Goal: Task Accomplishment & Management: Manage account settings

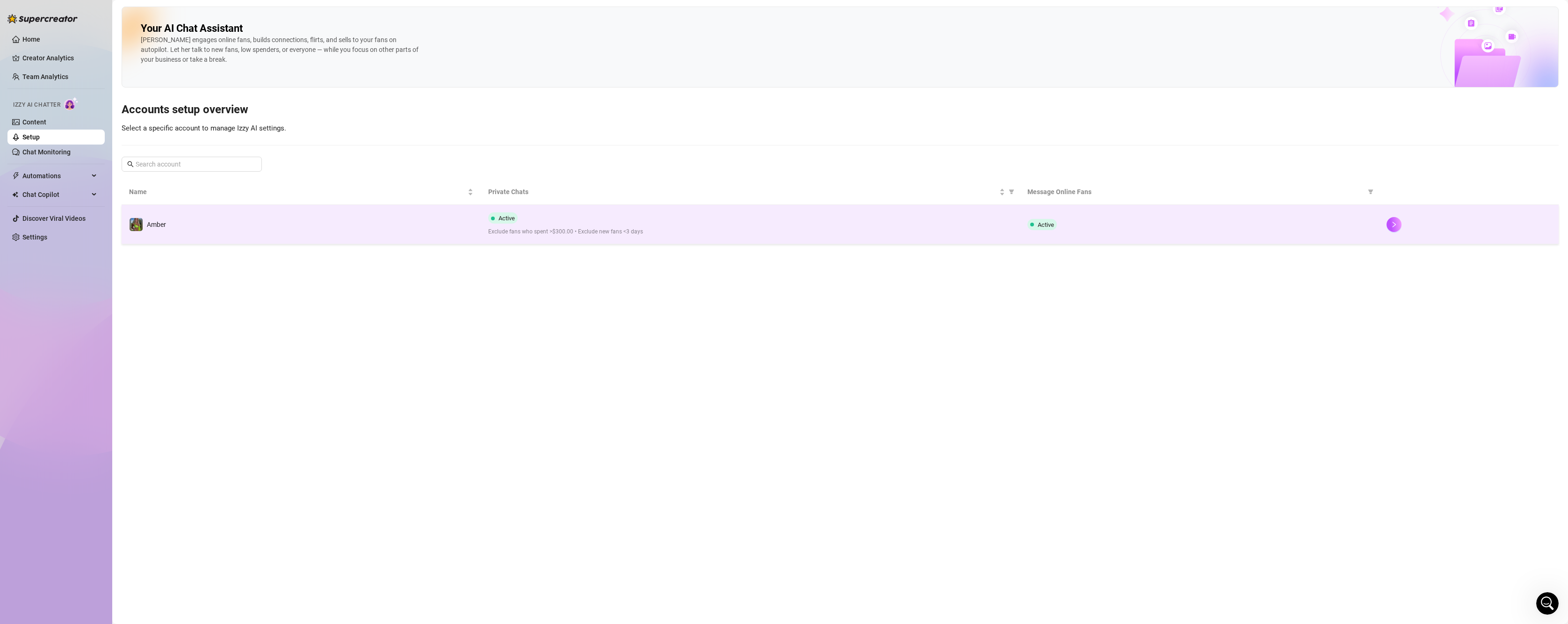
scroll to position [754, 0]
click at [157, 219] on div "Amber" at bounding box center [156, 224] width 19 height 10
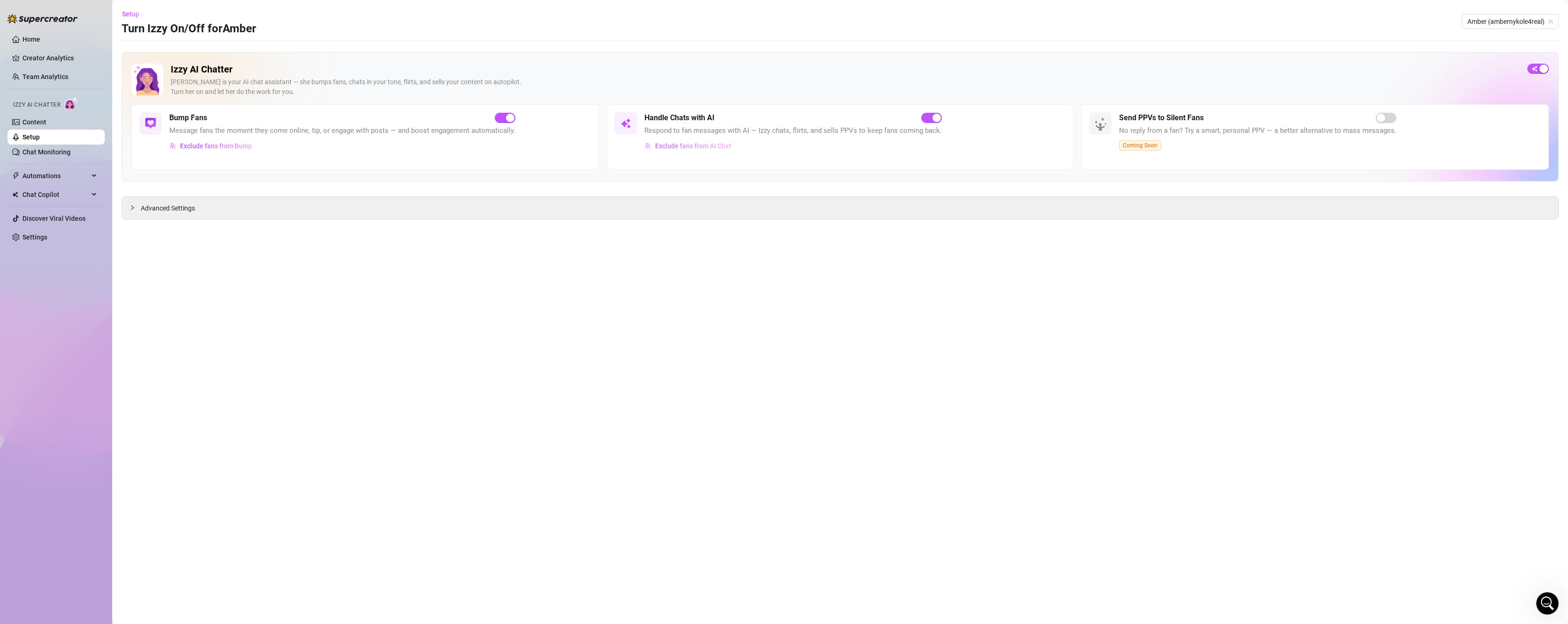
click at [705, 149] on span "Exclude fans from AI Chat" at bounding box center [693, 146] width 76 height 8
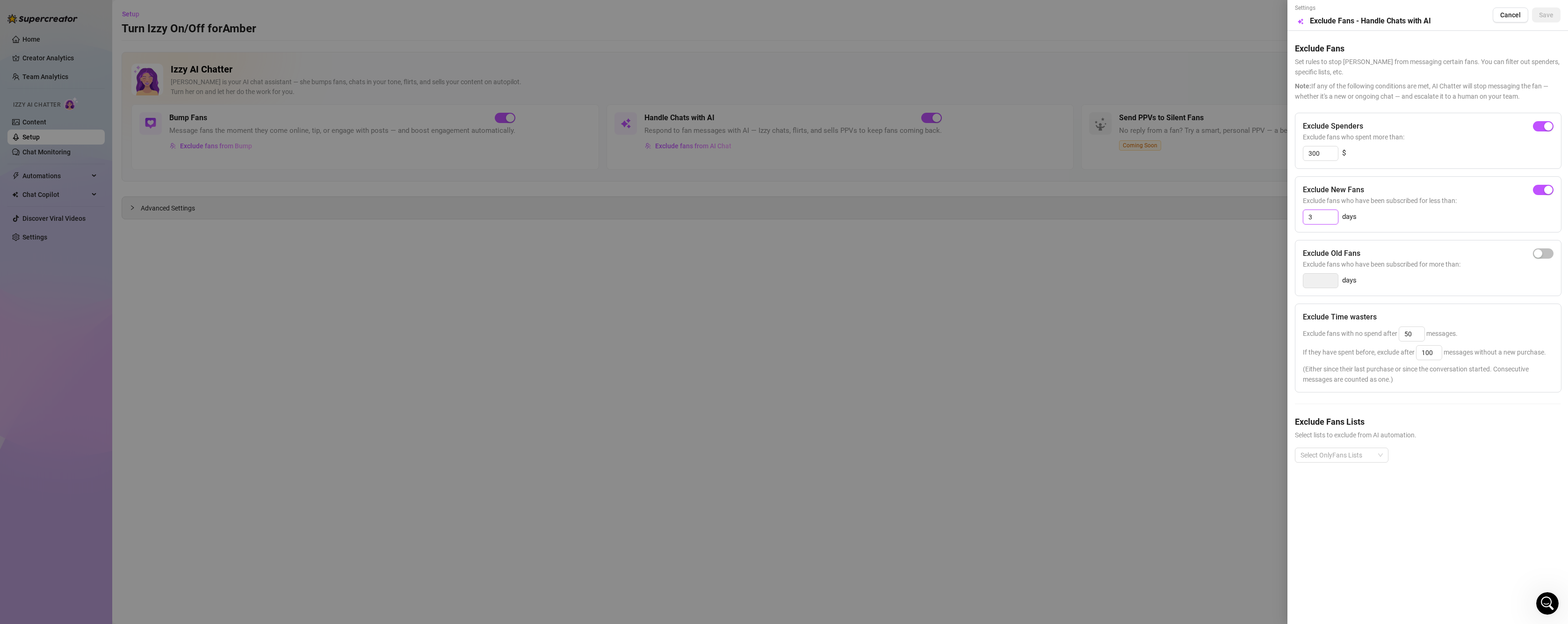
drag, startPoint x: 1317, startPoint y: 219, endPoint x: 1300, endPoint y: 212, distance: 18.4
click at [1300, 212] on div "Exclude New Fans Exclude fans who have been subscribed for less than: 3 days" at bounding box center [1428, 204] width 267 height 56
click at [1540, 124] on span "button" at bounding box center [1543, 126] width 21 height 10
click at [1547, 19] on span "Save" at bounding box center [1546, 15] width 15 height 8
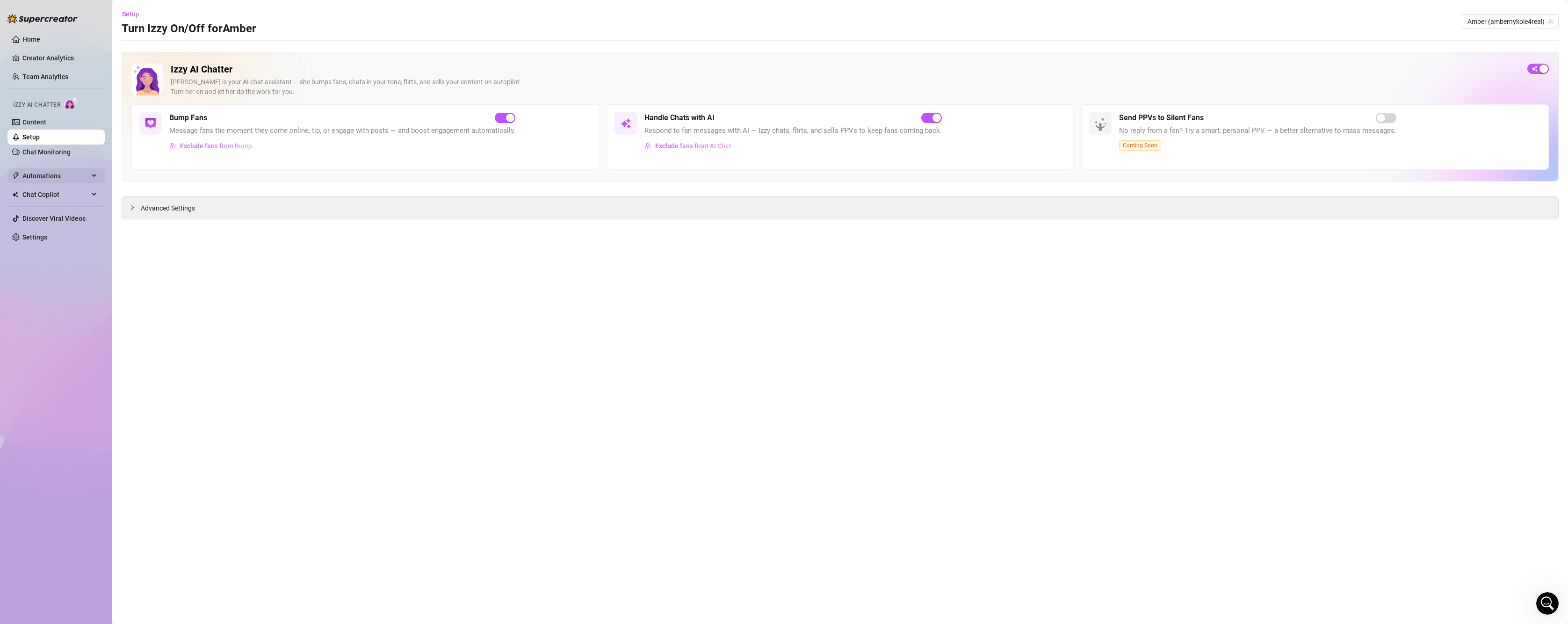
click at [67, 178] on span "Automations" at bounding box center [56, 175] width 67 height 15
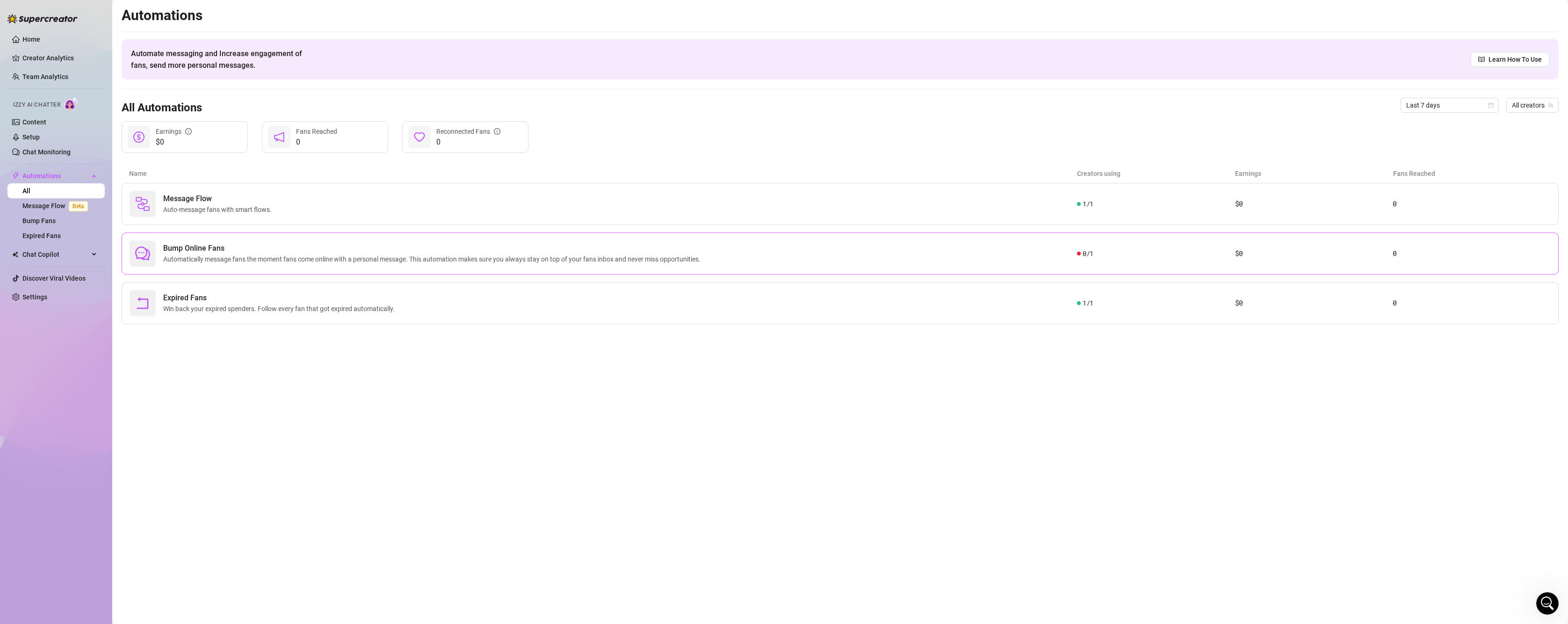
click at [262, 257] on span "Automatically message fans the moment fans come online with a personal message.…" at bounding box center [433, 258] width 541 height 10
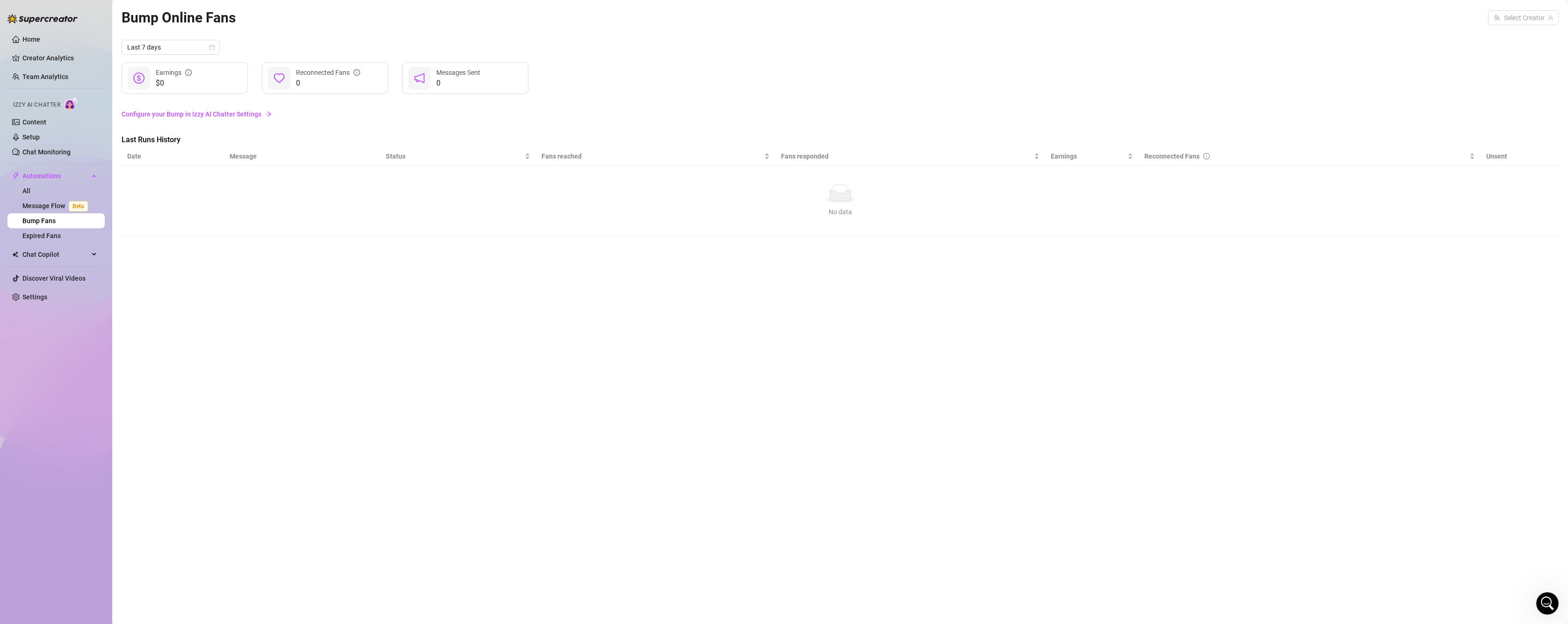
click at [254, 111] on link "Configure your Bump in Izzy AI Chatter Settings" at bounding box center [840, 114] width 1437 height 10
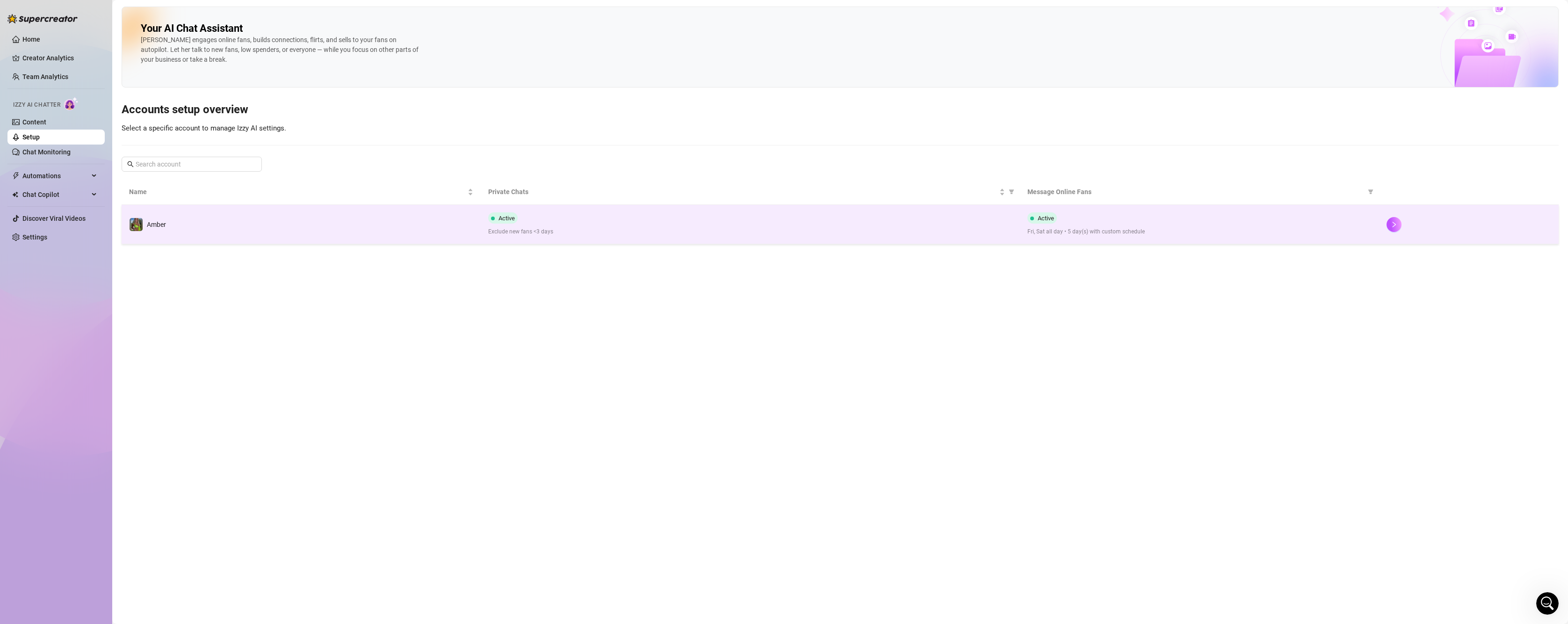
click at [861, 236] on span "Exclude new fans <3 days" at bounding box center [750, 231] width 523 height 9
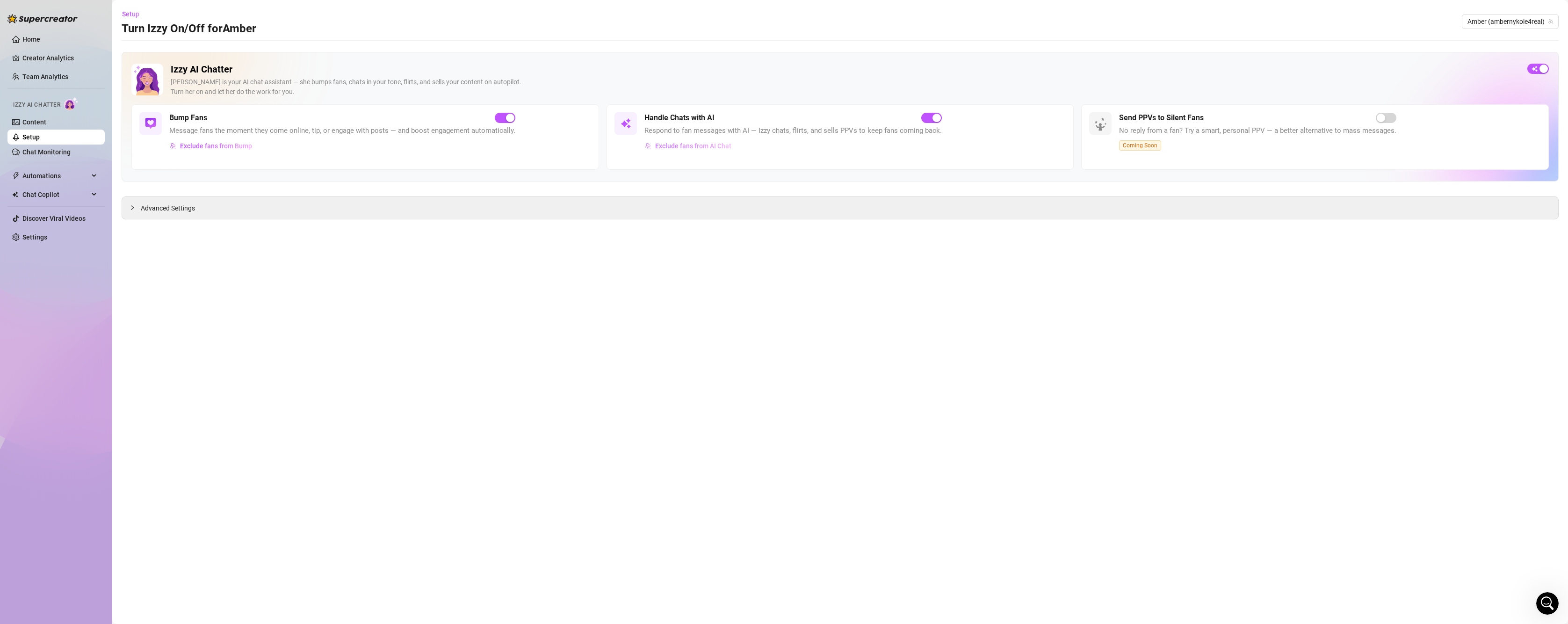
click at [683, 146] on span "Exclude fans from AI Chat" at bounding box center [693, 146] width 76 height 8
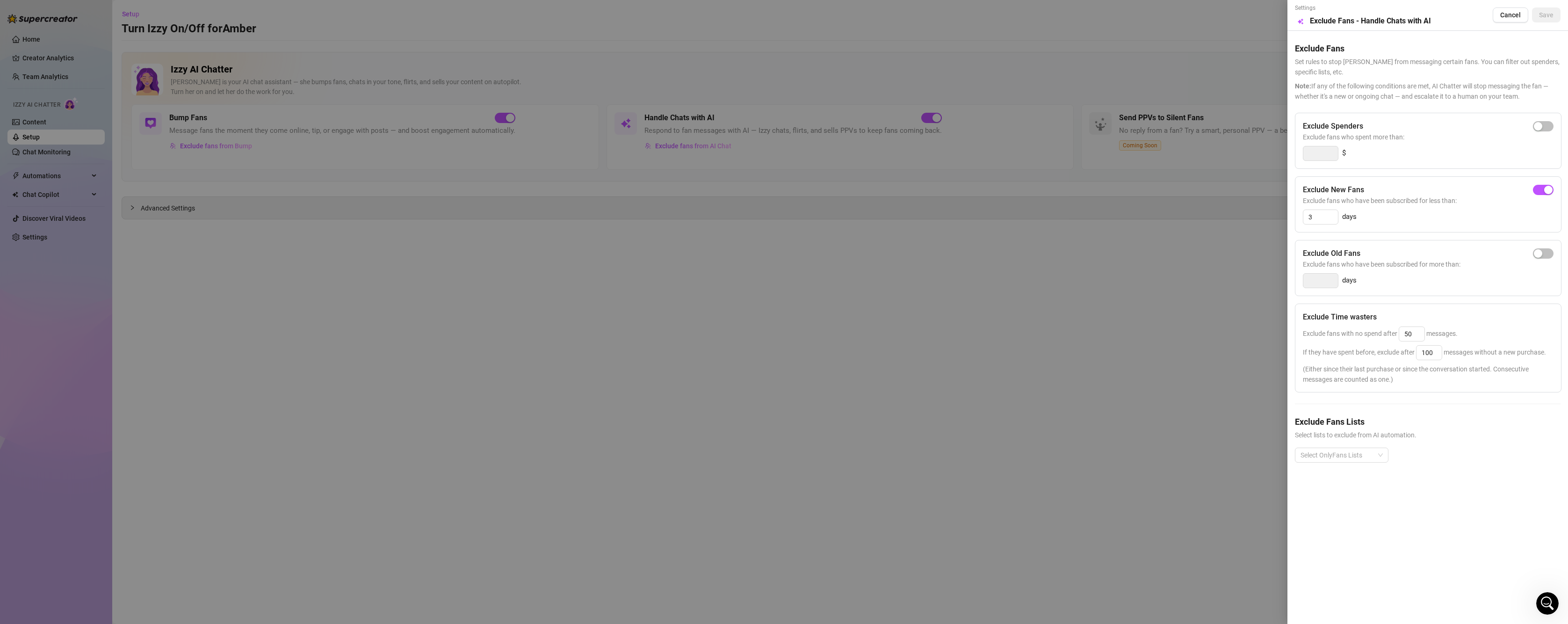
drag, startPoint x: 1514, startPoint y: 18, endPoint x: 1481, endPoint y: 8, distance: 34.5
click at [1514, 17] on span "Cancel" at bounding box center [1511, 15] width 21 height 8
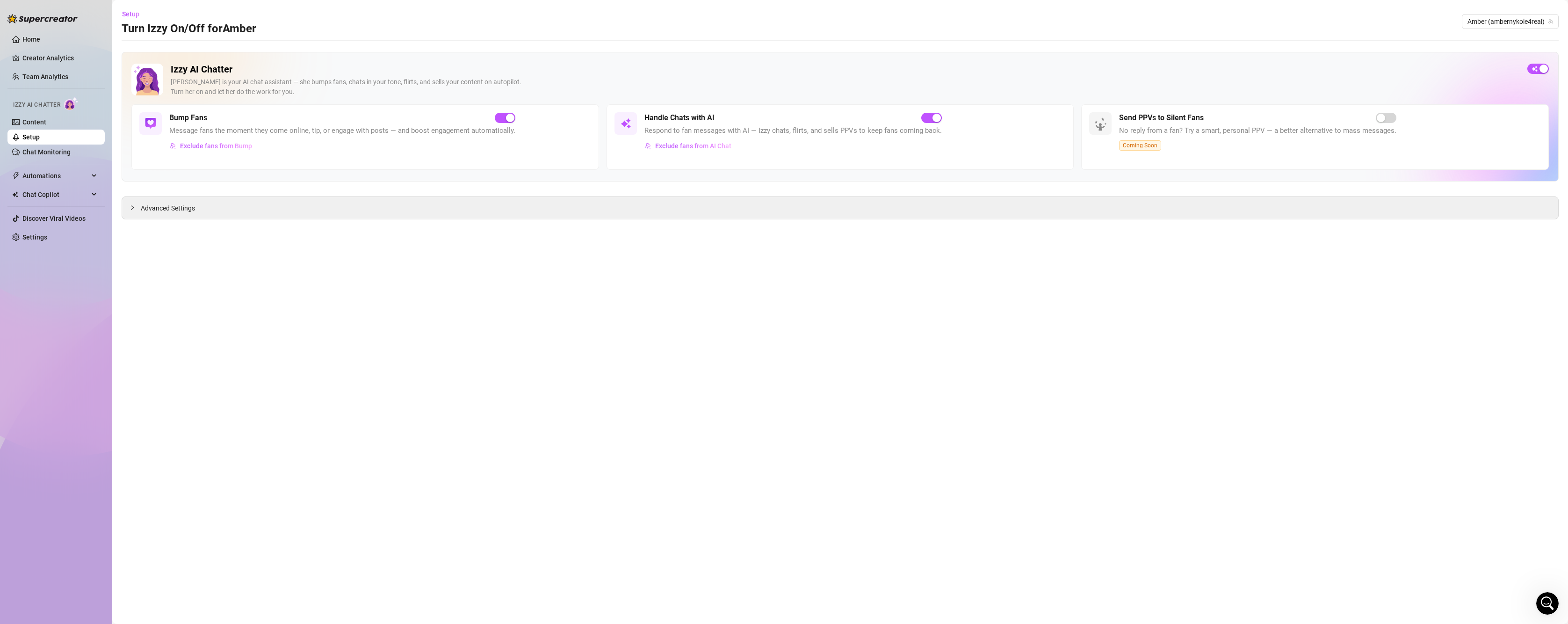
click at [51, 102] on span "Izzy AI Chatter" at bounding box center [36, 105] width 47 height 9
click at [33, 125] on link "Content" at bounding box center [34, 122] width 24 height 8
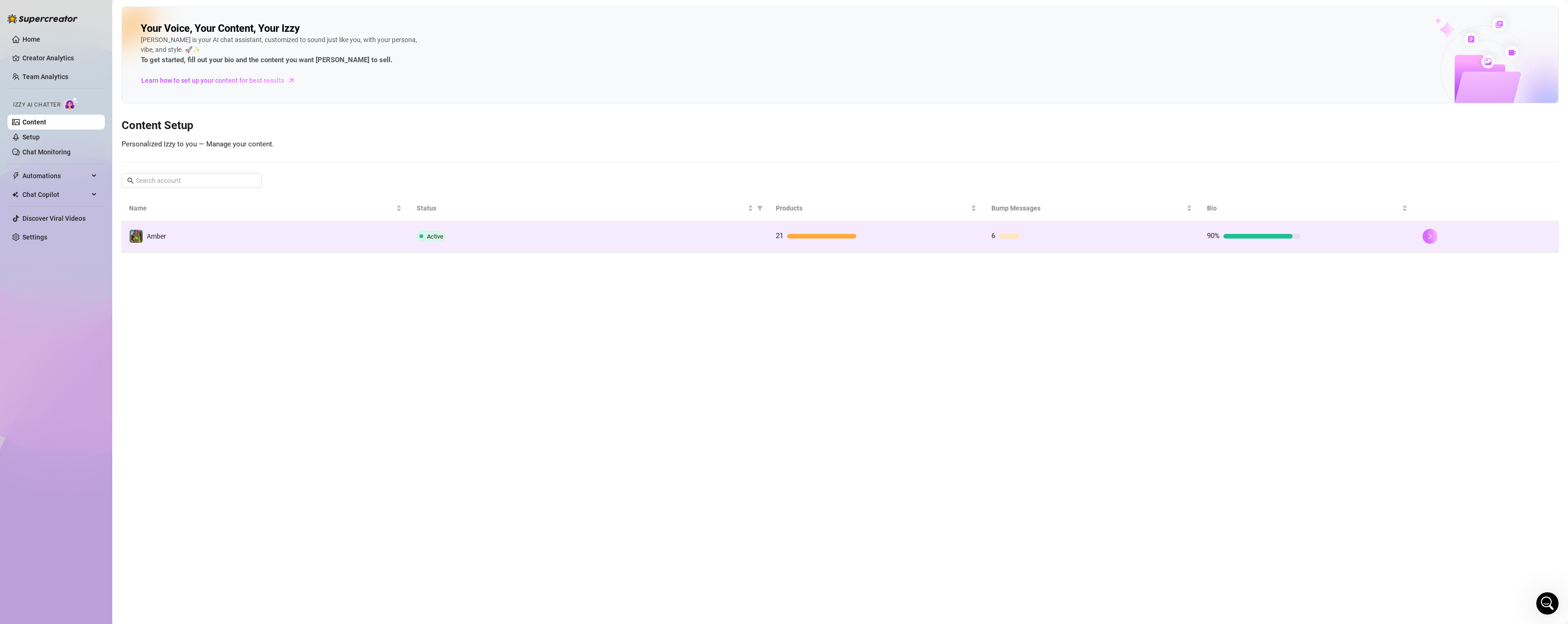
click at [1425, 237] on button "button" at bounding box center [1430, 236] width 15 height 15
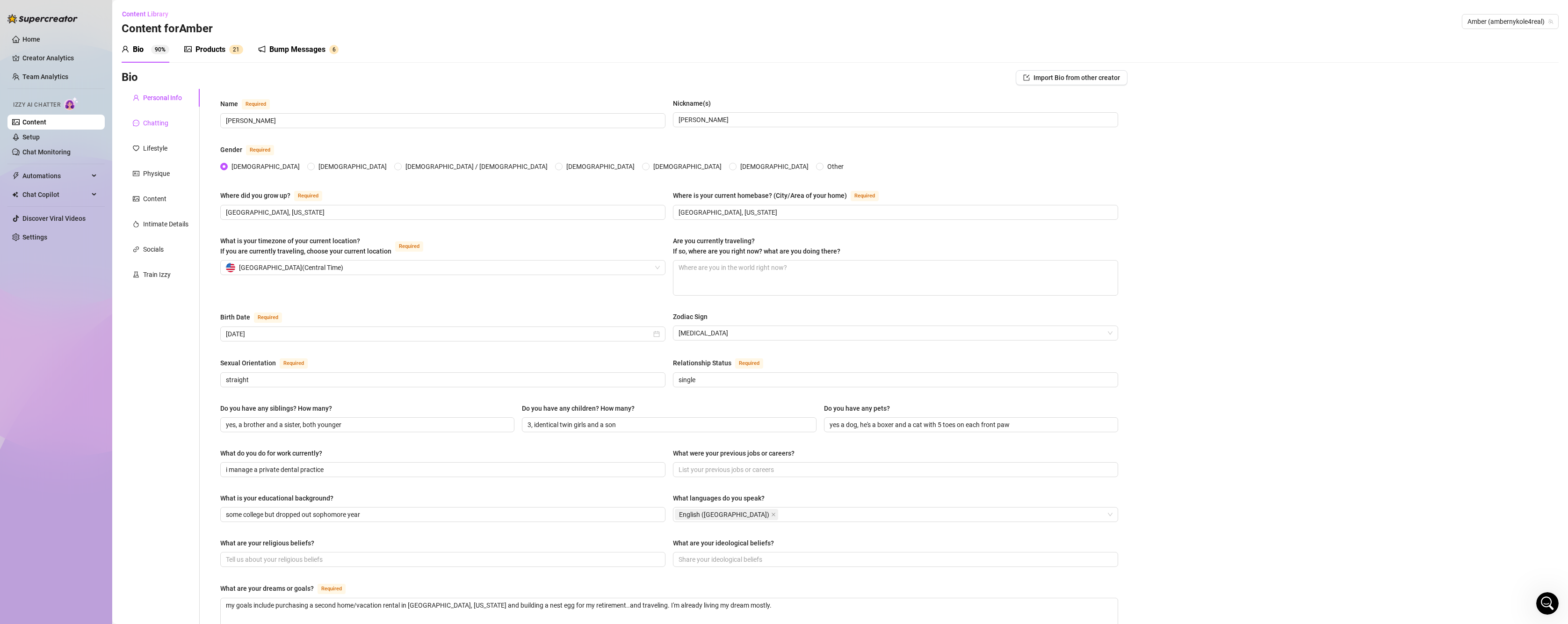
click at [161, 124] on div "Chatting" at bounding box center [156, 122] width 26 height 10
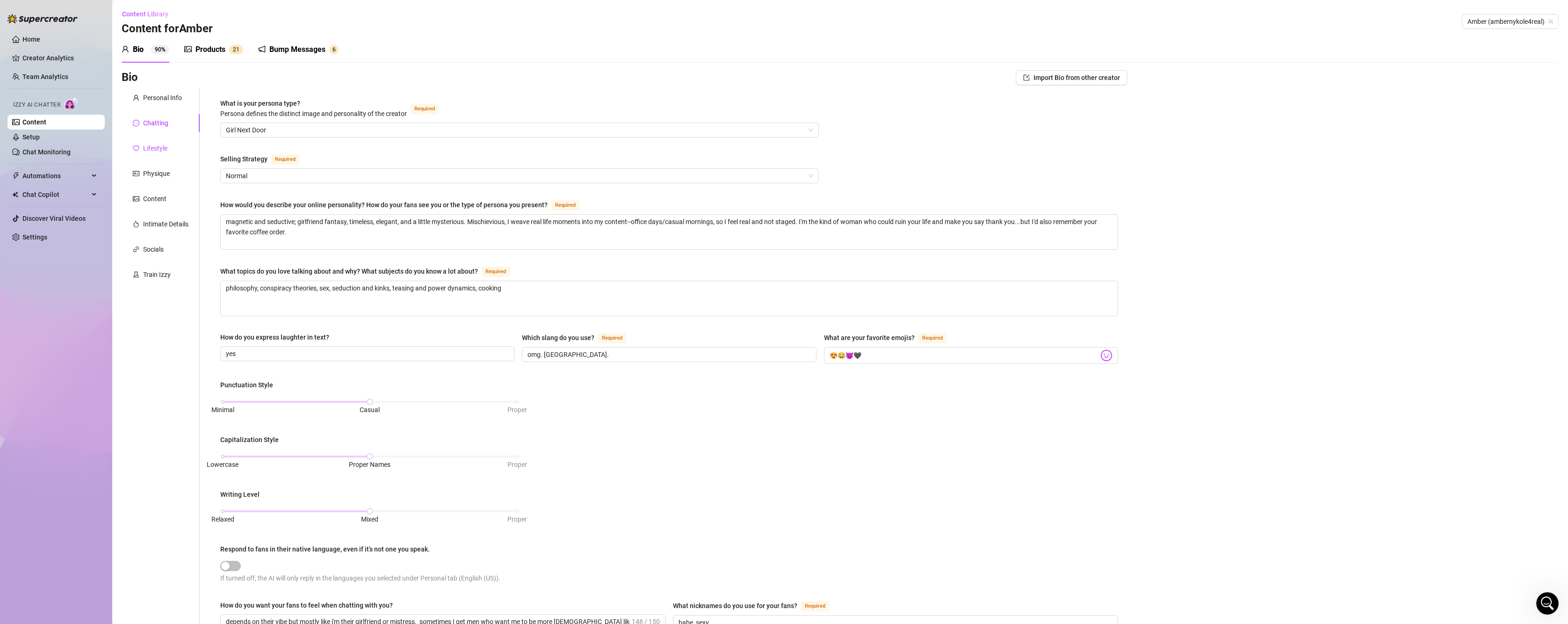
click at [154, 150] on div "Lifestyle" at bounding box center [155, 148] width 24 height 10
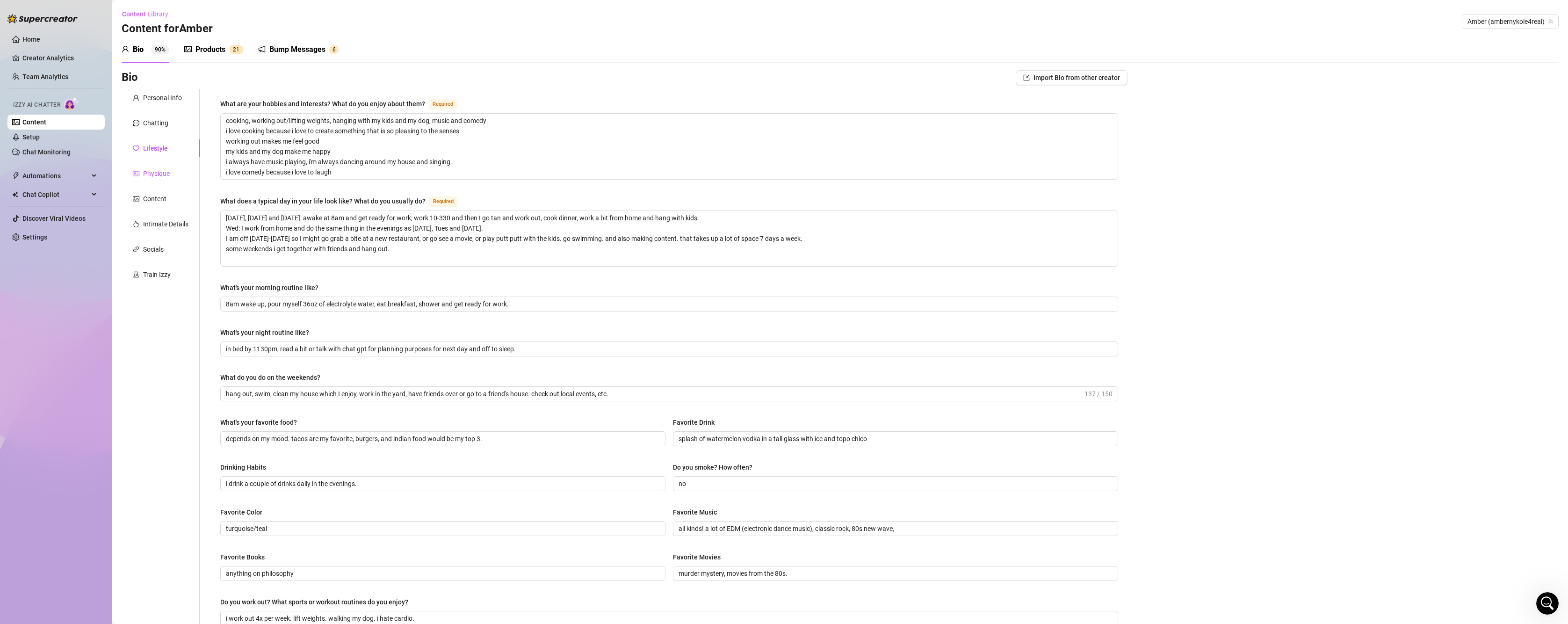
click at [153, 168] on div "Physique" at bounding box center [157, 173] width 26 height 10
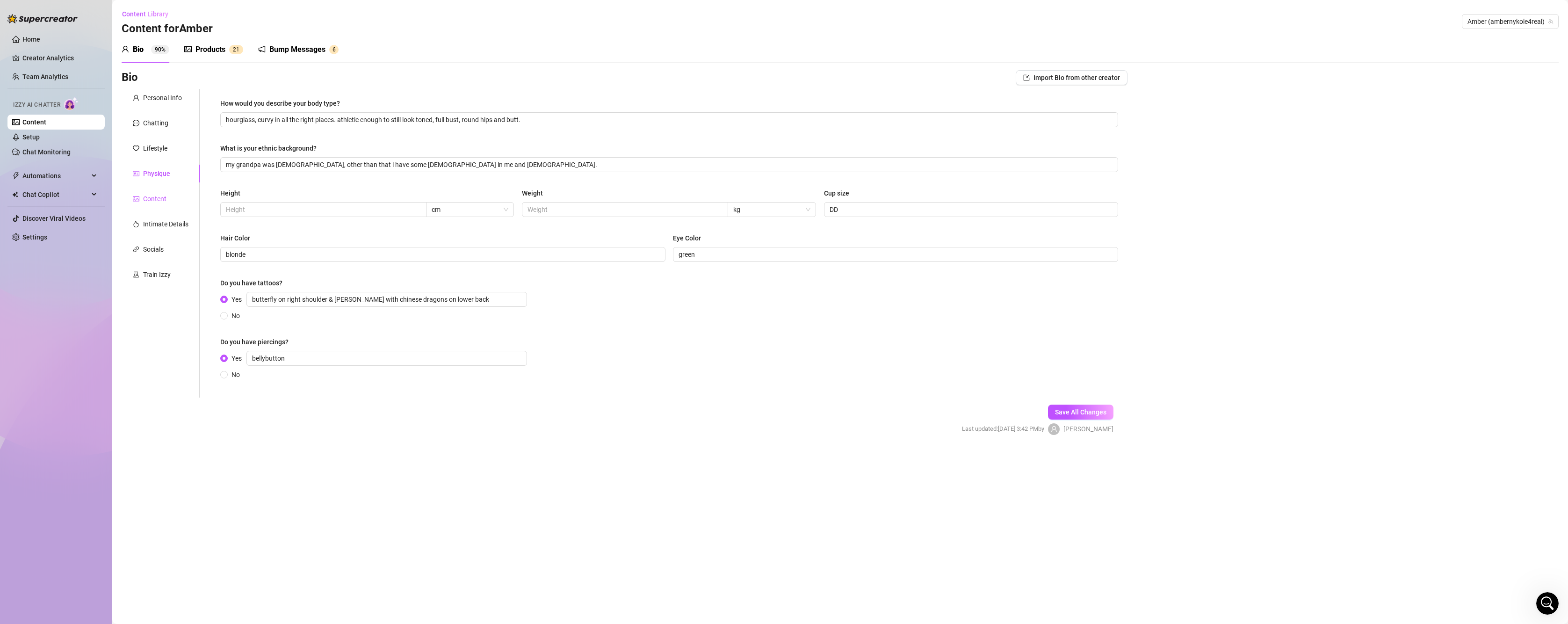
click at [148, 195] on div "Content" at bounding box center [155, 198] width 23 height 10
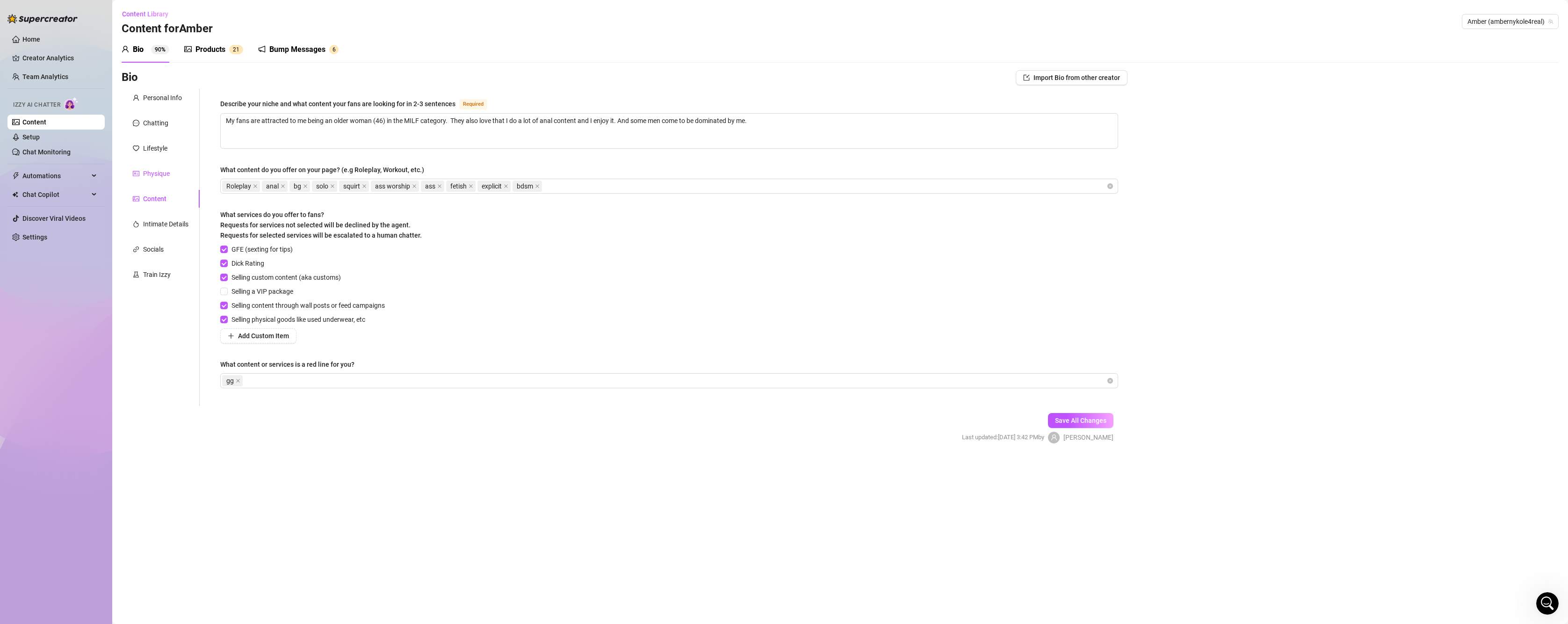
click at [151, 176] on div "Physique" at bounding box center [157, 173] width 26 height 10
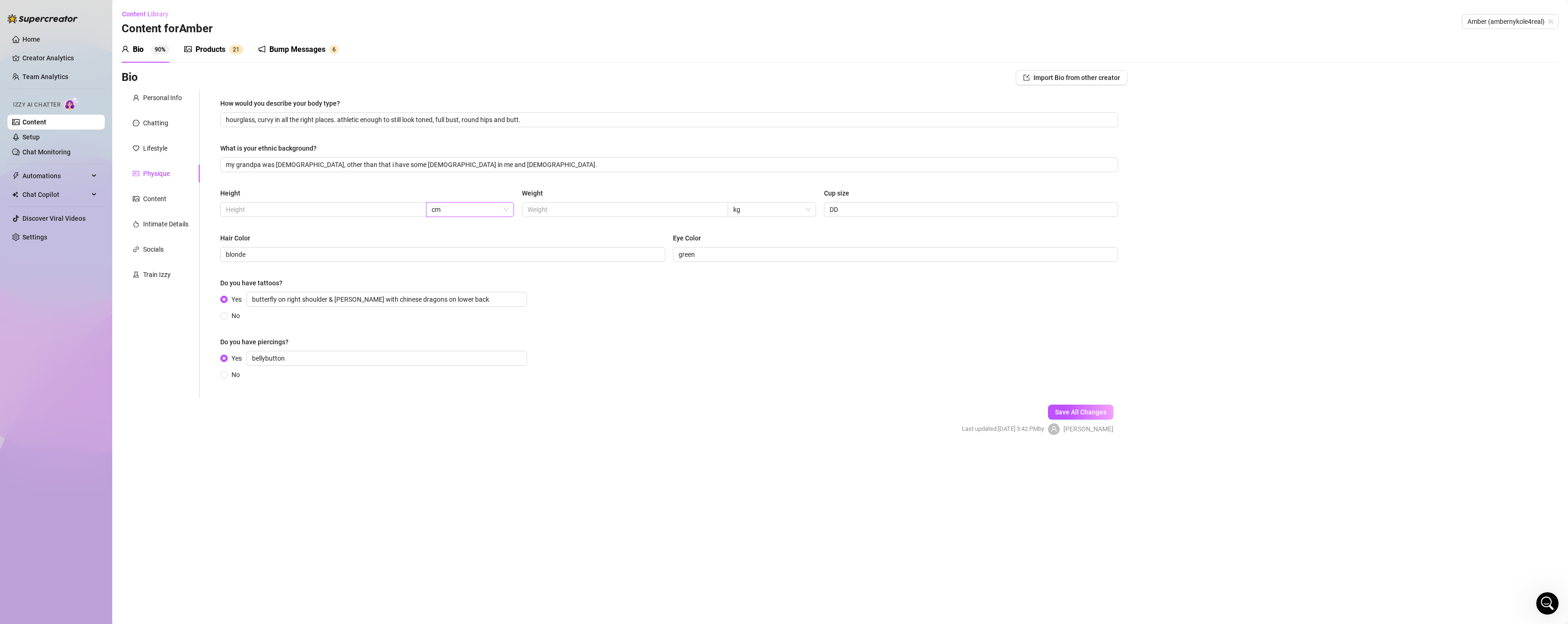
click at [443, 208] on span "cm" at bounding box center [471, 209] width 78 height 14
click at [440, 243] on div "ft" at bounding box center [470, 243] width 74 height 10
click at [349, 205] on input "text" at bounding box center [322, 209] width 193 height 10
type input "5'3"
click at [656, 211] on input "text" at bounding box center [623, 209] width 193 height 10
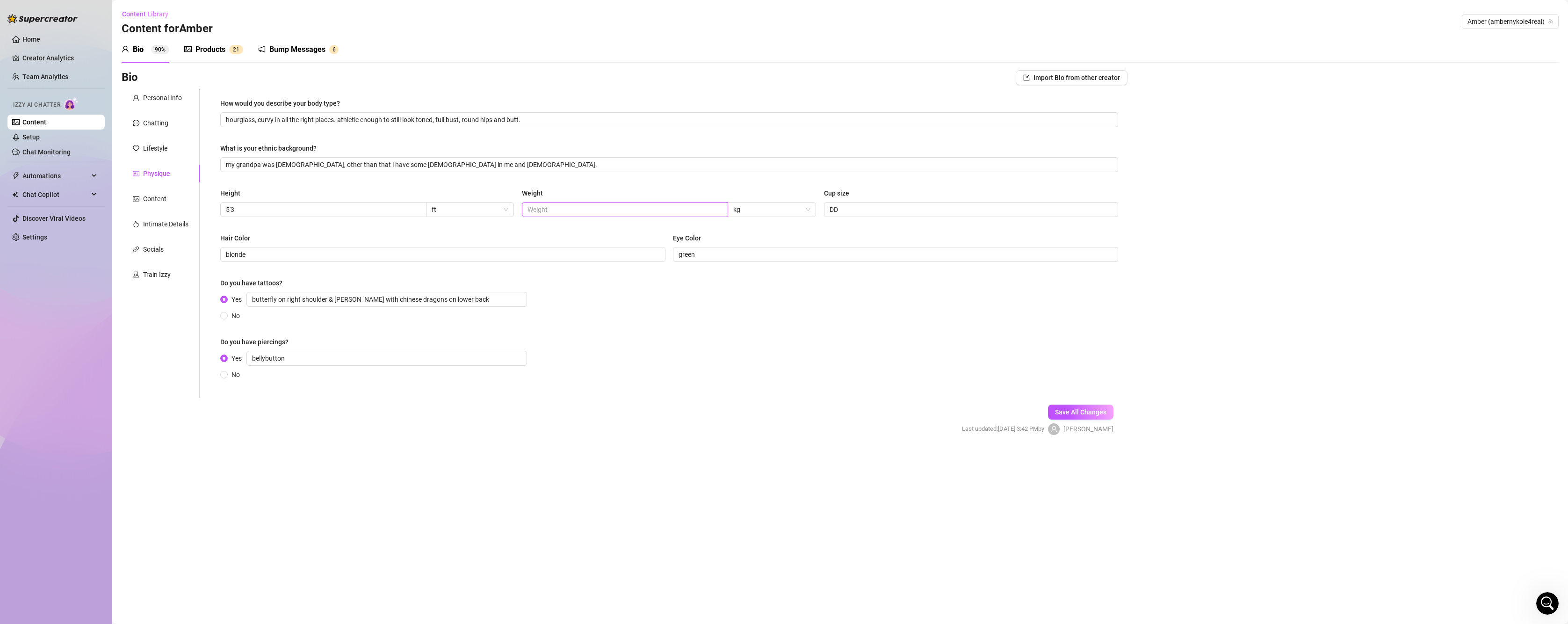
type input "0"
type input "130"
click at [1092, 412] on span "Save All Changes" at bounding box center [1081, 412] width 51 height 8
click at [158, 202] on div "Content" at bounding box center [155, 198] width 23 height 10
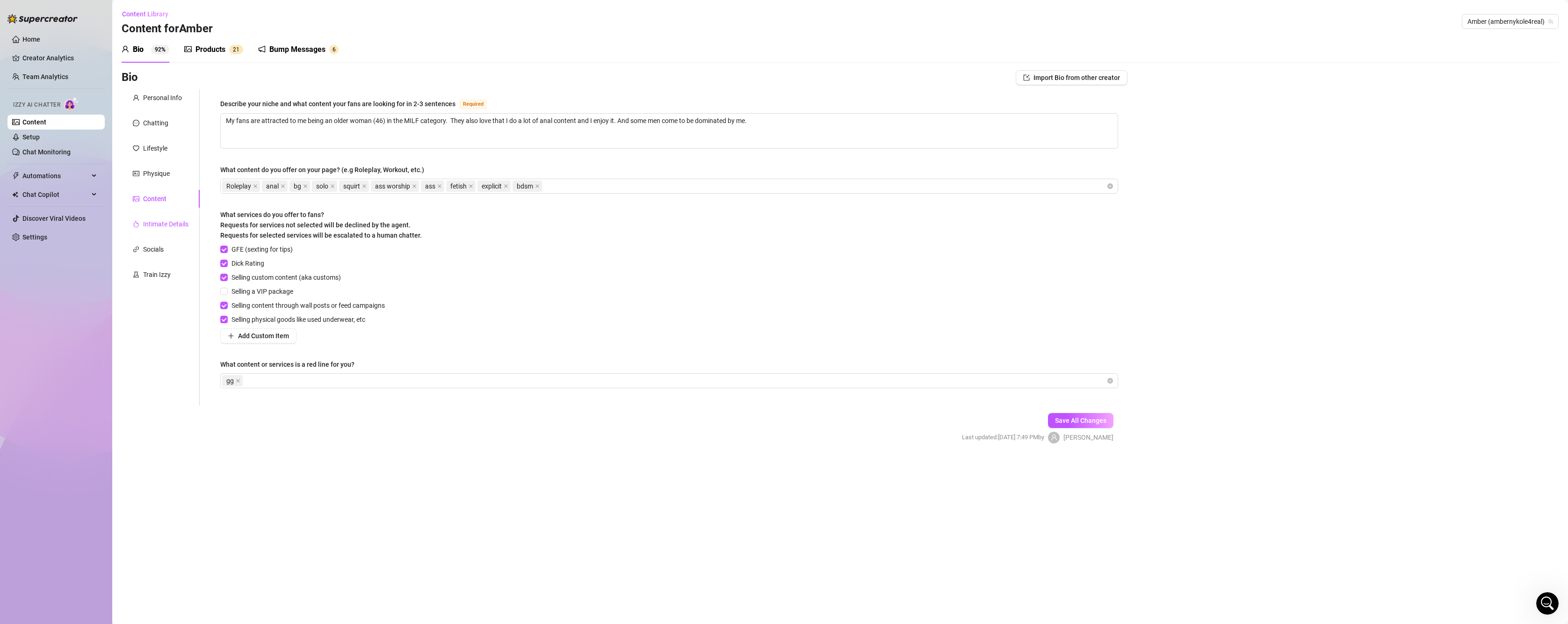
click at [154, 219] on div "Intimate Details" at bounding box center [166, 223] width 45 height 10
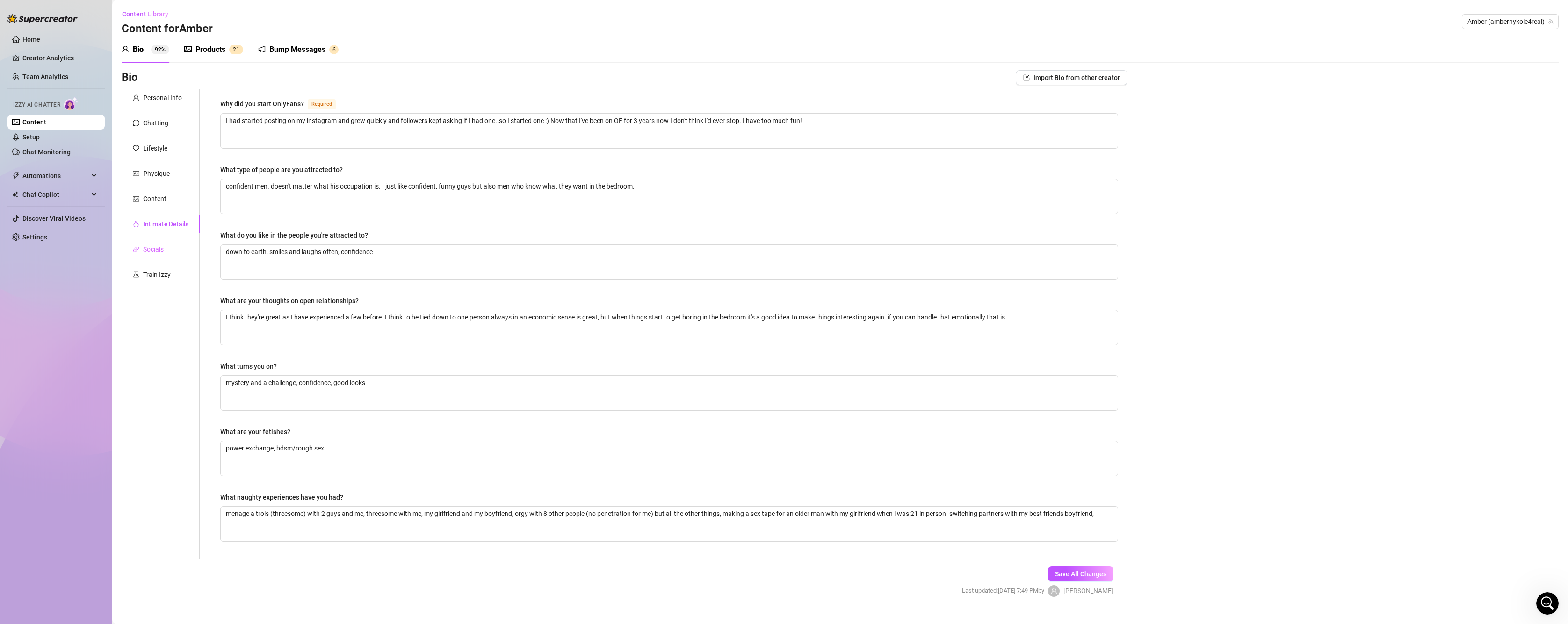
click at [145, 254] on div "Socials" at bounding box center [161, 249] width 78 height 18
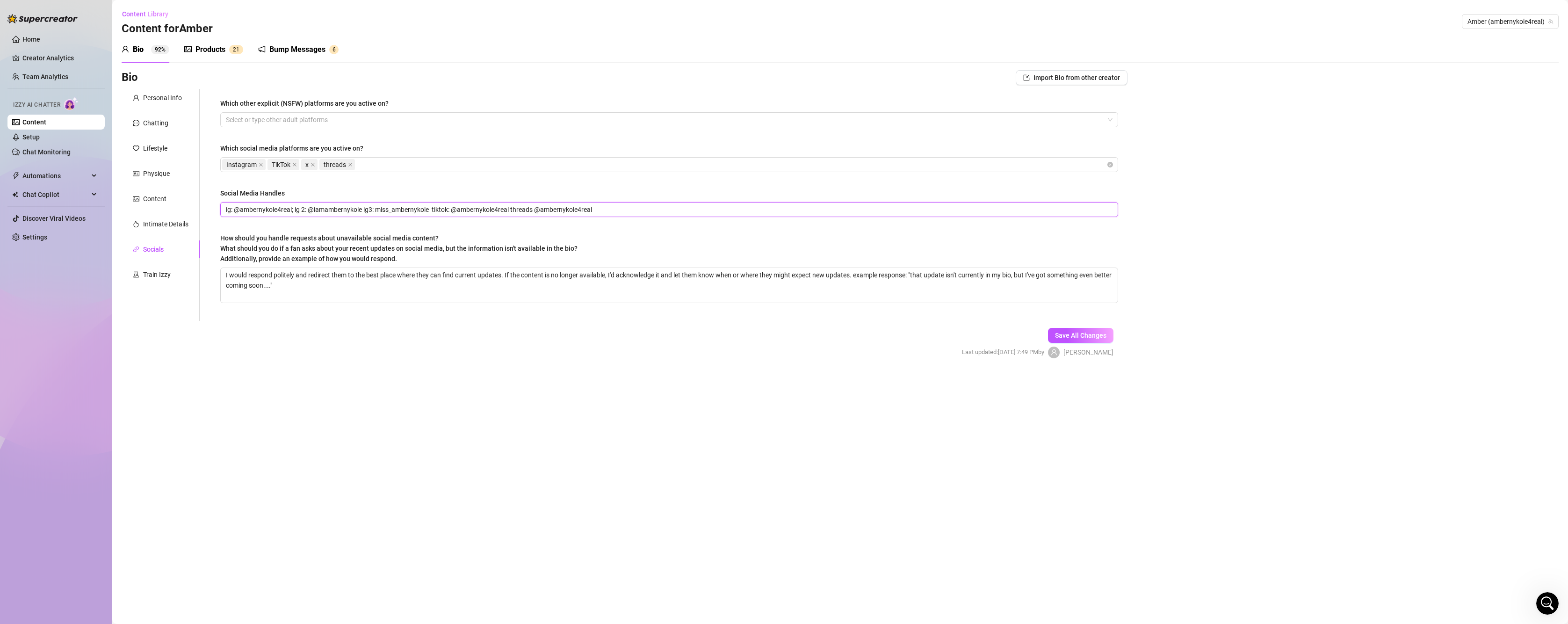
click at [357, 210] on input "ig: @ambernykole4real; ig 2: @iamambernykole ig3: miss_ambernykole tiktok: @amb…" at bounding box center [668, 209] width 885 height 10
click at [360, 211] on input "ig: @ambernykole4real; ig 2: @iamambernykole ig3: miss_ambernykole tiktok: @amb…" at bounding box center [668, 209] width 885 height 10
drag, startPoint x: 361, startPoint y: 208, endPoint x: 295, endPoint y: 205, distance: 66.1
click at [295, 205] on input "ig: @ambernykole4real; ig 2: @iamambernykole ig3: miss_ambernykole tiktok: @amb…" at bounding box center [668, 209] width 885 height 10
click at [302, 205] on input "ig: @ambernykole4real; ig3: miss_ambernykole tiktok: @ambernykole4real threads …" at bounding box center [668, 209] width 885 height 10
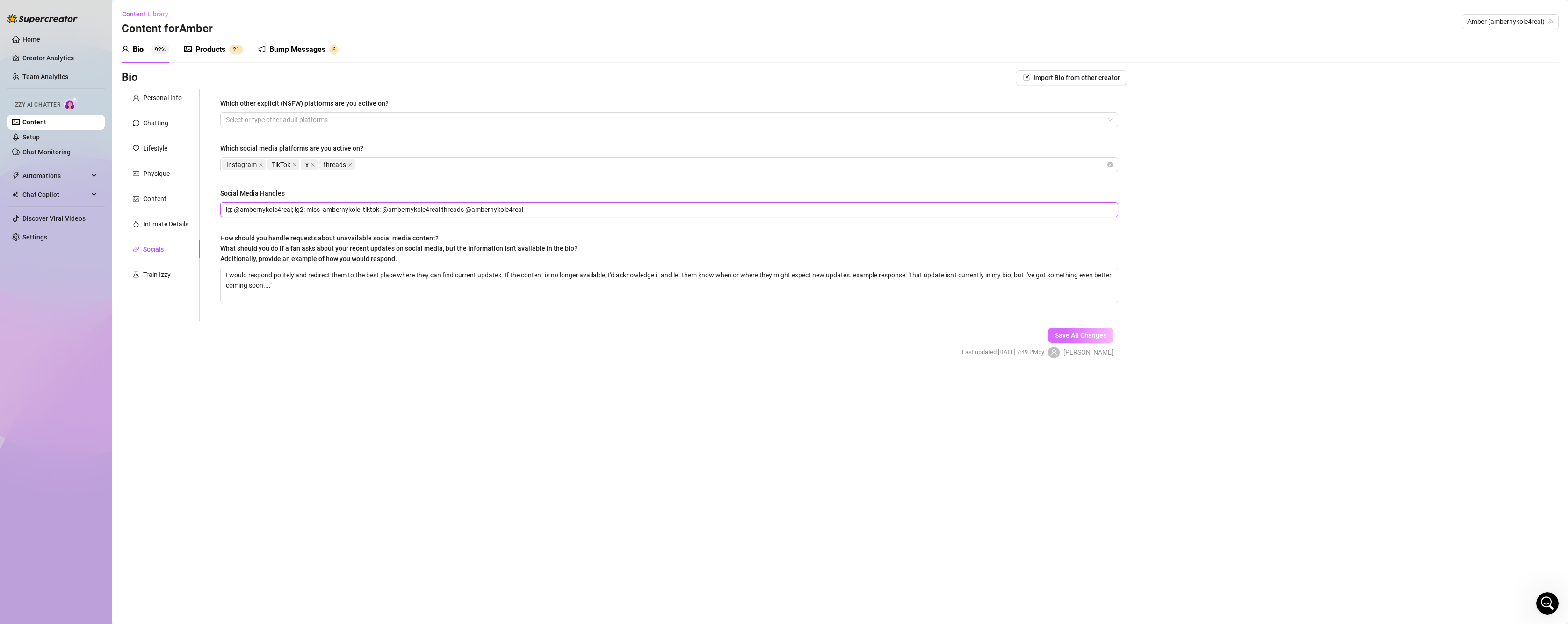
type input "ig: @ambernykole4real; ig2: miss_ambernykole tiktok: @ambernykole4real threads …"
click at [1085, 333] on span "Save All Changes" at bounding box center [1081, 336] width 51 height 8
click at [168, 271] on div "Train Izzy" at bounding box center [157, 274] width 28 height 10
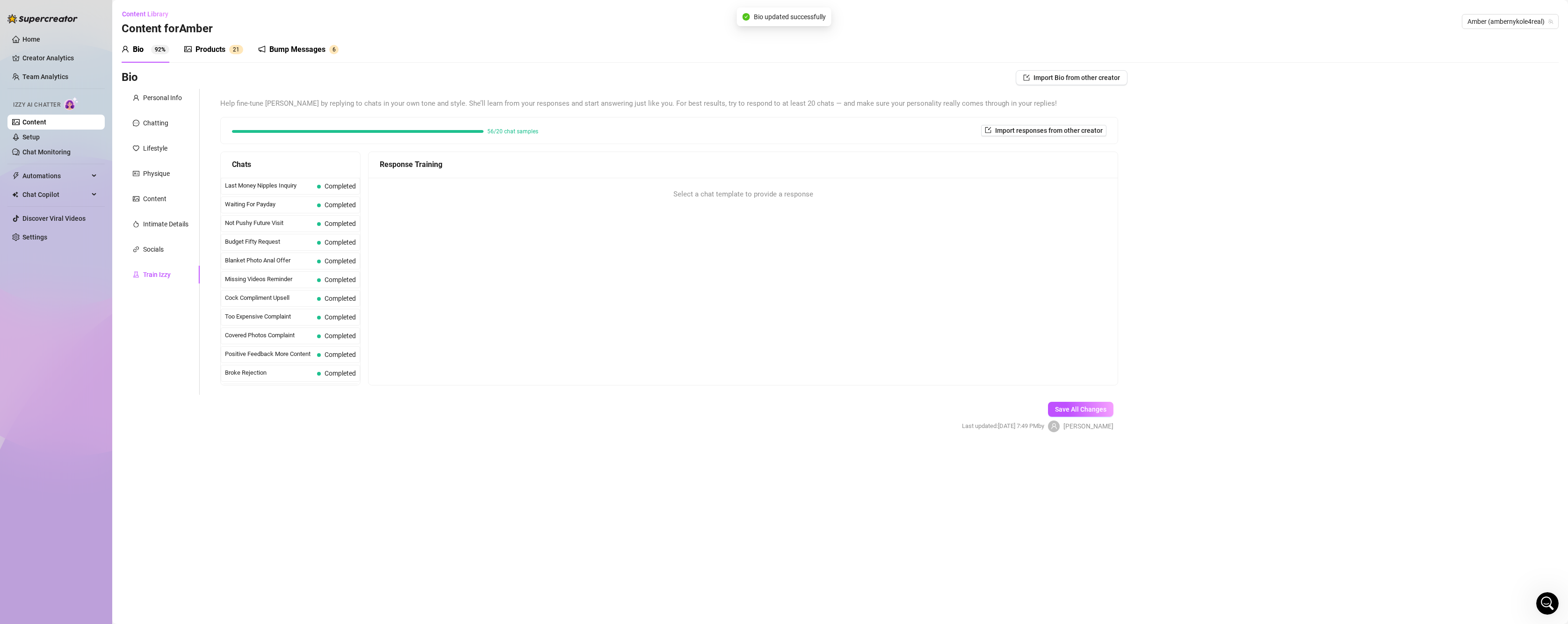
click at [157, 189] on div "Personal Info Chatting Lifestyle Physique Content Intimate Details Socials Trai…" at bounding box center [161, 242] width 78 height 305
click at [154, 196] on div "Content" at bounding box center [155, 198] width 23 height 10
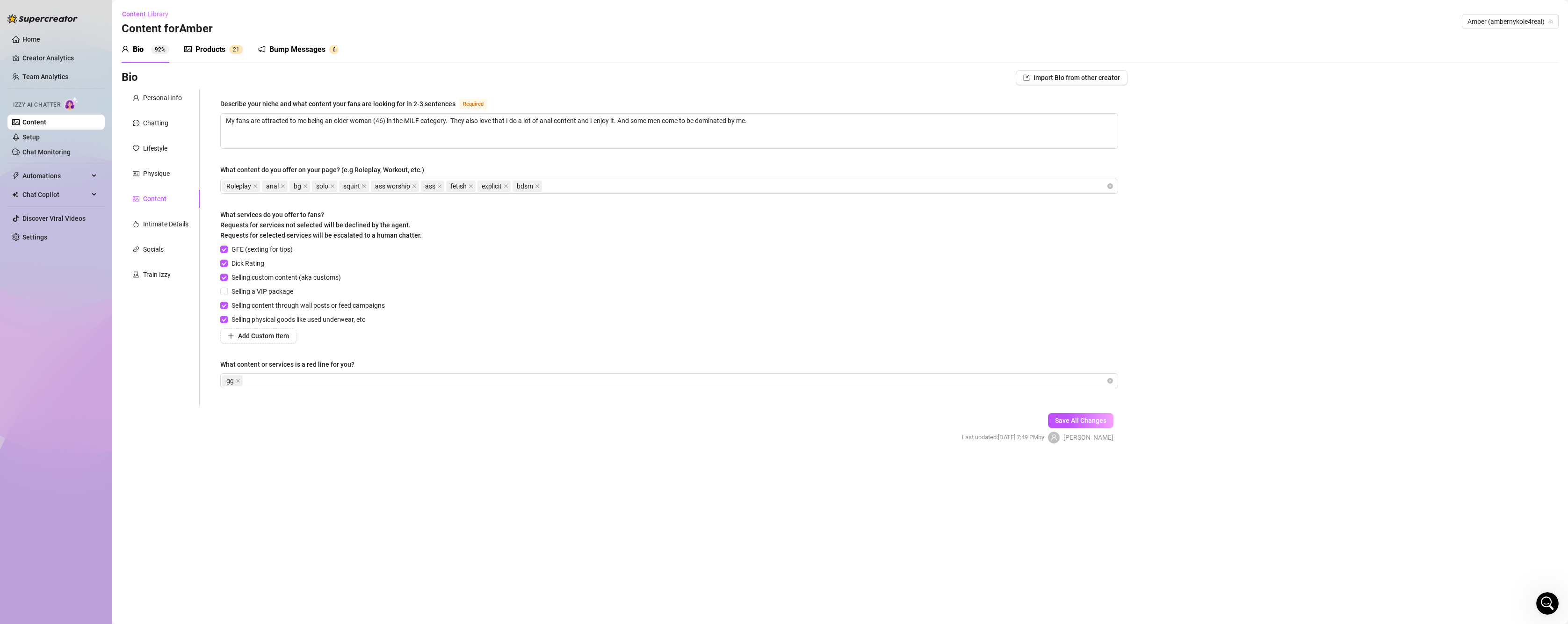
click at [219, 289] on div "Describe your niche and what content your fans are looking for in 2-3 sentences…" at bounding box center [669, 247] width 917 height 317
click at [224, 291] on input "Selling a VIP package" at bounding box center [223, 291] width 6 height 6
checkbox input "true"
click at [1069, 421] on span "Save All Changes" at bounding box center [1081, 420] width 51 height 8
click at [155, 184] on div "Personal Info Chatting Lifestyle Physique Content Intimate Details Socials Trai…" at bounding box center [161, 247] width 78 height 317
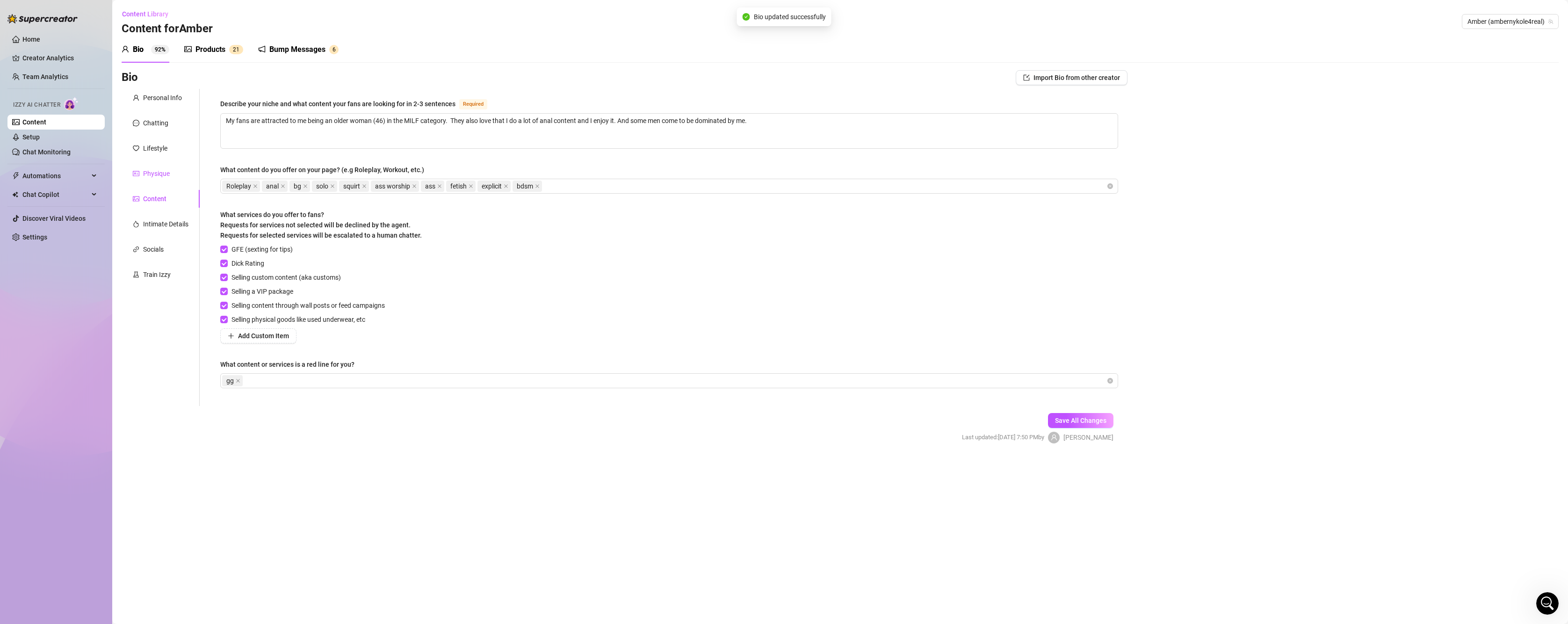
click at [156, 173] on div "Physique" at bounding box center [157, 173] width 26 height 10
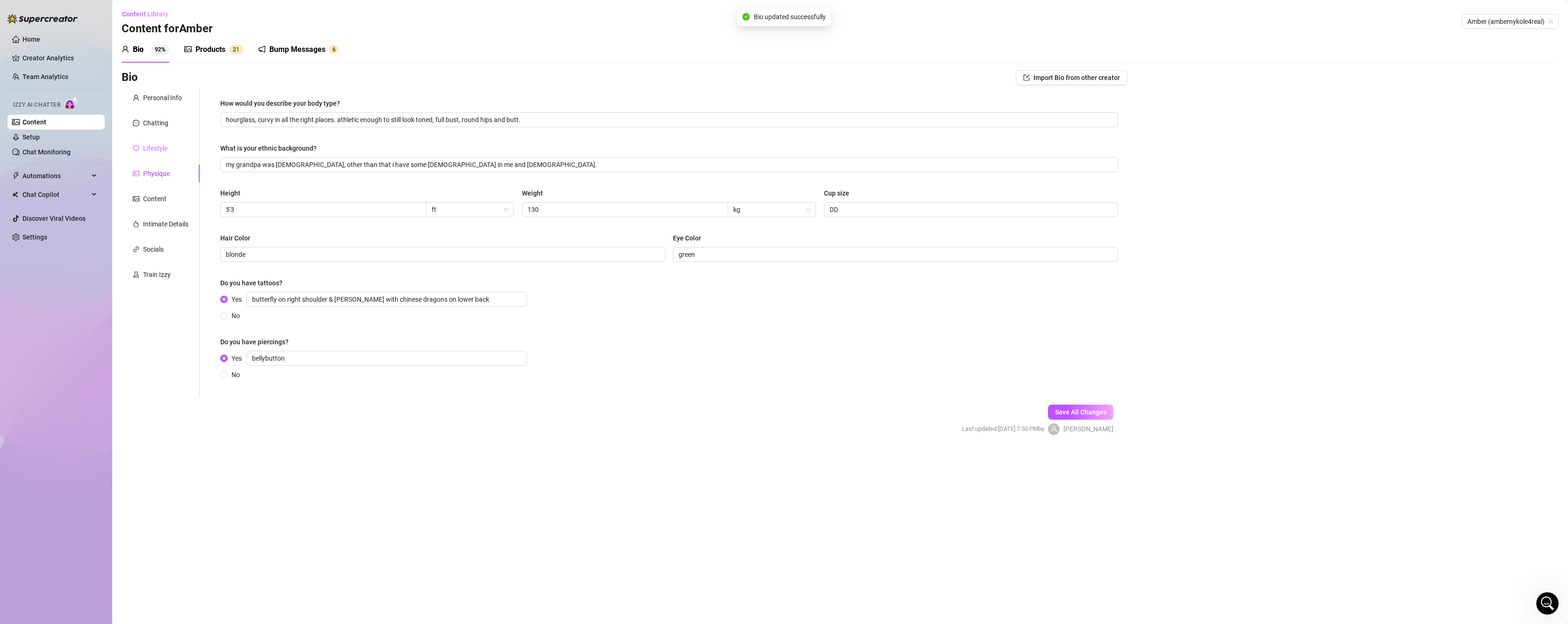
click at [168, 143] on div "Lifestyle" at bounding box center [161, 148] width 78 height 18
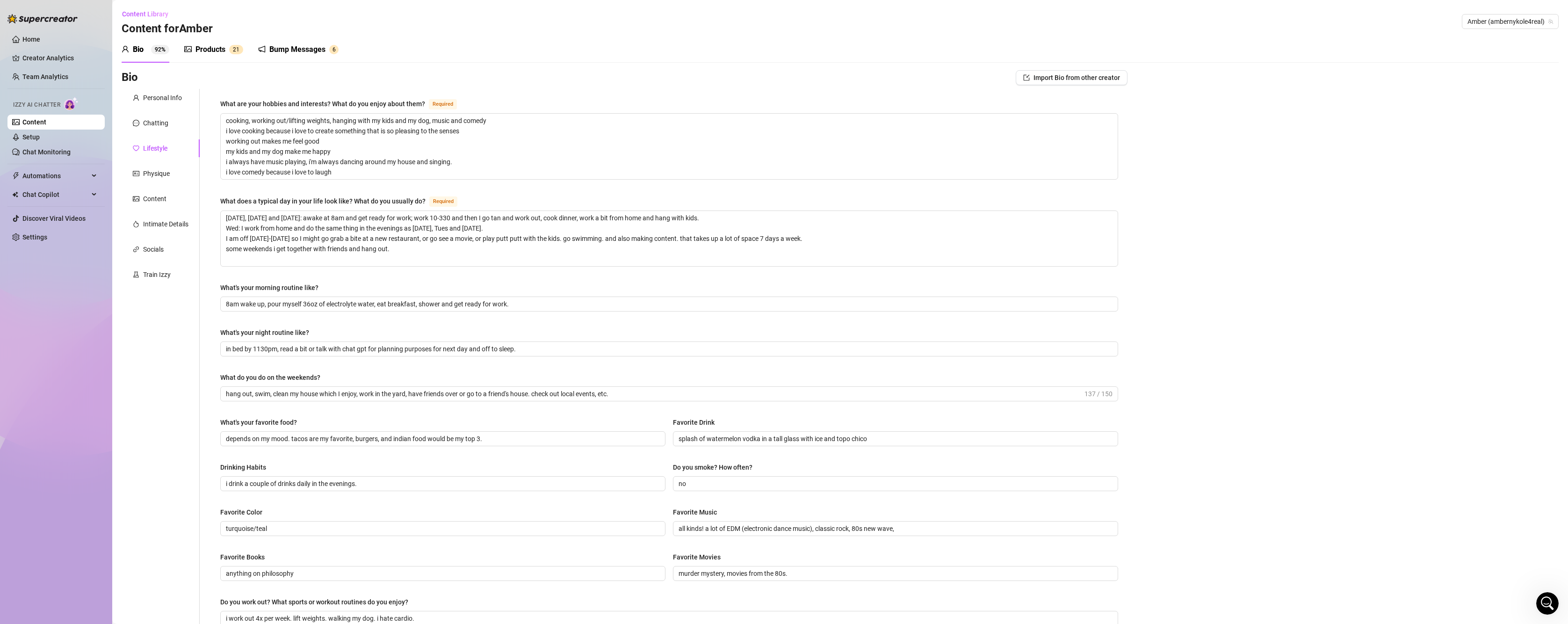
click at [161, 133] on div "Personal Info Chatting Lifestyle Physique Content Intimate Details Socials Trai…" at bounding box center [161, 409] width 78 height 640
click at [161, 116] on div "Chatting" at bounding box center [161, 122] width 78 height 18
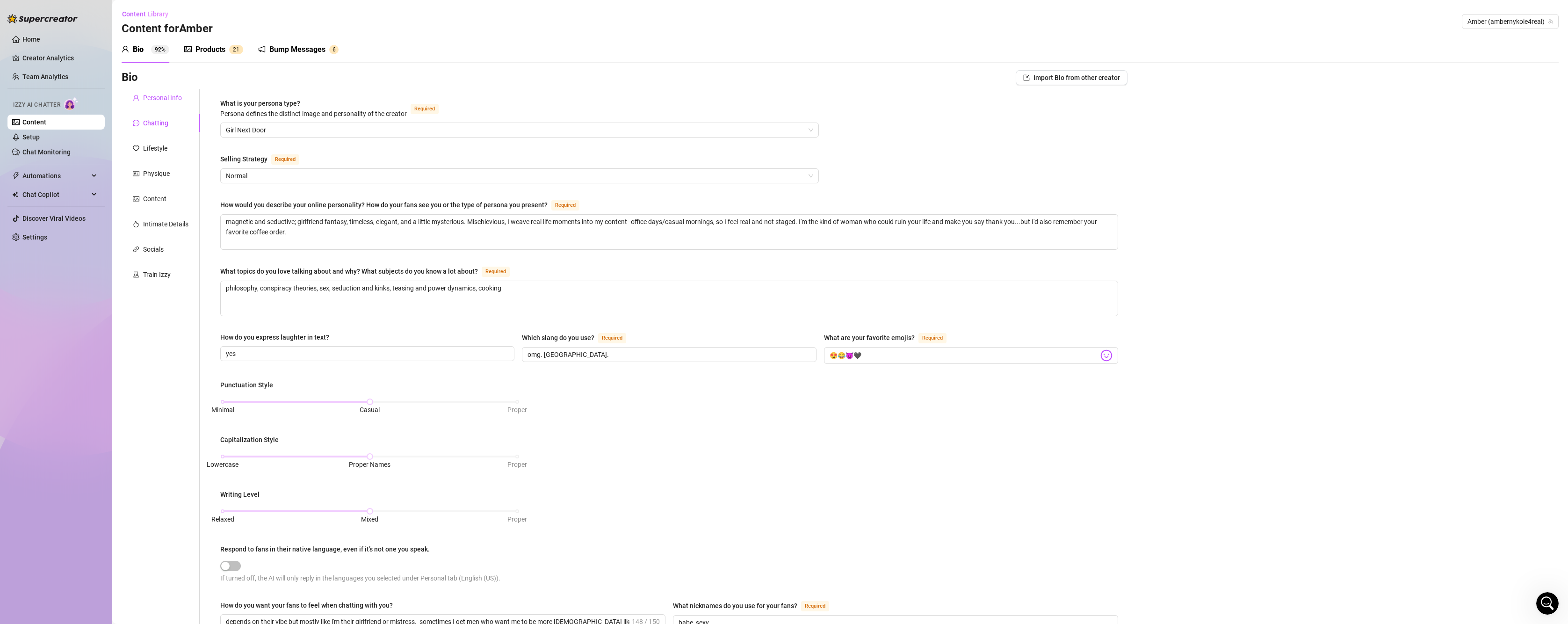
click at [175, 94] on div "Personal Info" at bounding box center [163, 97] width 39 height 10
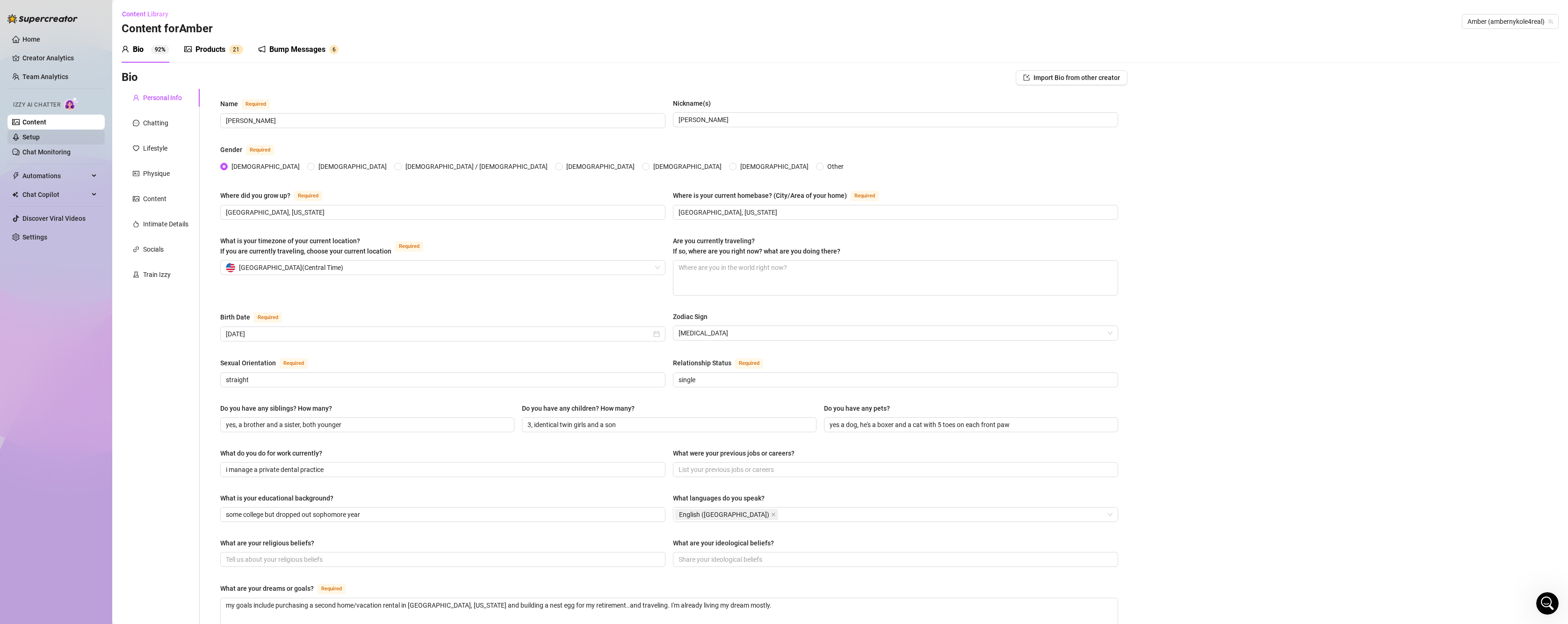
click at [40, 135] on link "Setup" at bounding box center [31, 137] width 17 height 8
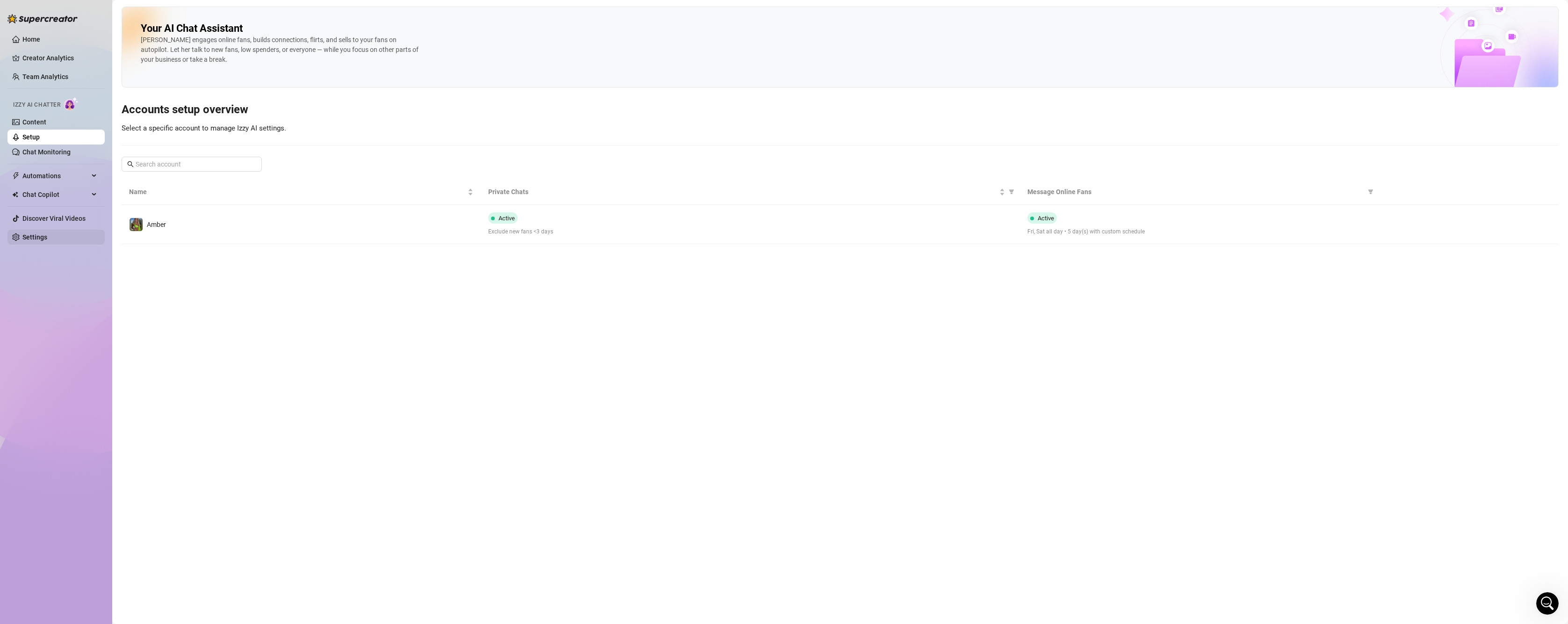
click at [35, 237] on link "Settings" at bounding box center [35, 237] width 25 height 8
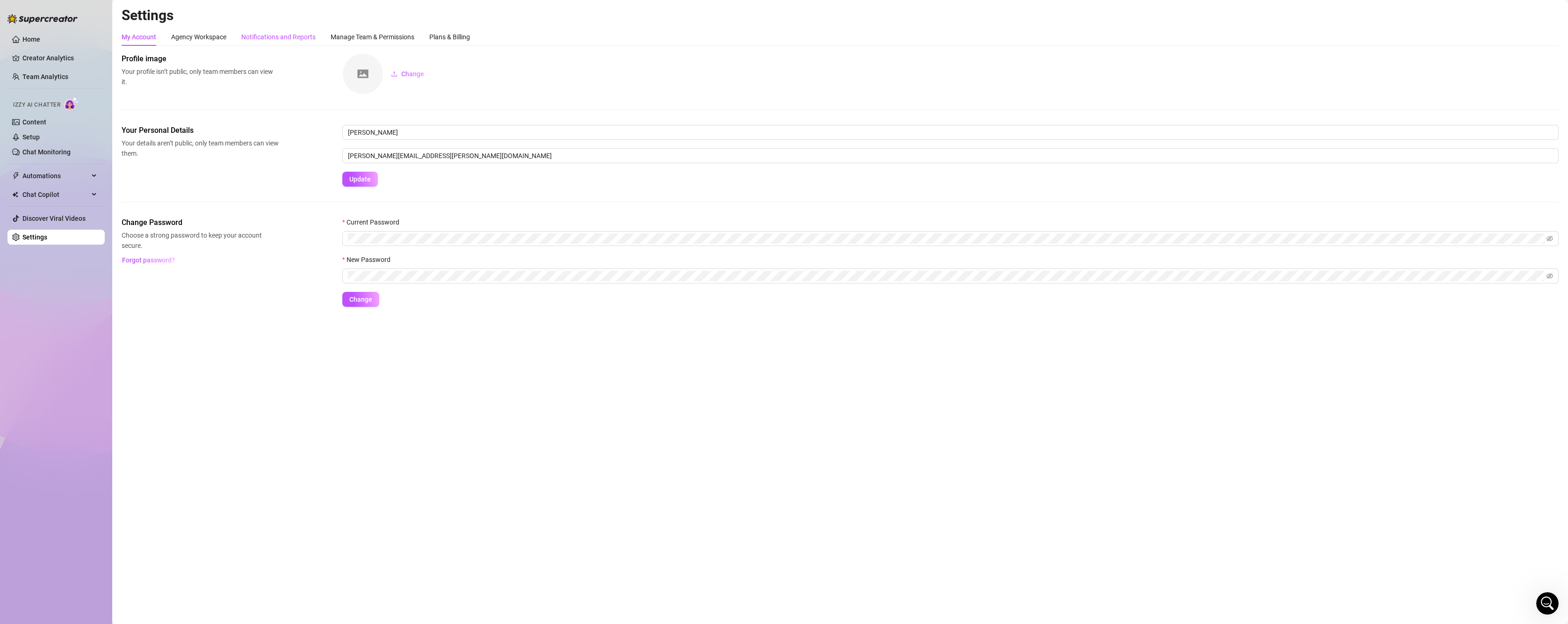
click at [276, 39] on div "Notifications and Reports" at bounding box center [278, 36] width 74 height 10
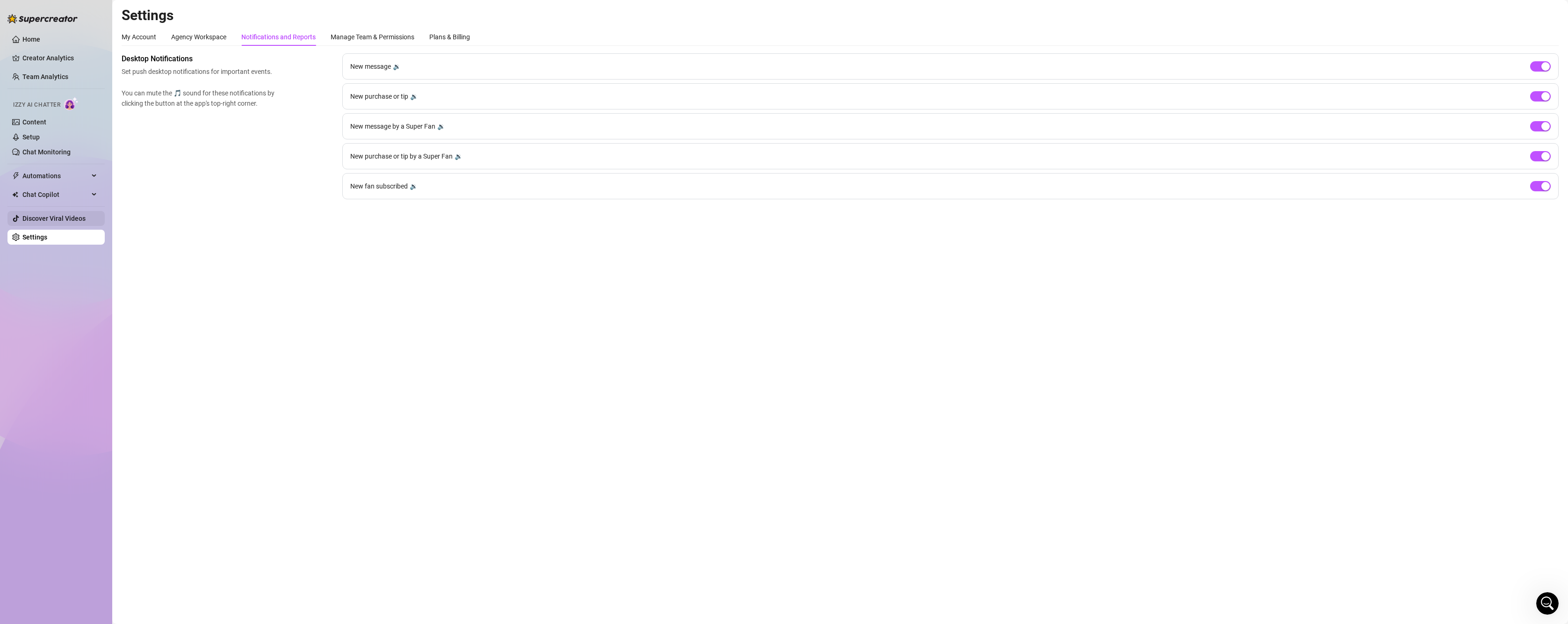
click at [43, 217] on link "Discover Viral Videos" at bounding box center [54, 219] width 63 height 8
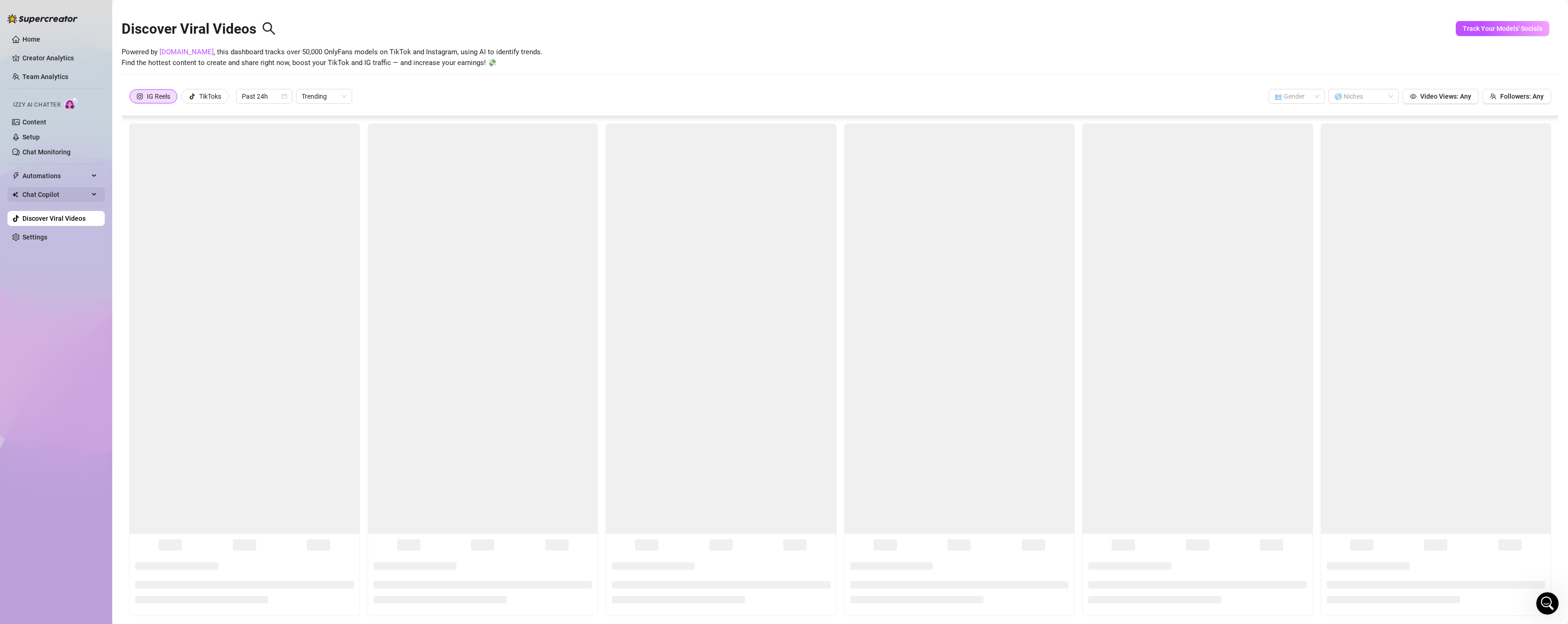
click at [43, 191] on span "Chat Copilot" at bounding box center [56, 194] width 67 height 15
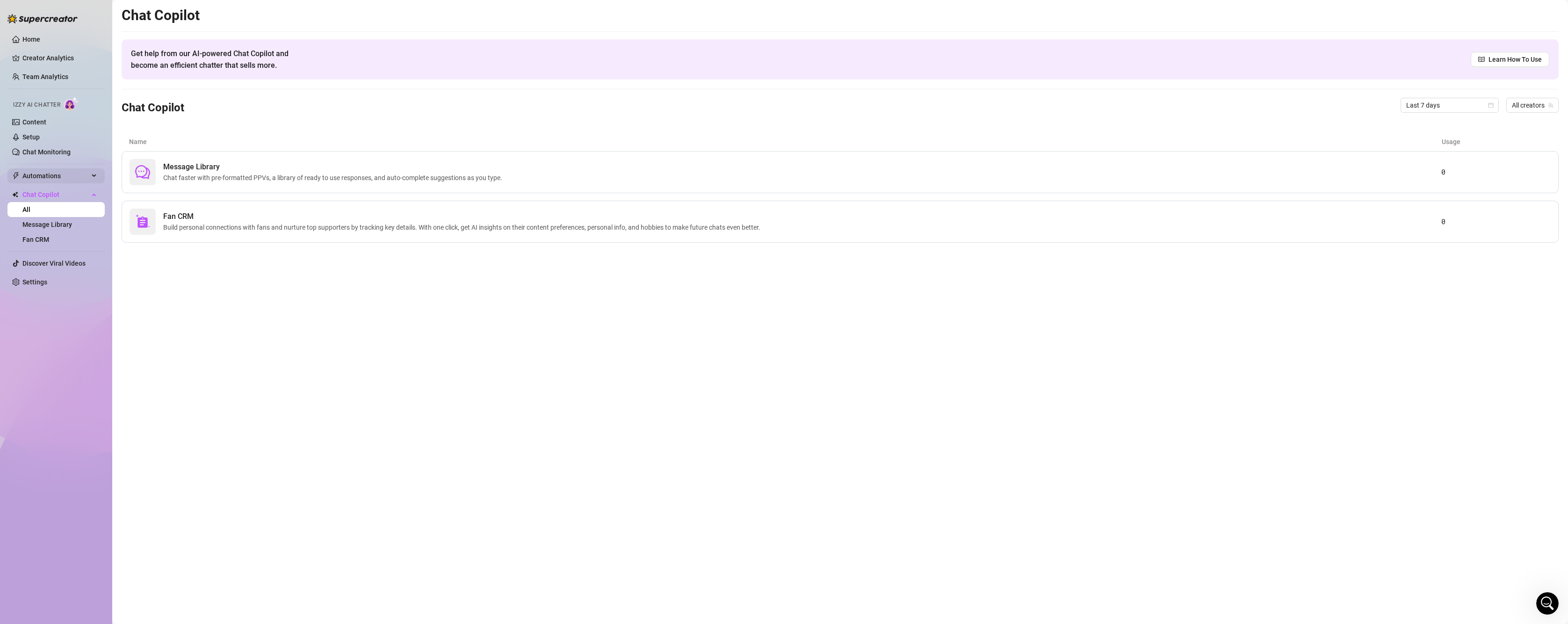
click at [41, 171] on span "Automations" at bounding box center [56, 175] width 67 height 15
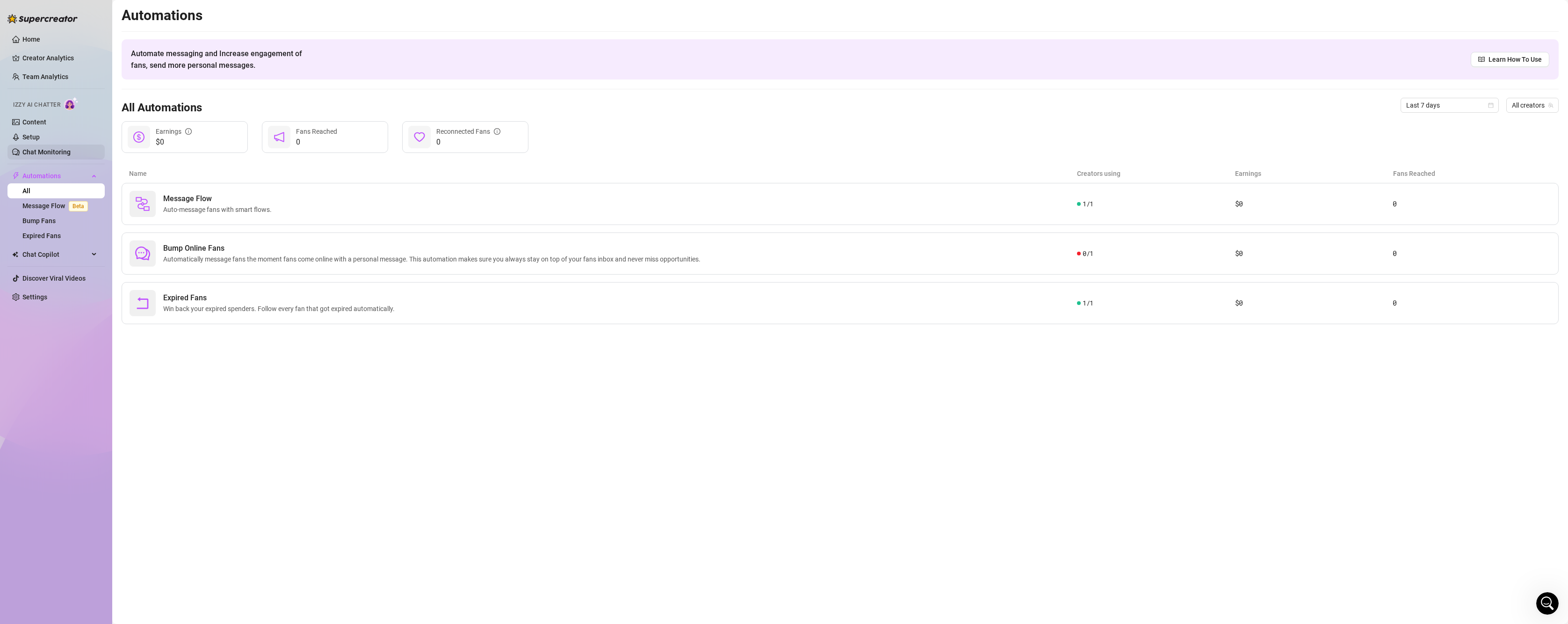
click at [33, 148] on link "Chat Monitoring" at bounding box center [47, 152] width 48 height 8
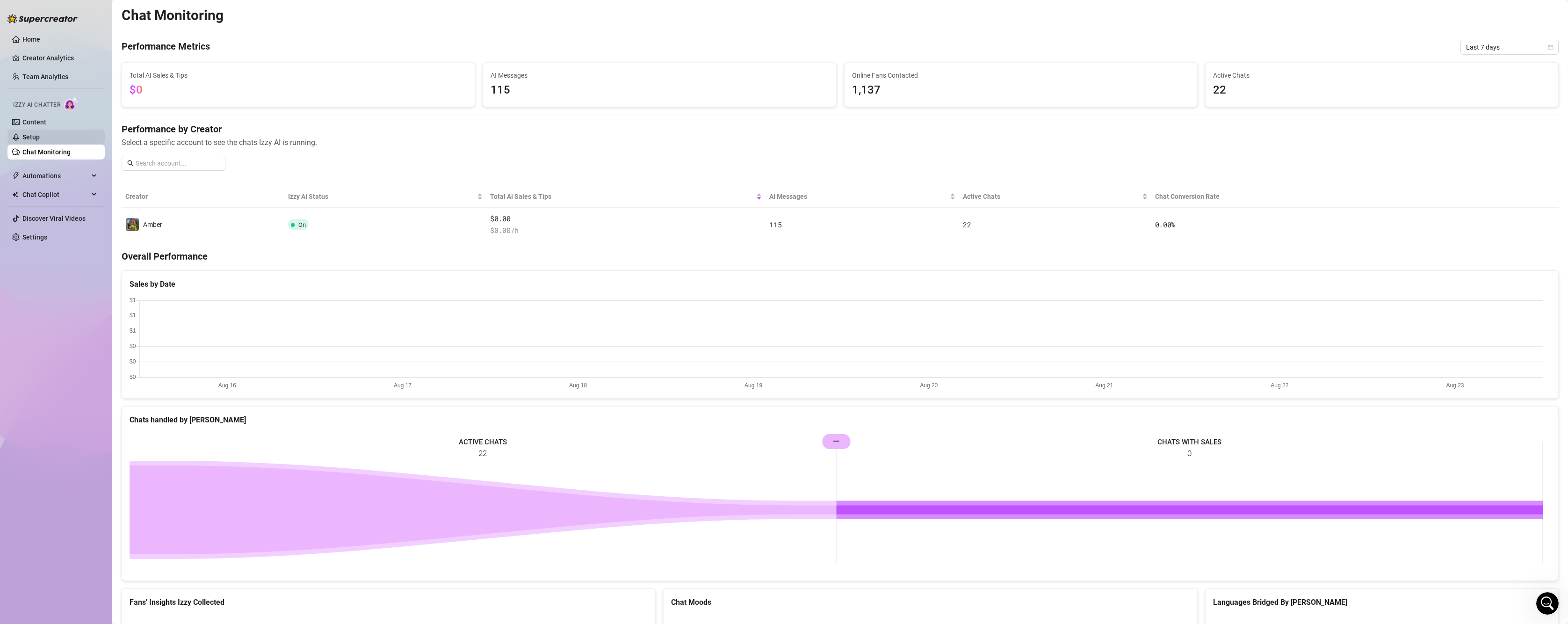
click at [40, 140] on link "Setup" at bounding box center [31, 137] width 17 height 8
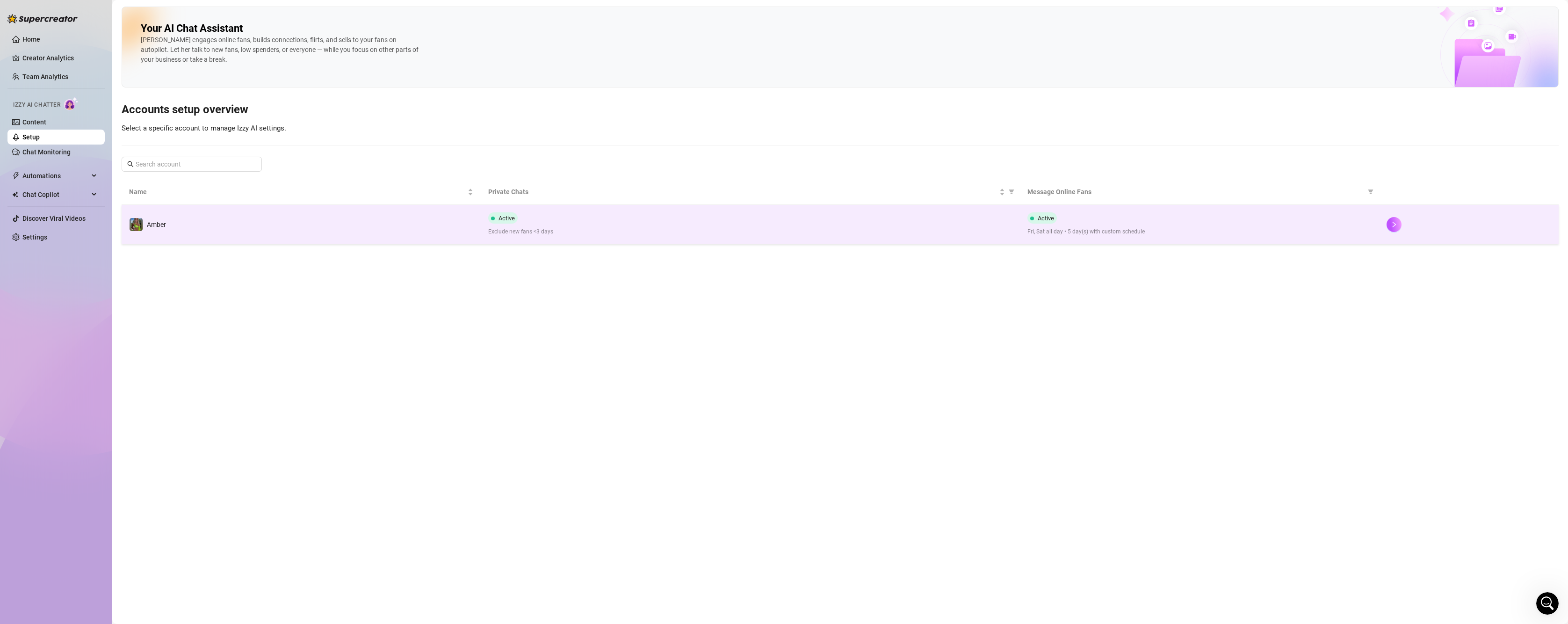
click at [182, 226] on td "Amber" at bounding box center [301, 224] width 359 height 40
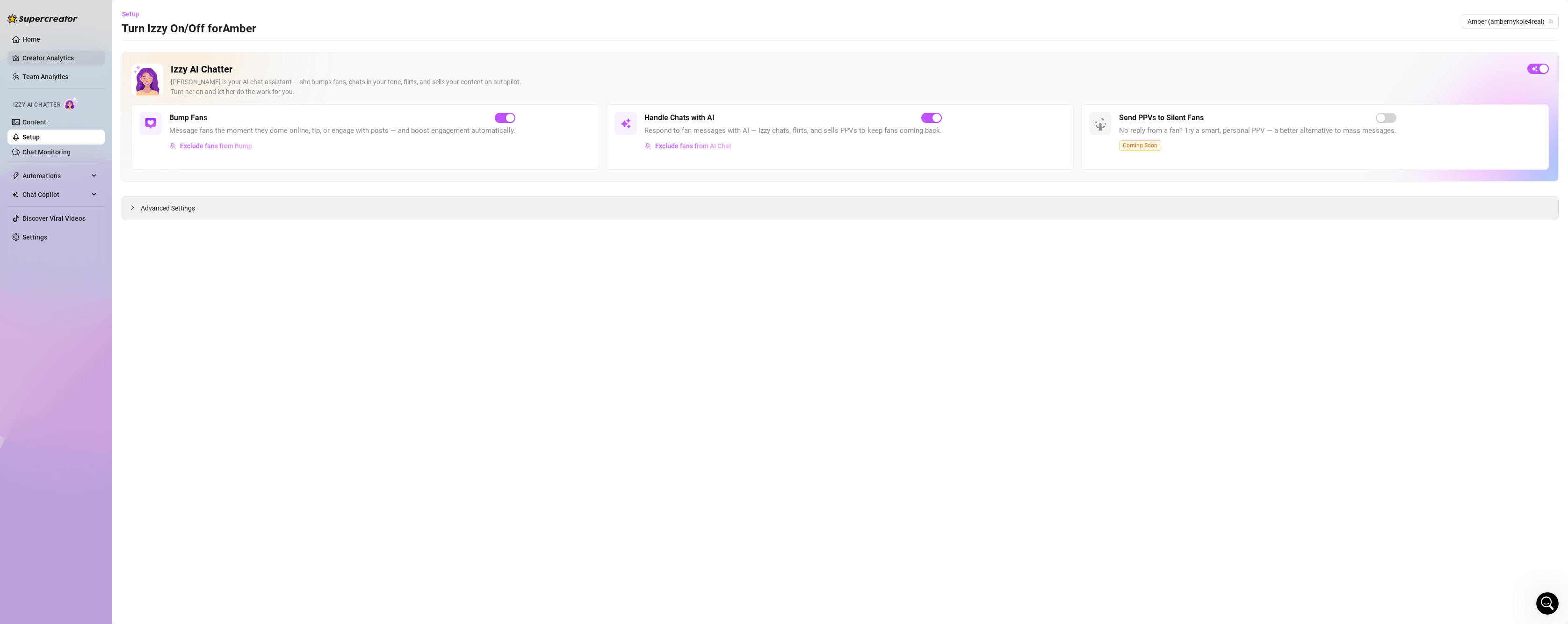
drag, startPoint x: 56, startPoint y: 78, endPoint x: 58, endPoint y: 59, distance: 19.1
click at [56, 78] on link "Team Analytics" at bounding box center [45, 77] width 46 height 8
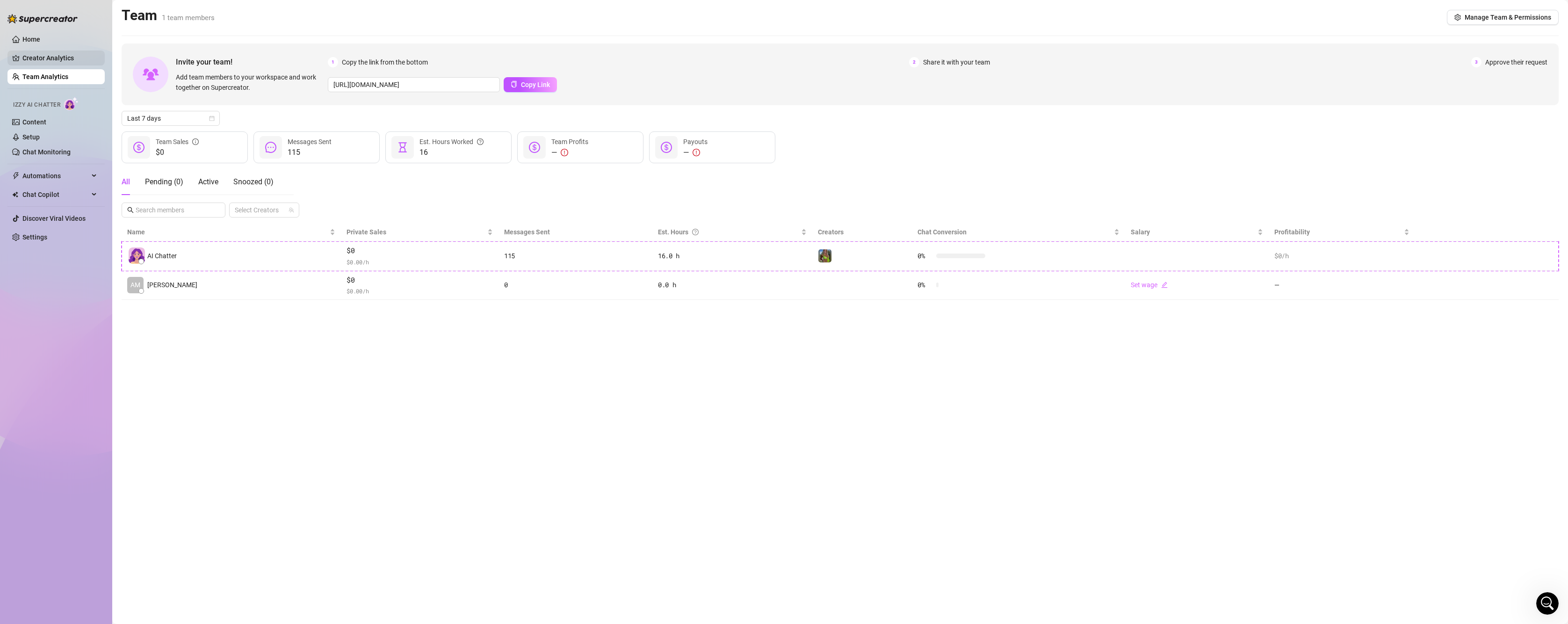
click at [59, 51] on link "Creator Analytics" at bounding box center [60, 57] width 74 height 15
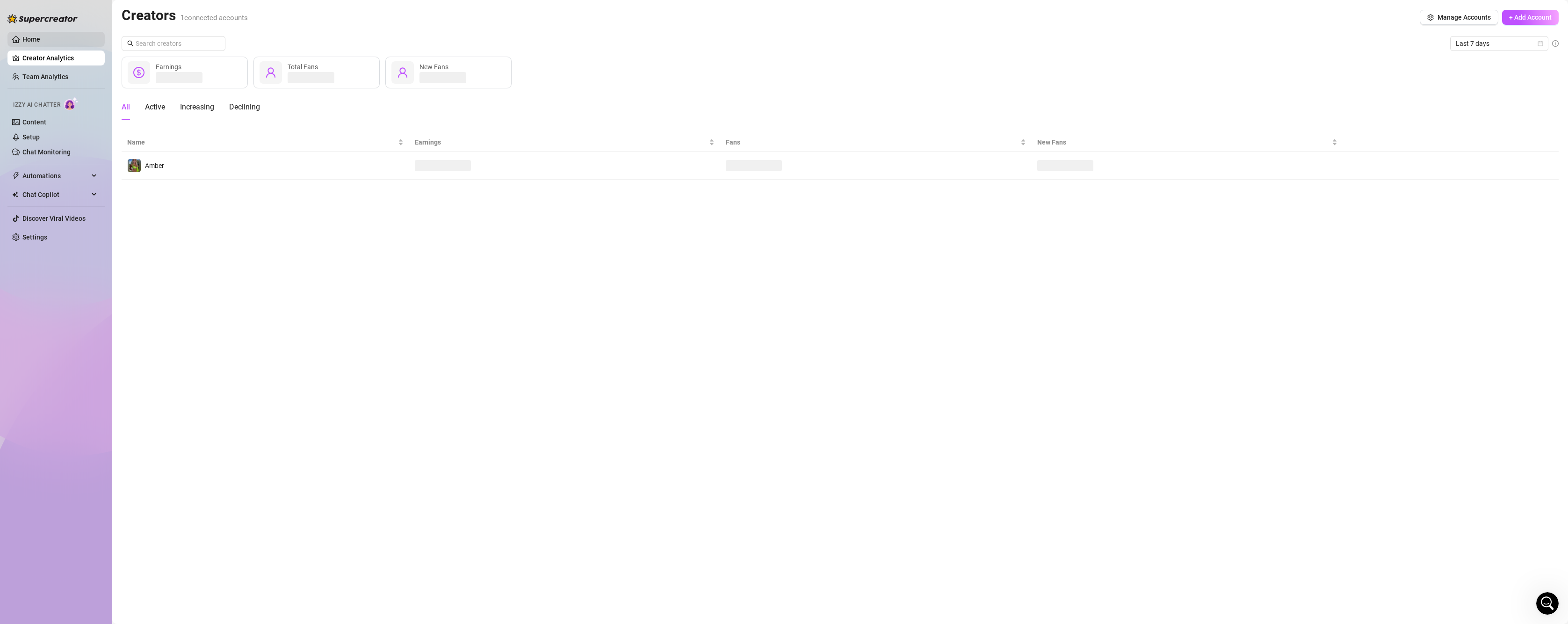
click at [40, 38] on link "Home" at bounding box center [31, 40] width 18 height 8
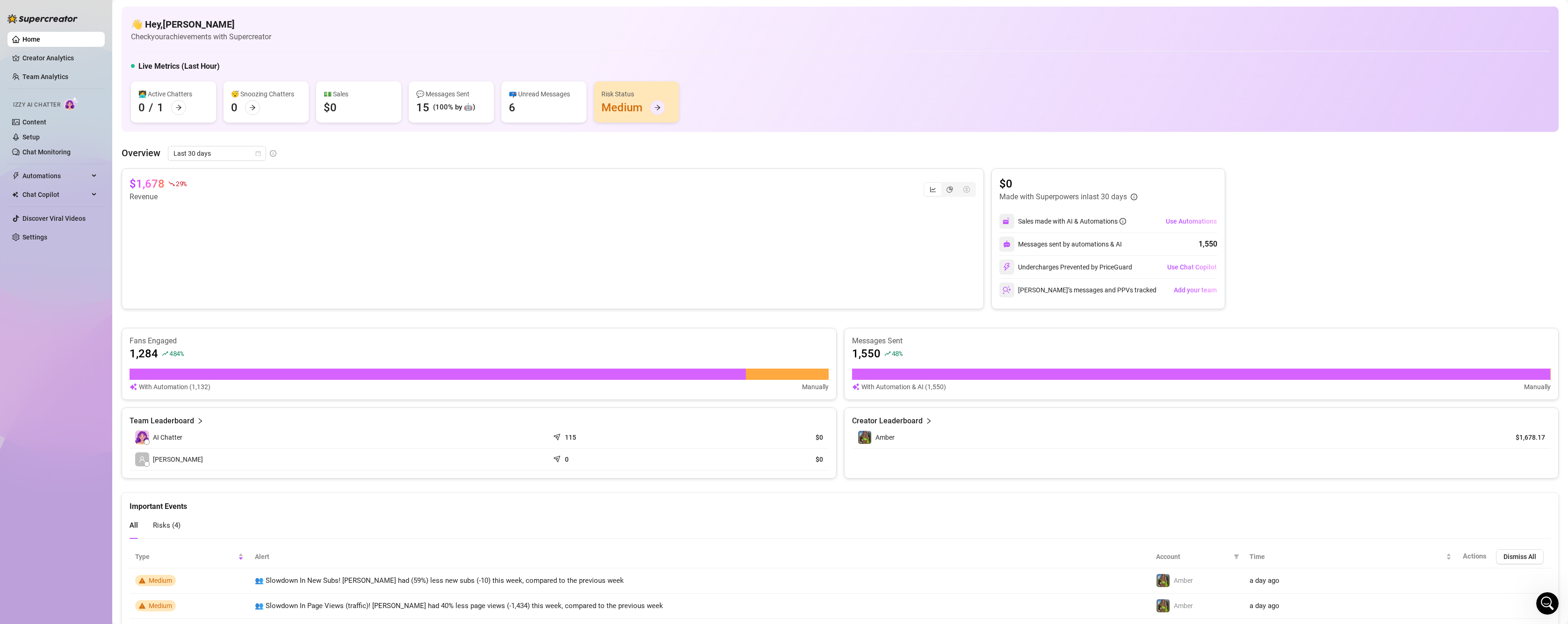
click at [661, 104] on div at bounding box center [657, 107] width 15 height 15
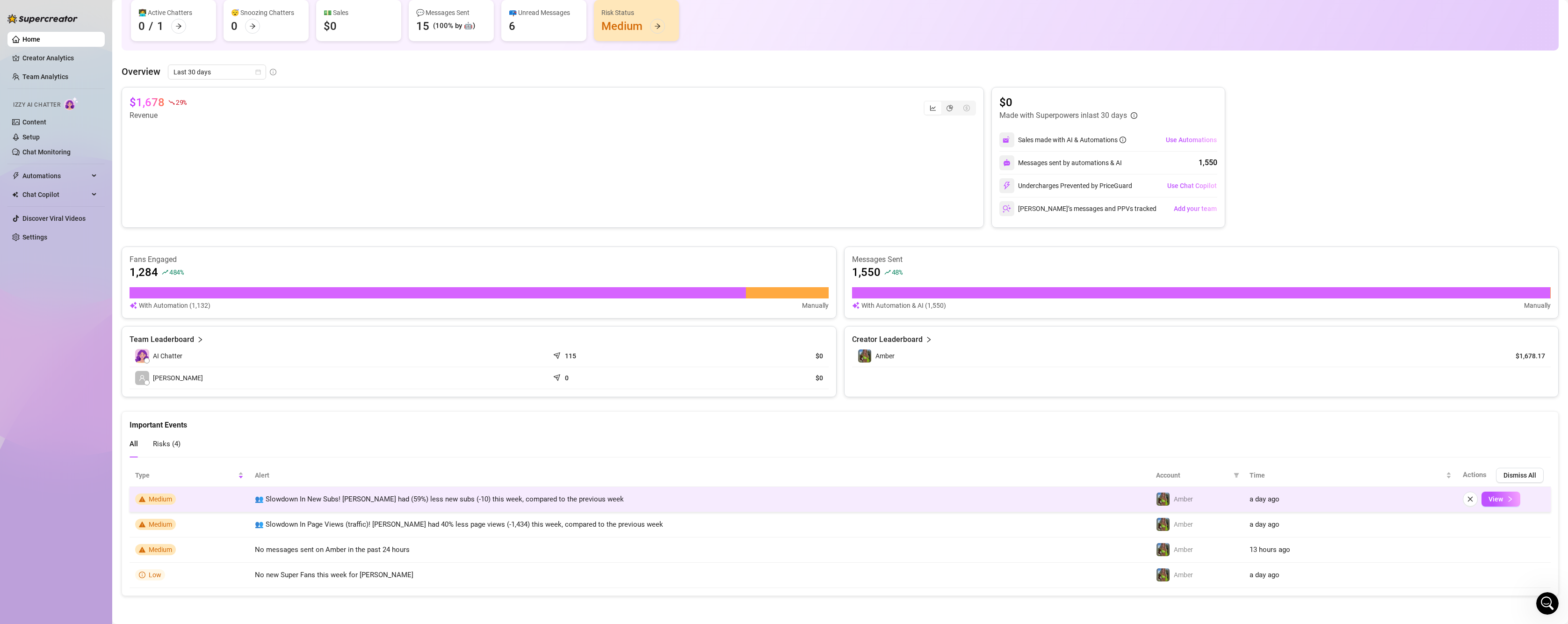
click at [157, 495] on span "Medium" at bounding box center [161, 499] width 23 height 8
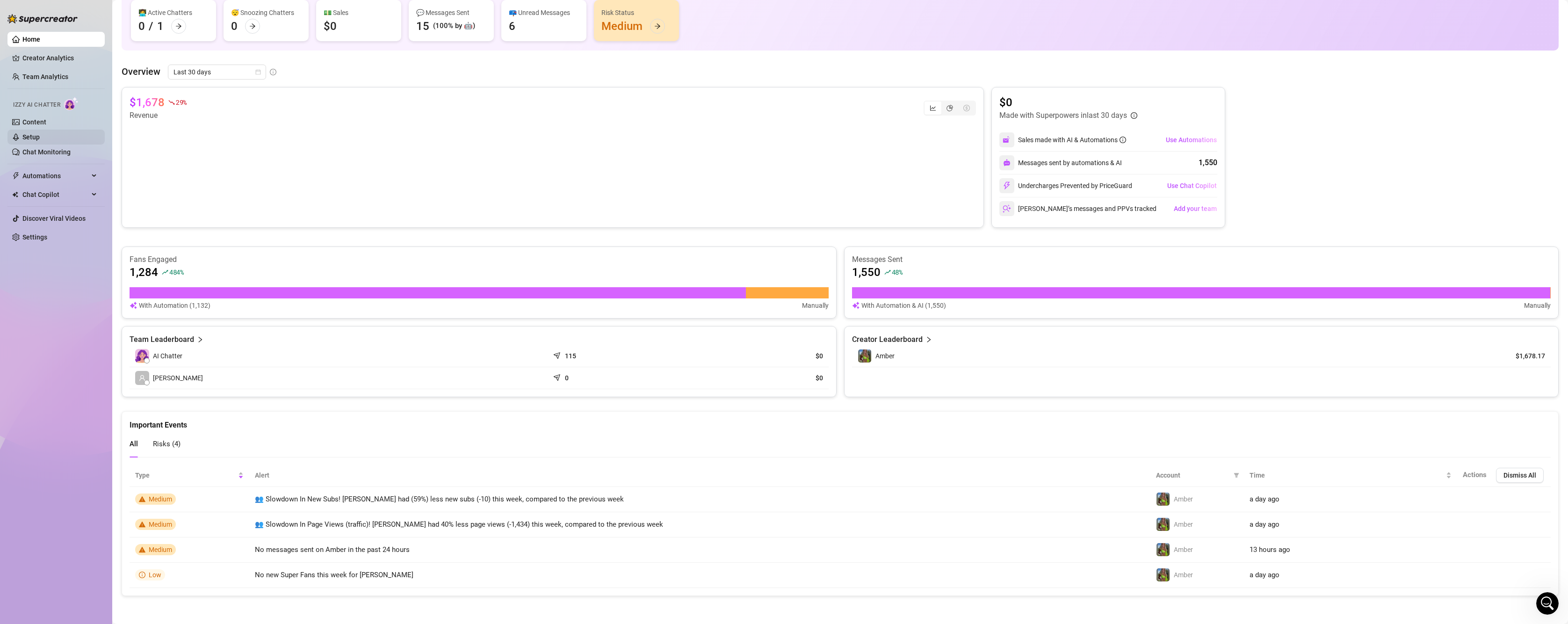
click at [34, 133] on link "Setup" at bounding box center [31, 137] width 17 height 8
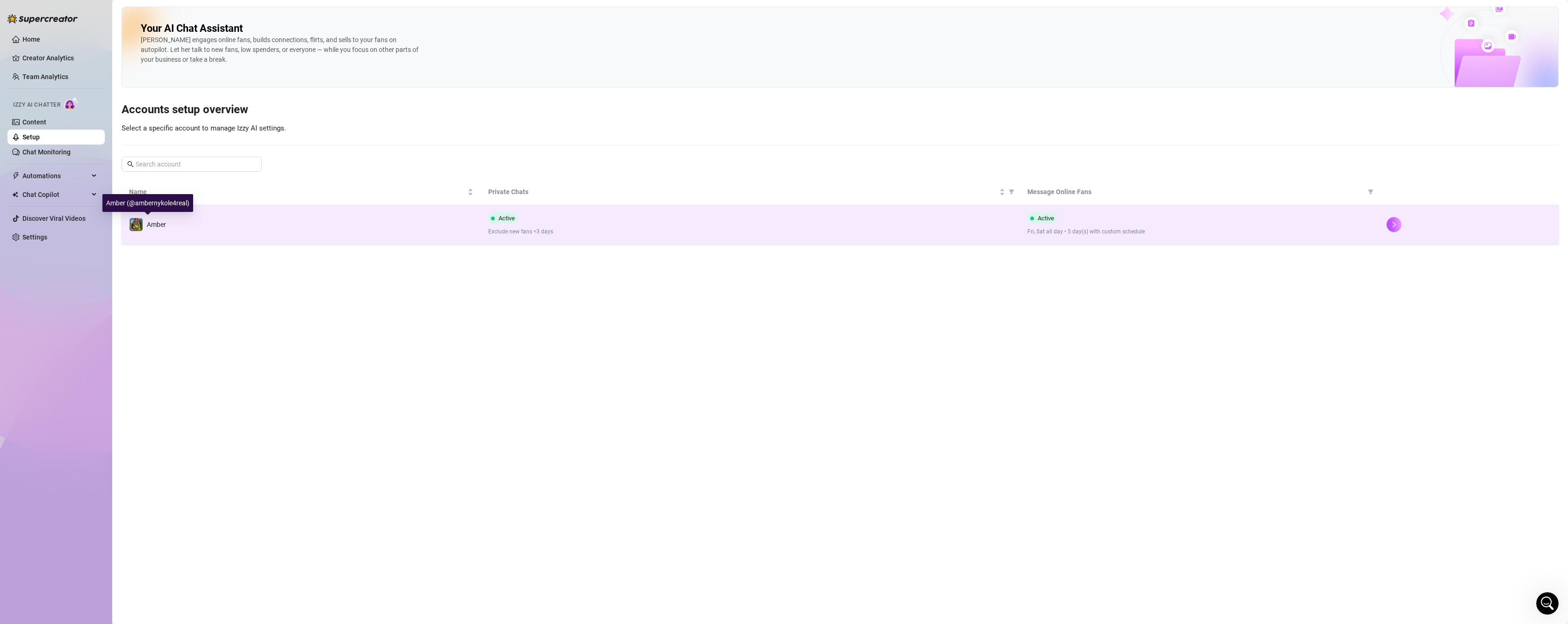
click at [136, 219] on img at bounding box center [136, 224] width 13 height 13
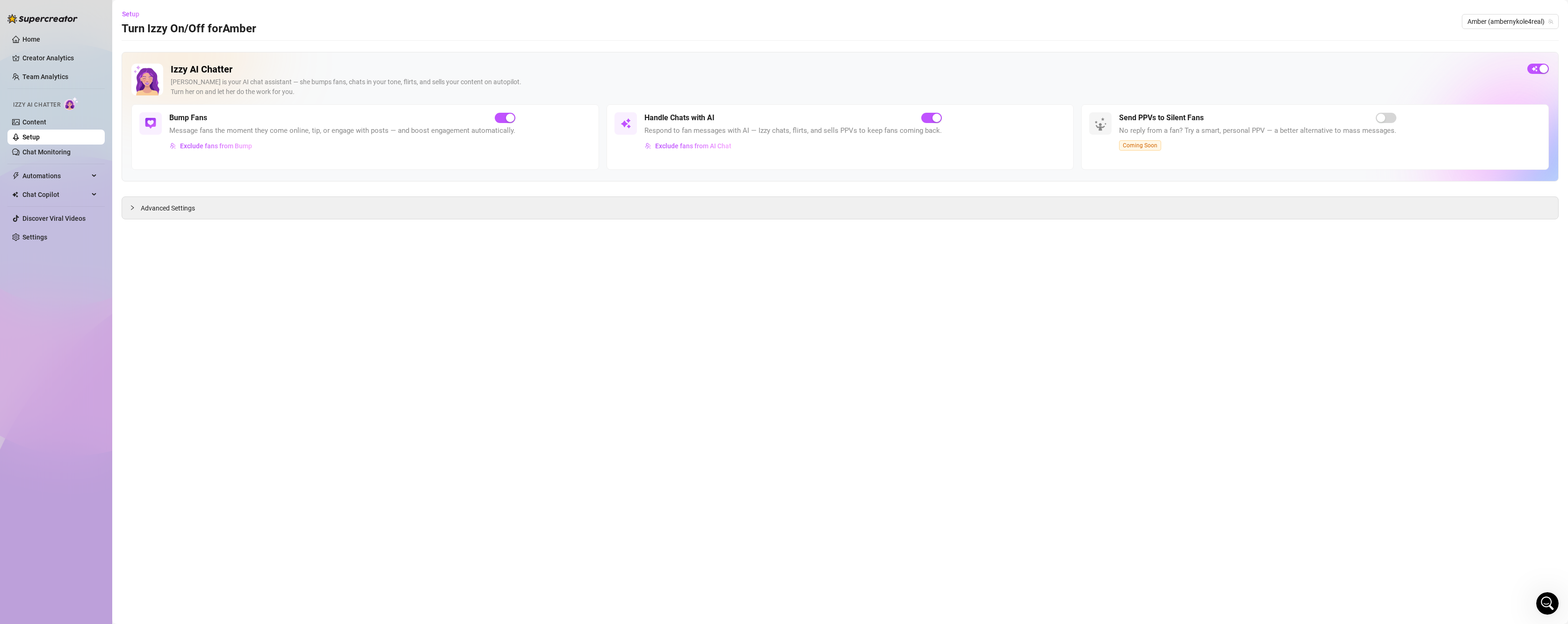
click at [271, 80] on div "[PERSON_NAME] is your AI chat assistant — she bumps fans, chats in your tone, f…" at bounding box center [845, 87] width 1349 height 19
click at [133, 15] on span "Setup" at bounding box center [130, 14] width 17 height 8
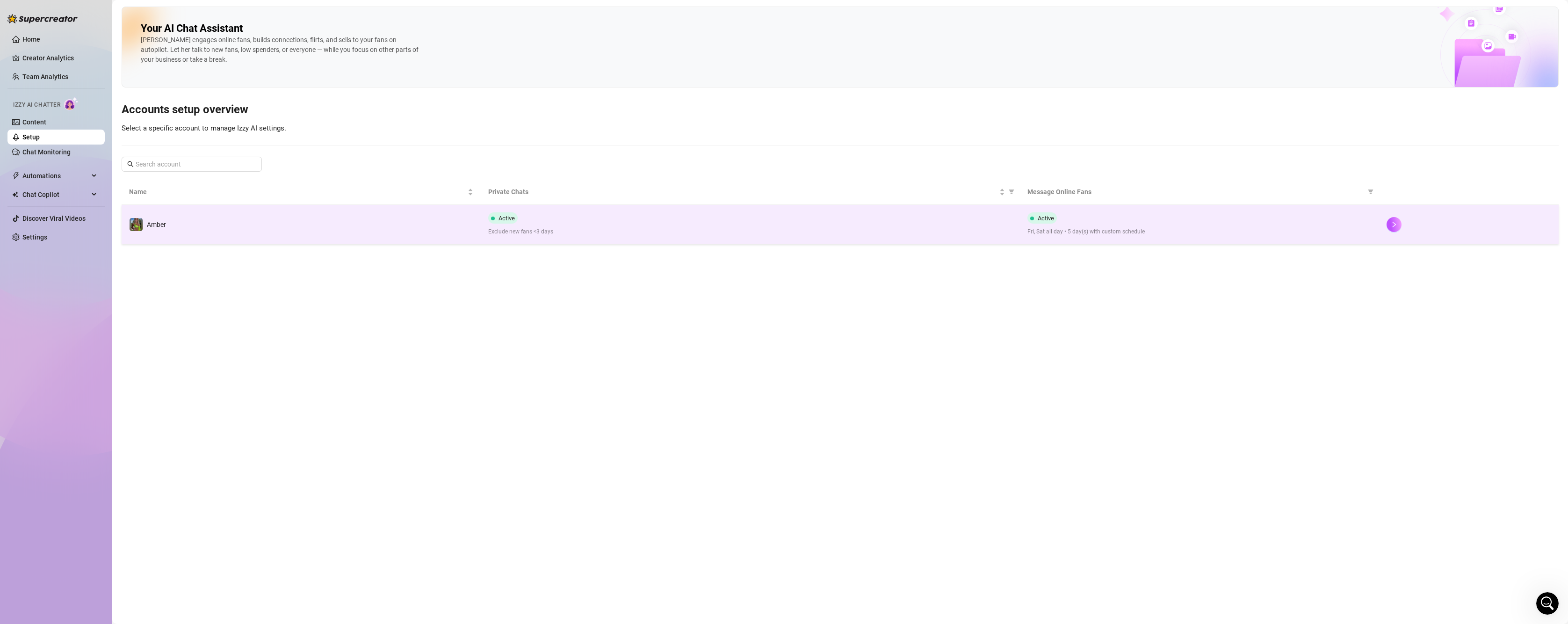
click at [288, 219] on td "Amber" at bounding box center [301, 224] width 359 height 40
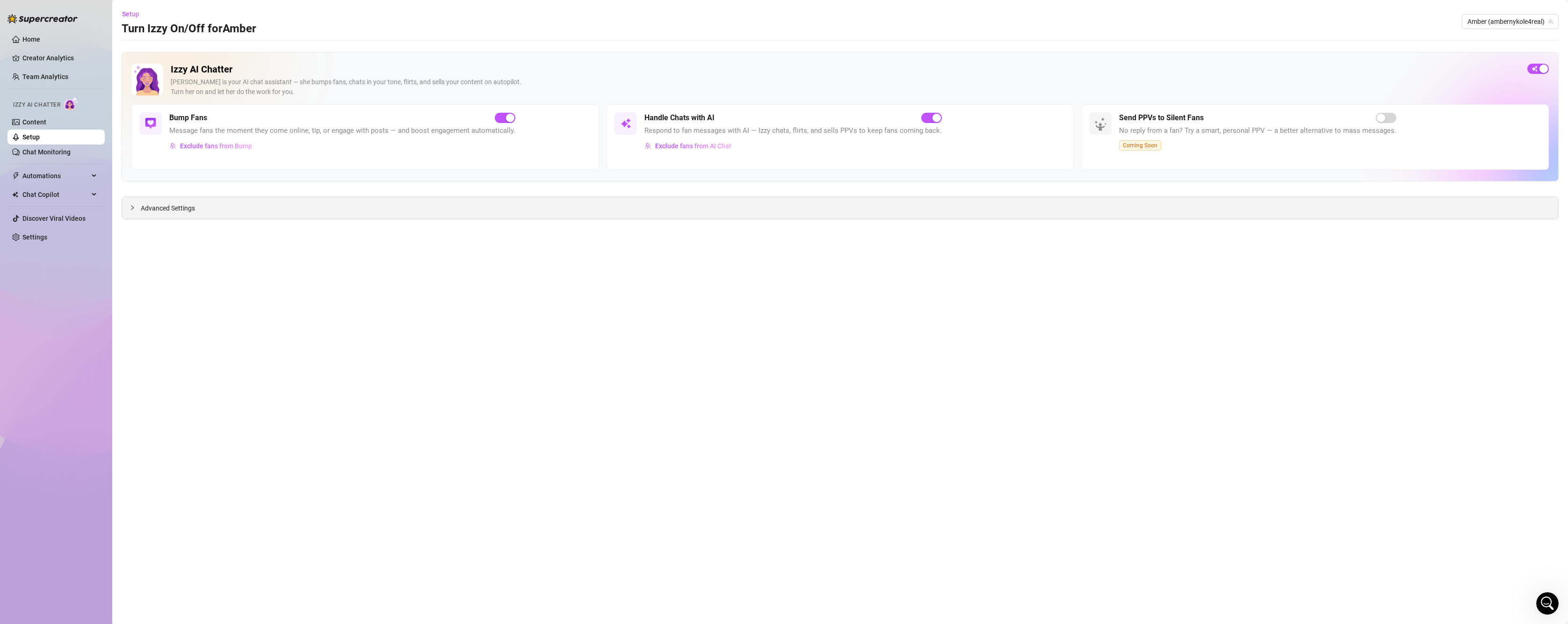
click at [440, 215] on div "Advanced Settings" at bounding box center [840, 208] width 1436 height 22
click at [135, 210] on icon "collapsed" at bounding box center [132, 207] width 5 height 5
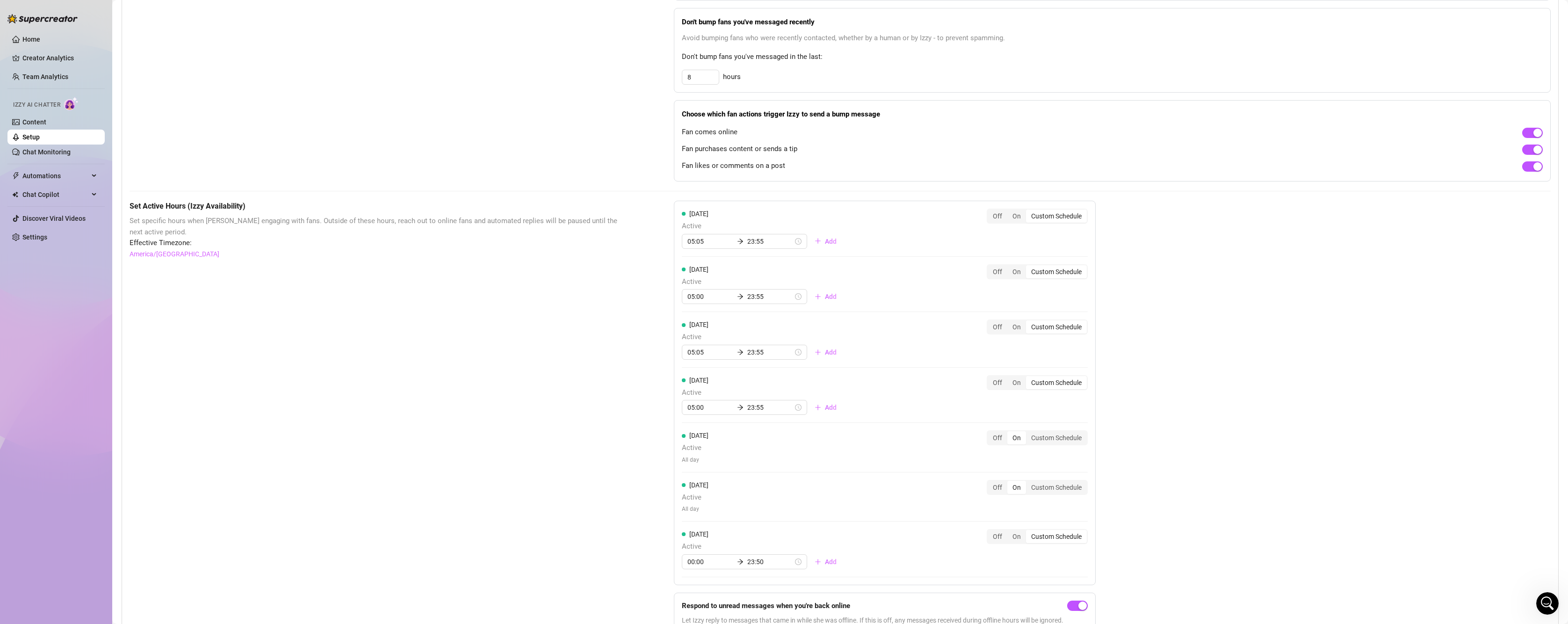
scroll to position [514, 0]
click at [1018, 217] on div "On" at bounding box center [1017, 214] width 19 height 13
click at [1010, 209] on input "On" at bounding box center [1010, 209] width 0 height 0
click at [1024, 265] on div "On" at bounding box center [1017, 264] width 19 height 13
click at [1010, 259] on input "On" at bounding box center [1010, 259] width 0 height 0
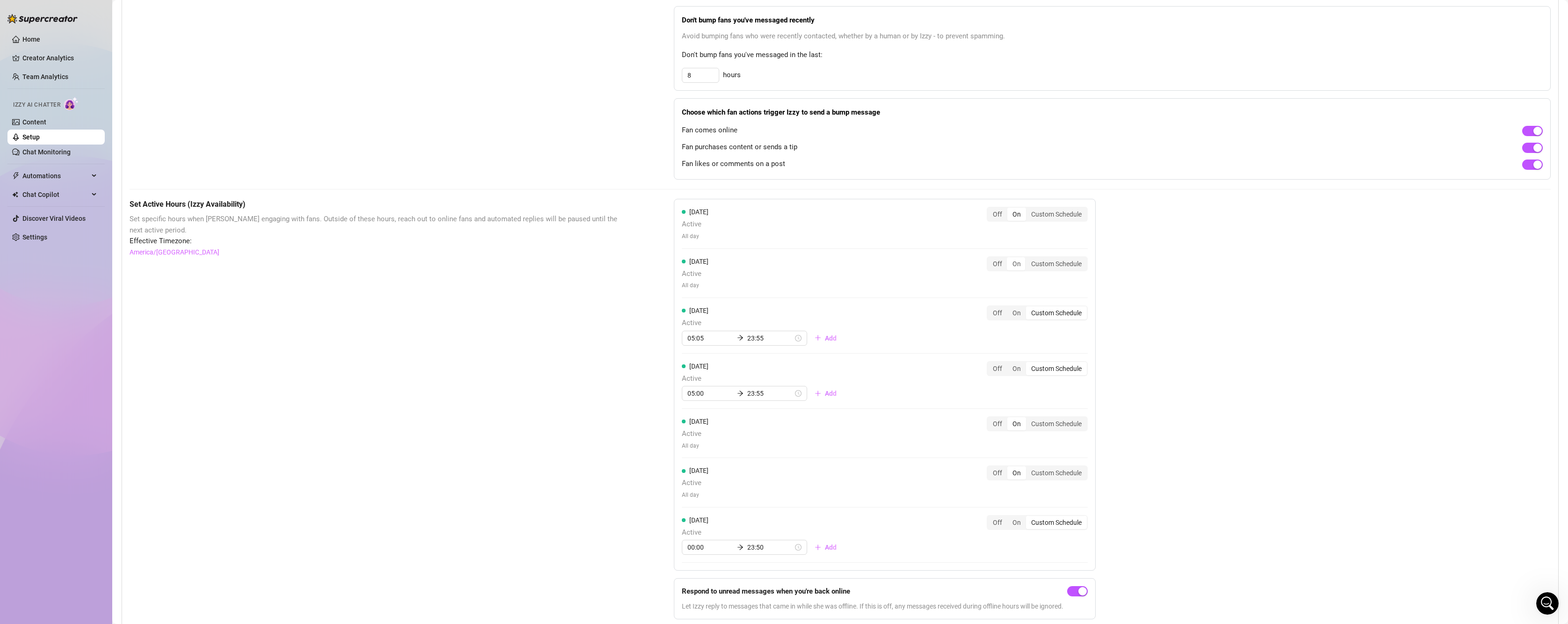
click at [1021, 294] on div "[DATE] Active All day Off On Custom Schedule" at bounding box center [884, 277] width 406 height 42
click at [1011, 312] on div "On" at bounding box center [1017, 312] width 19 height 13
click at [1010, 308] on input "On" at bounding box center [1010, 308] width 0 height 0
click at [1017, 360] on div "On" at bounding box center [1017, 361] width 19 height 13
click at [1010, 357] on input "On" at bounding box center [1010, 357] width 0 height 0
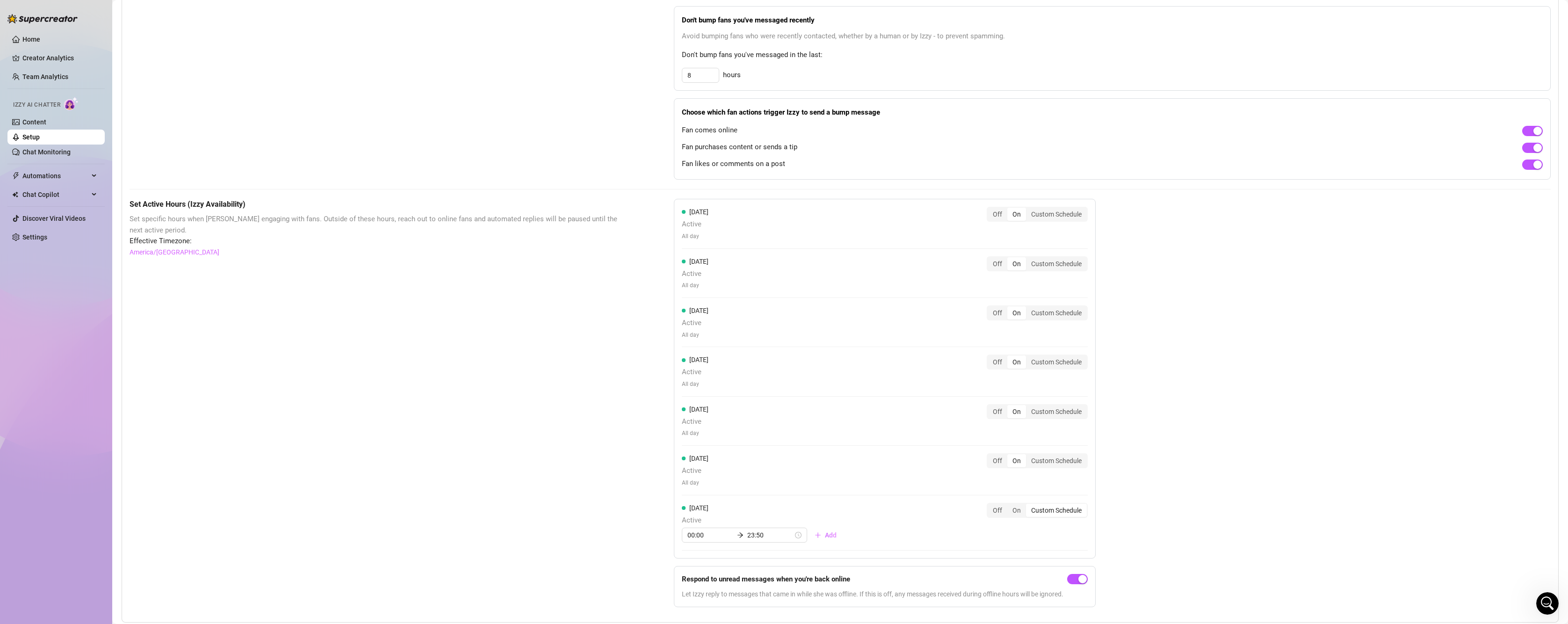
click at [1015, 413] on div "On" at bounding box center [1017, 411] width 19 height 13
click at [1010, 406] on input "On" at bounding box center [1010, 406] width 0 height 0
click at [1018, 458] on div "On" at bounding box center [1017, 460] width 19 height 13
click at [1010, 455] on input "On" at bounding box center [1010, 455] width 0 height 0
click at [1019, 413] on div "On" at bounding box center [1017, 411] width 19 height 13
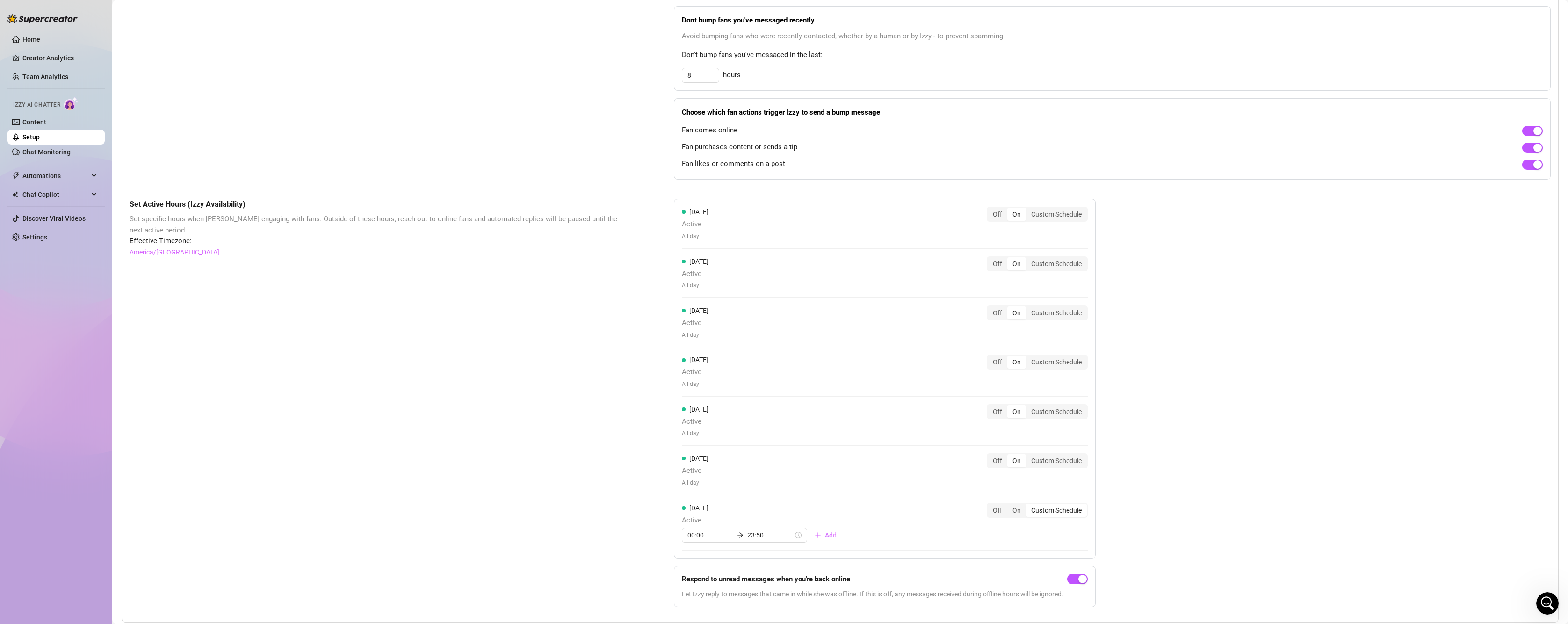
click at [1010, 406] on input "On" at bounding box center [1010, 406] width 0 height 0
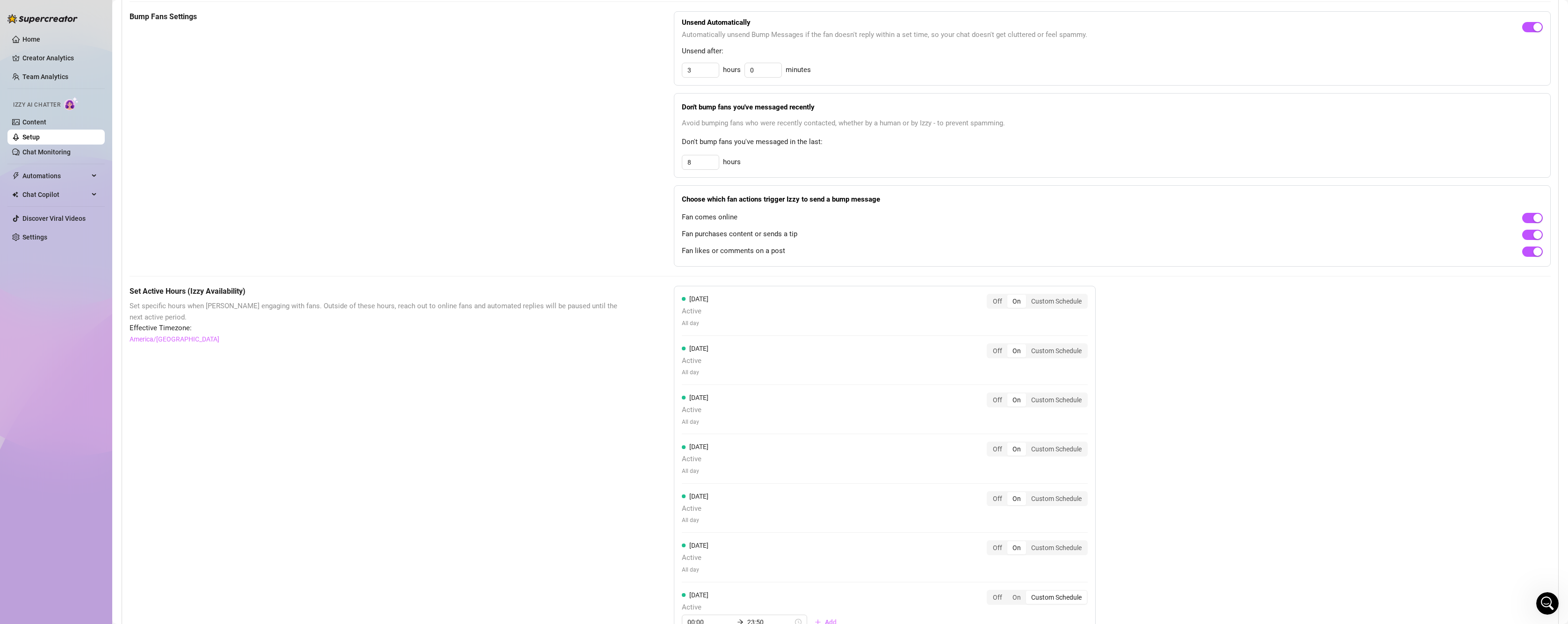
scroll to position [541, 0]
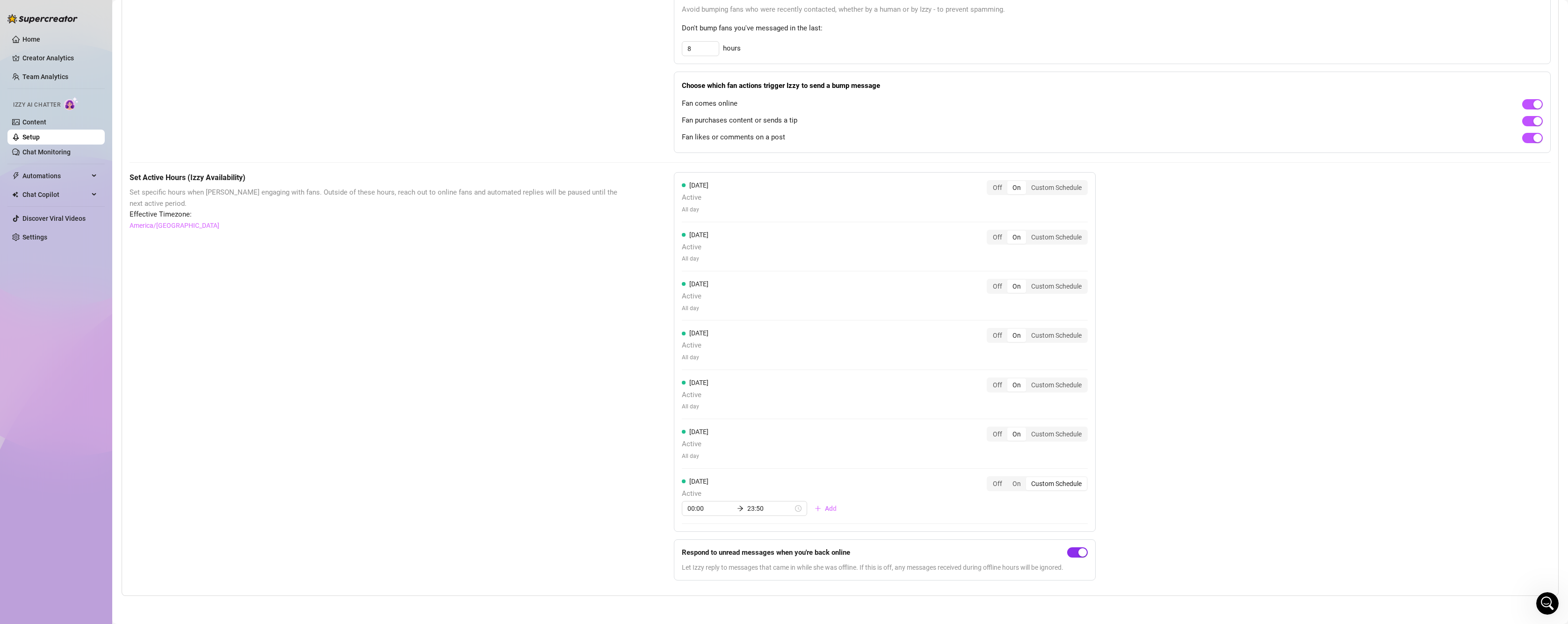
click at [1076, 552] on span "button" at bounding box center [1077, 552] width 21 height 10
click at [1083, 552] on span "button" at bounding box center [1077, 552] width 21 height 10
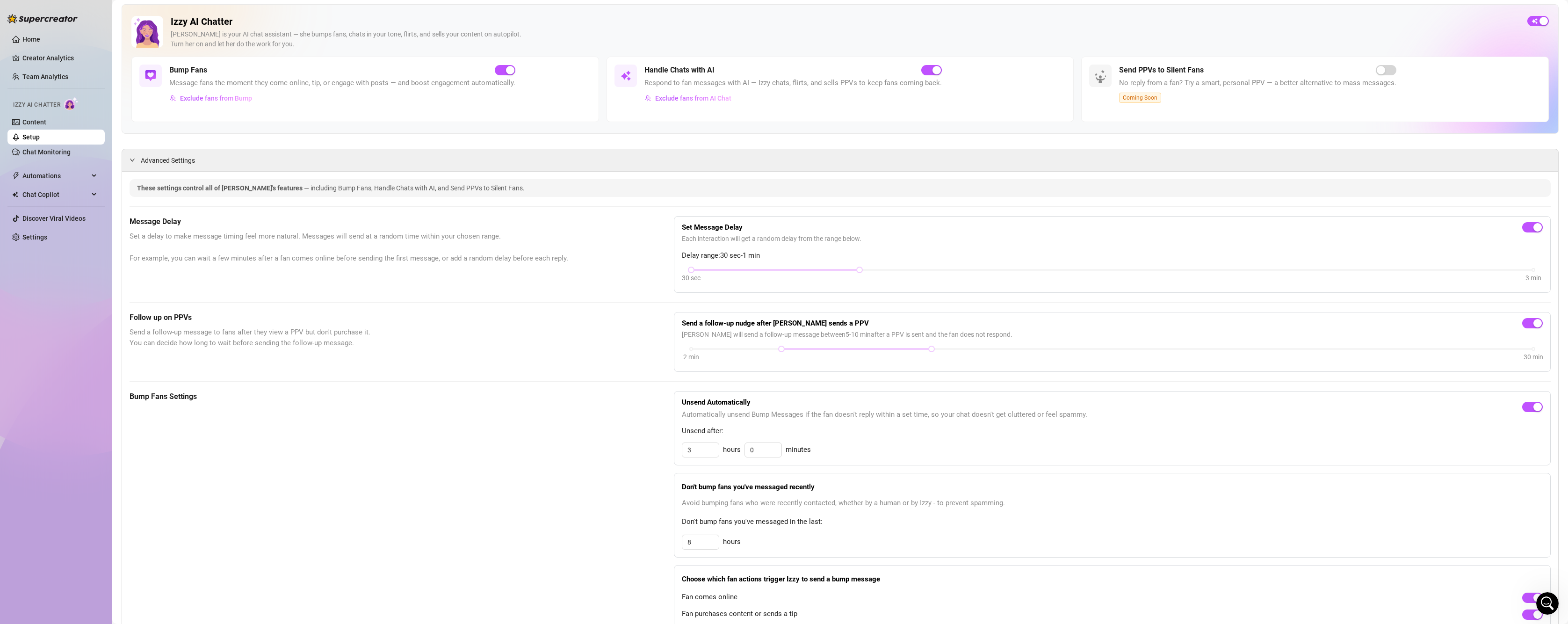
scroll to position [0, 0]
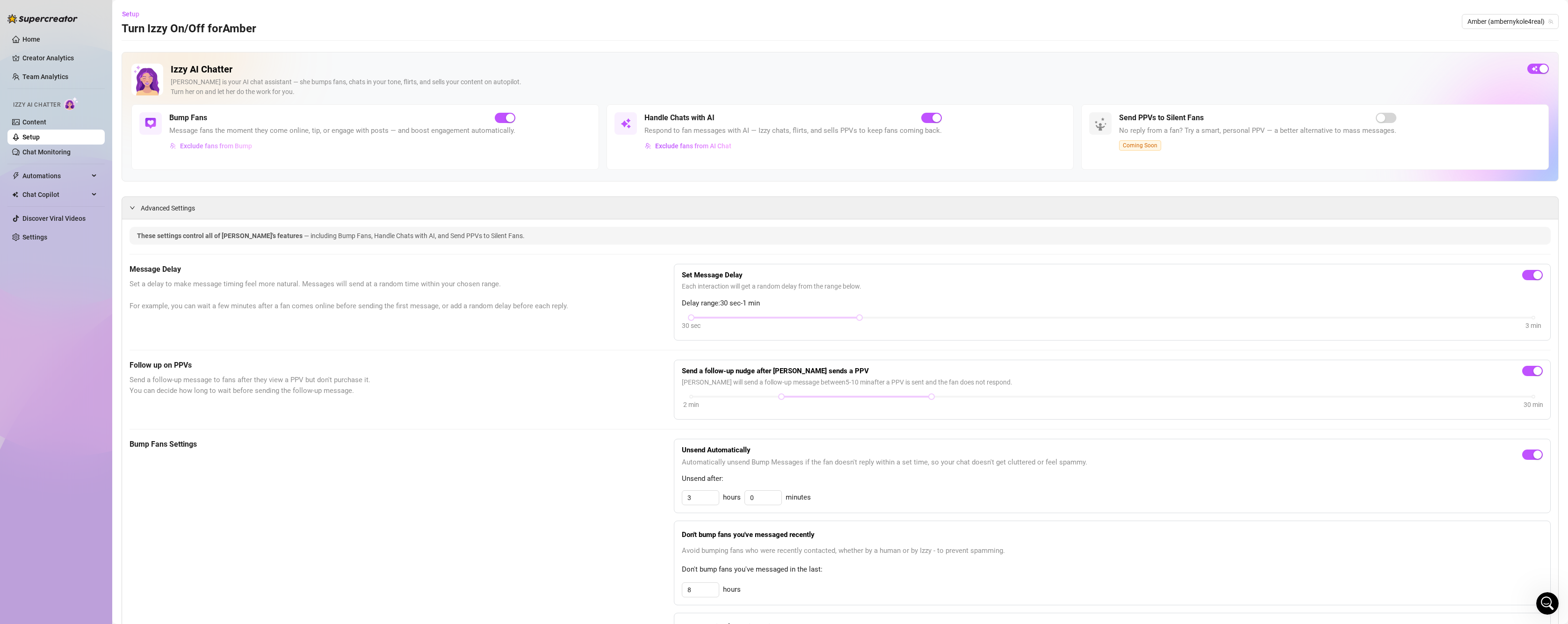
click at [217, 142] on span "Exclude fans from Bump" at bounding box center [216, 146] width 72 height 8
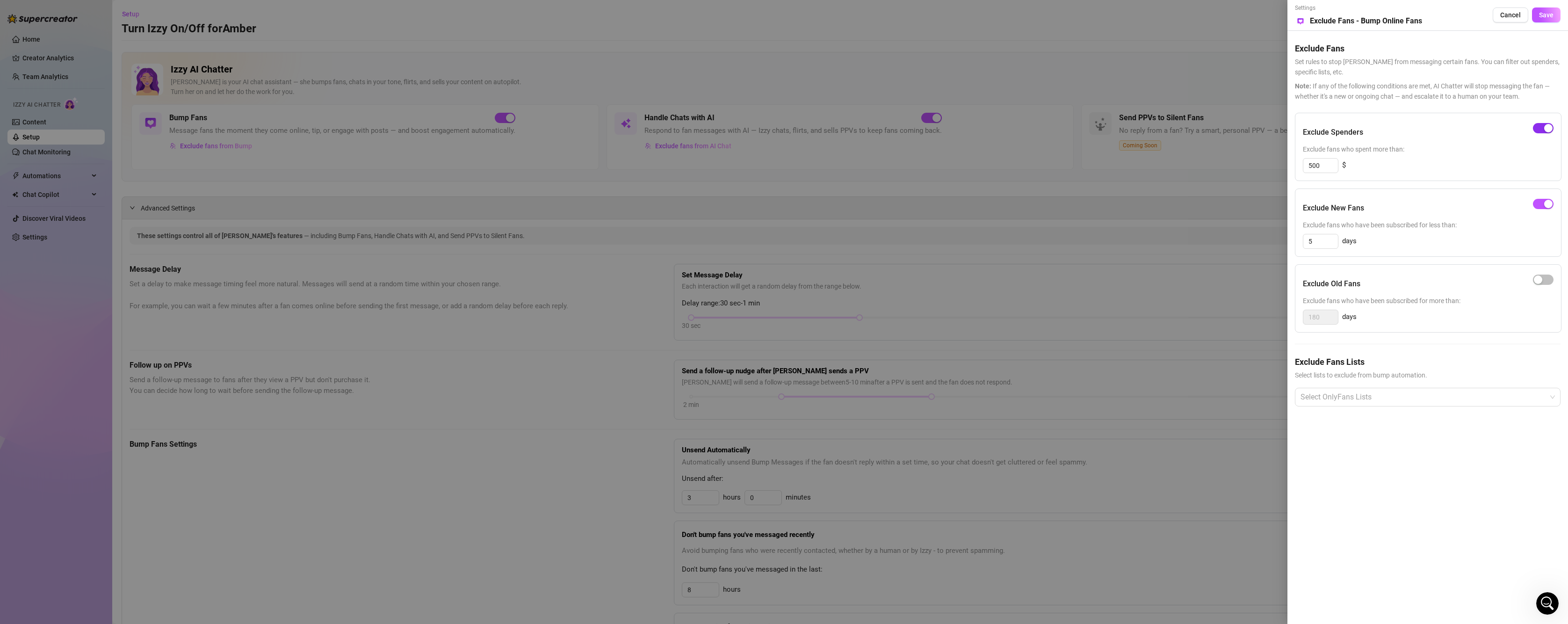
click at [1543, 126] on span "button" at bounding box center [1543, 128] width 21 height 10
click at [1541, 208] on span "button" at bounding box center [1543, 203] width 21 height 10
click at [1547, 12] on span "Save" at bounding box center [1546, 15] width 15 height 8
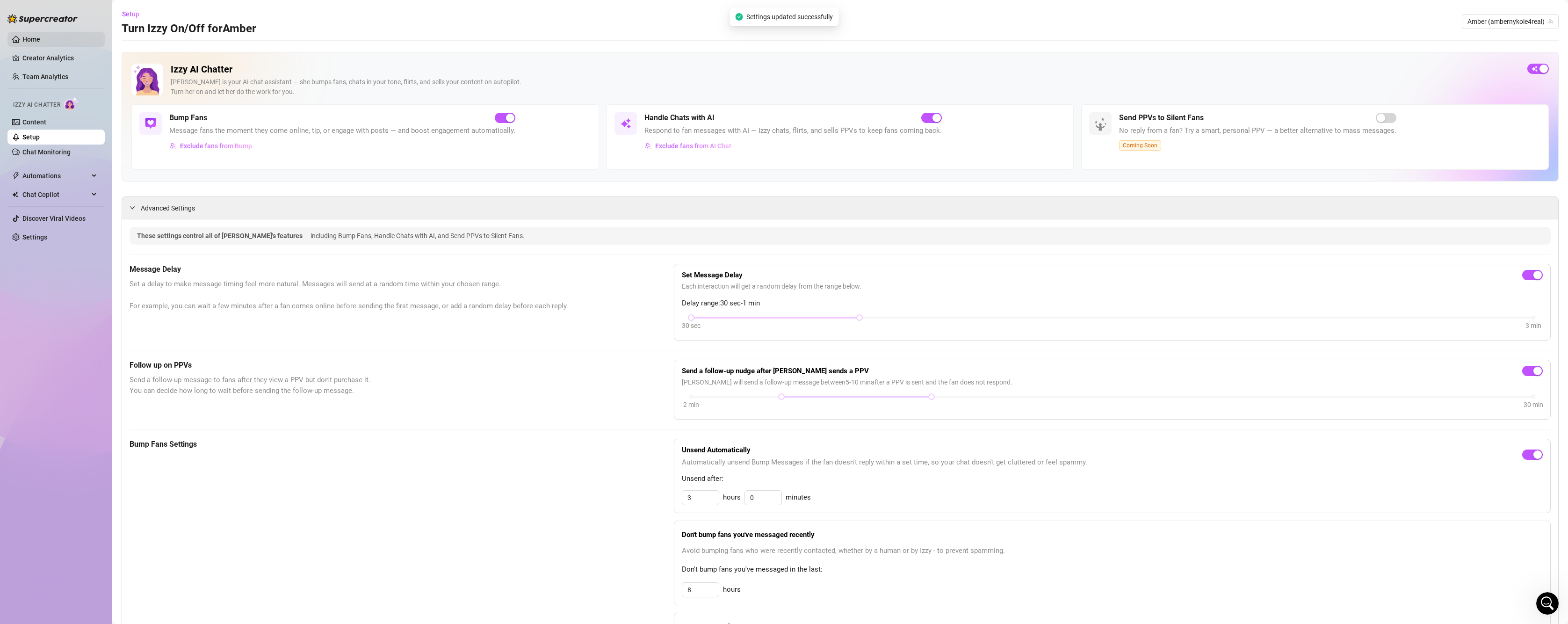
click at [40, 40] on link "Home" at bounding box center [31, 40] width 18 height 8
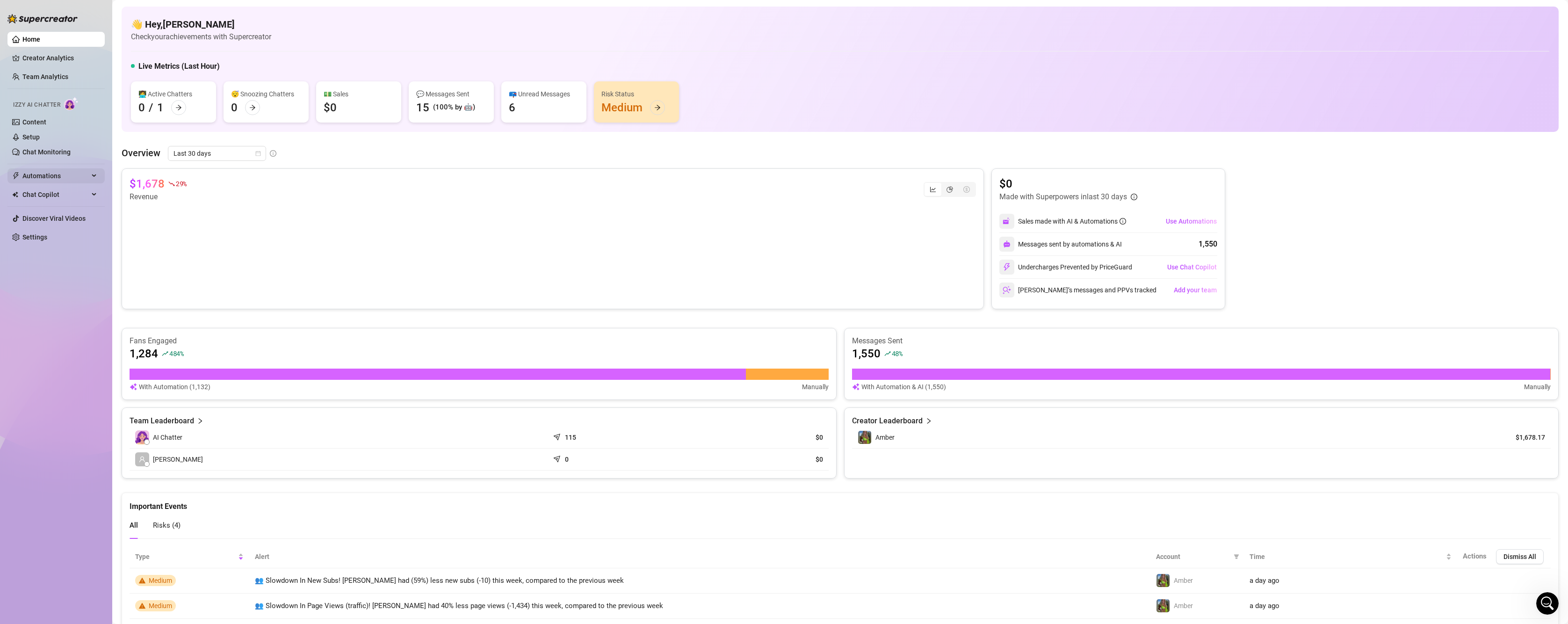
click at [46, 179] on span "Automations" at bounding box center [56, 175] width 67 height 15
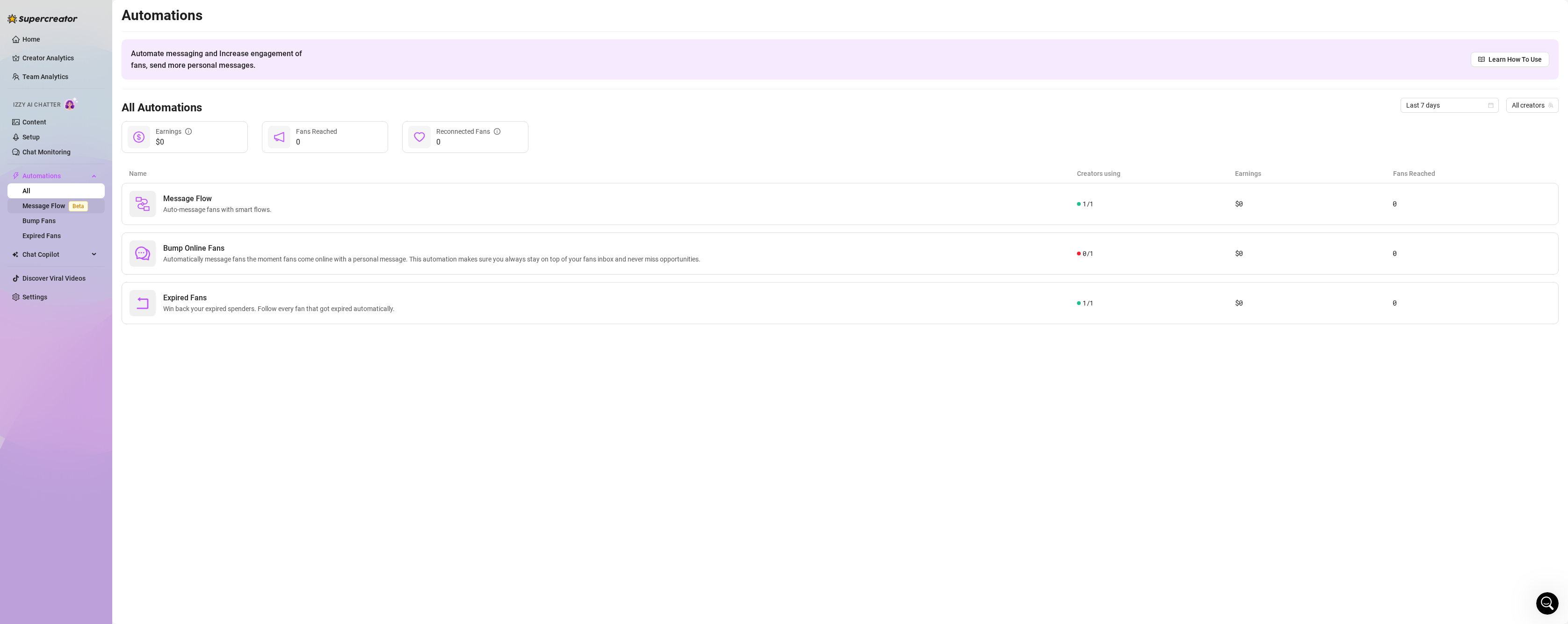
click at [50, 207] on link "Message Flow Beta" at bounding box center [57, 206] width 69 height 8
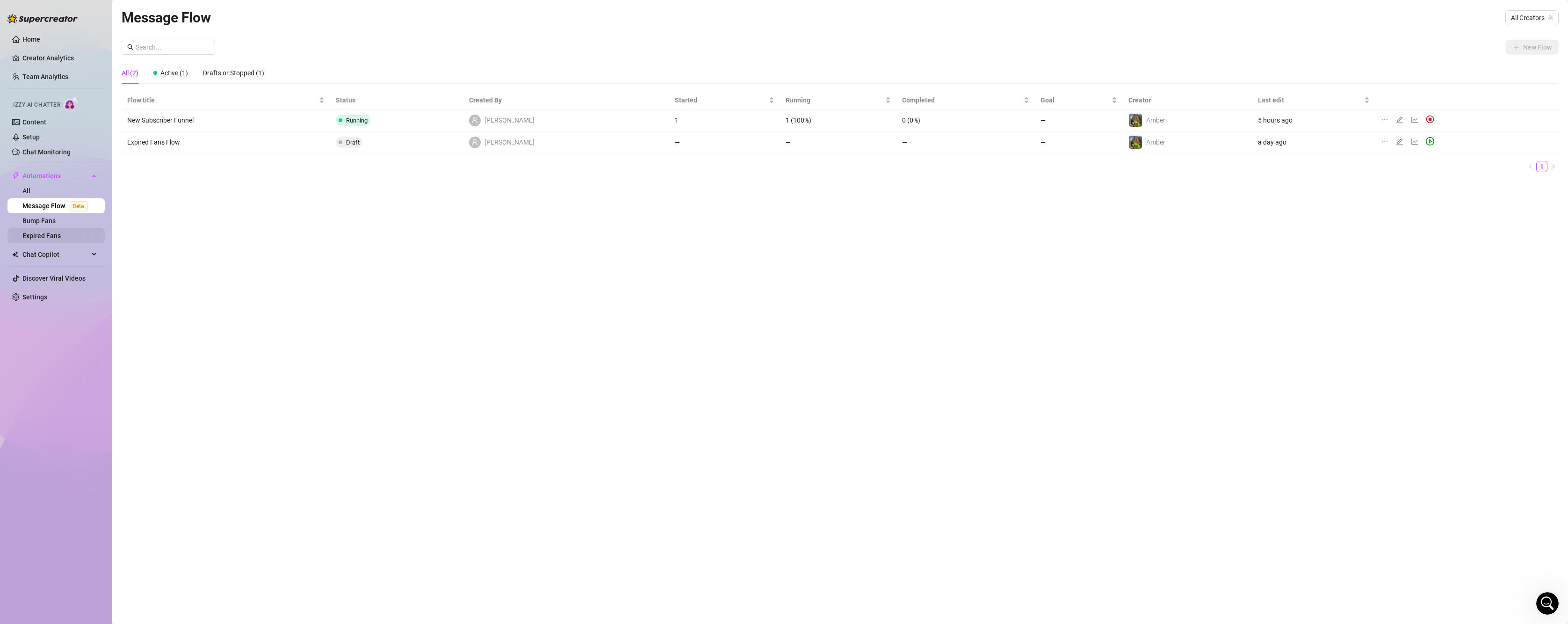
click at [60, 234] on link "Expired Fans" at bounding box center [41, 236] width 38 height 8
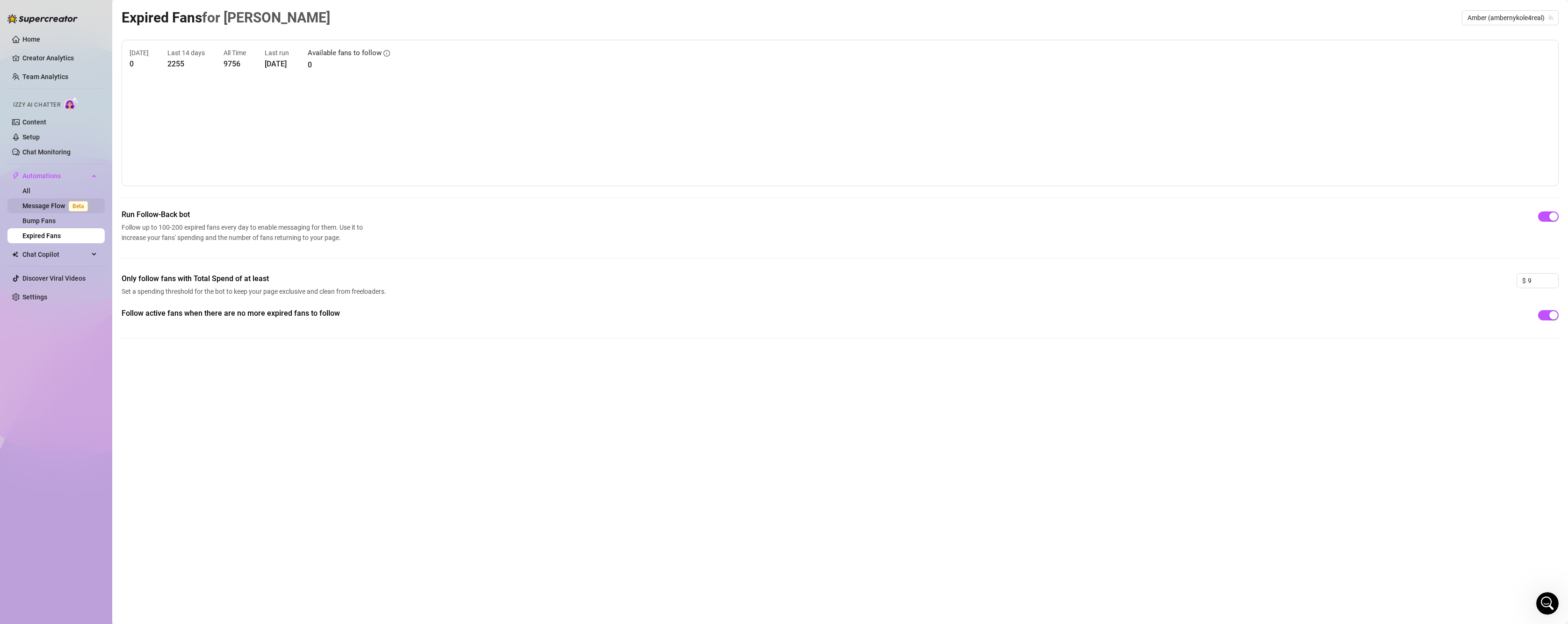
click at [44, 203] on link "Message Flow Beta" at bounding box center [57, 206] width 69 height 8
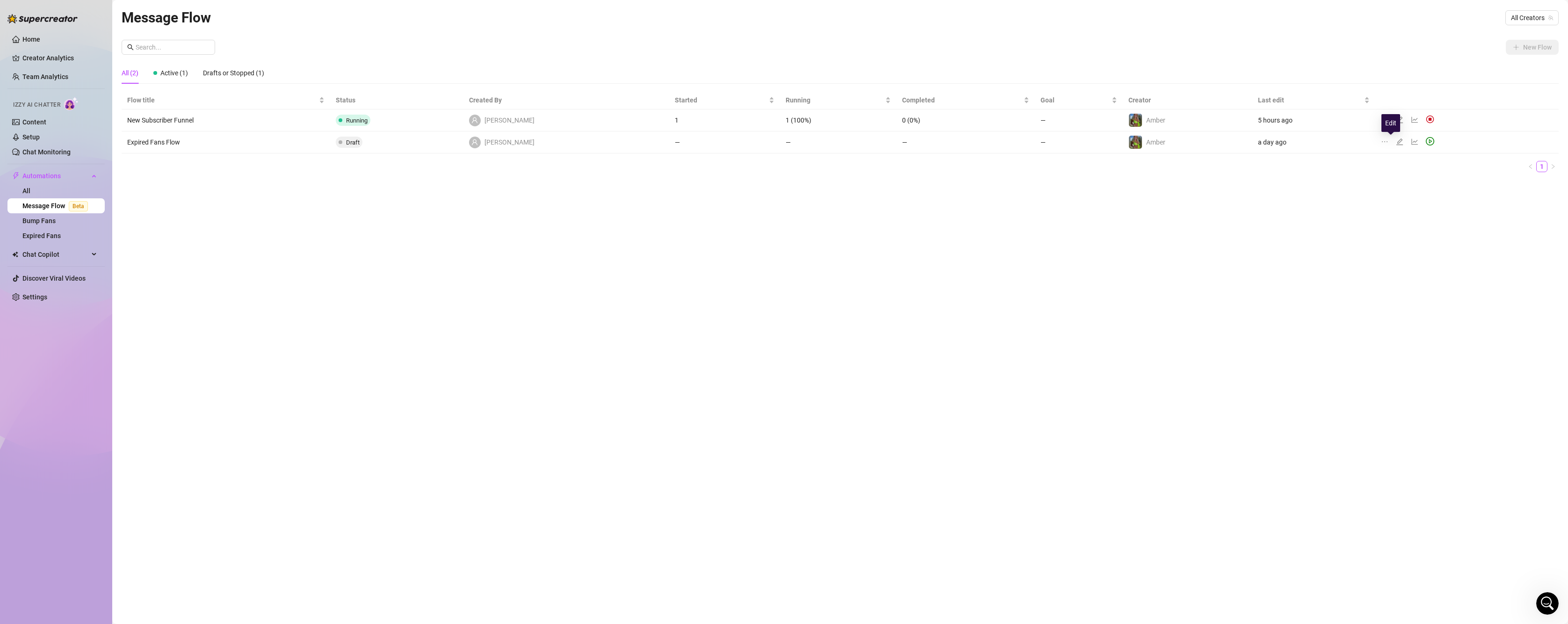
click at [1396, 142] on icon "edit" at bounding box center [1400, 142] width 8 height 8
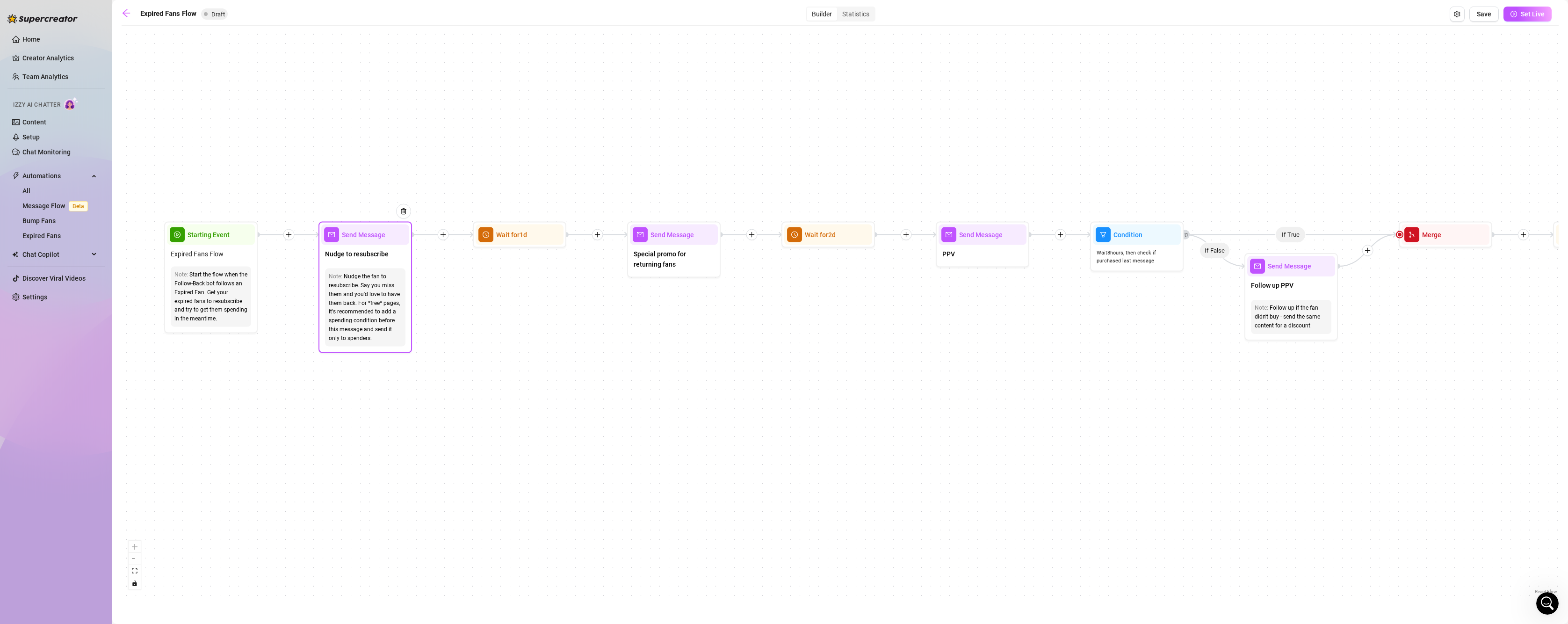
click at [387, 234] on div at bounding box center [399, 219] width 24 height 48
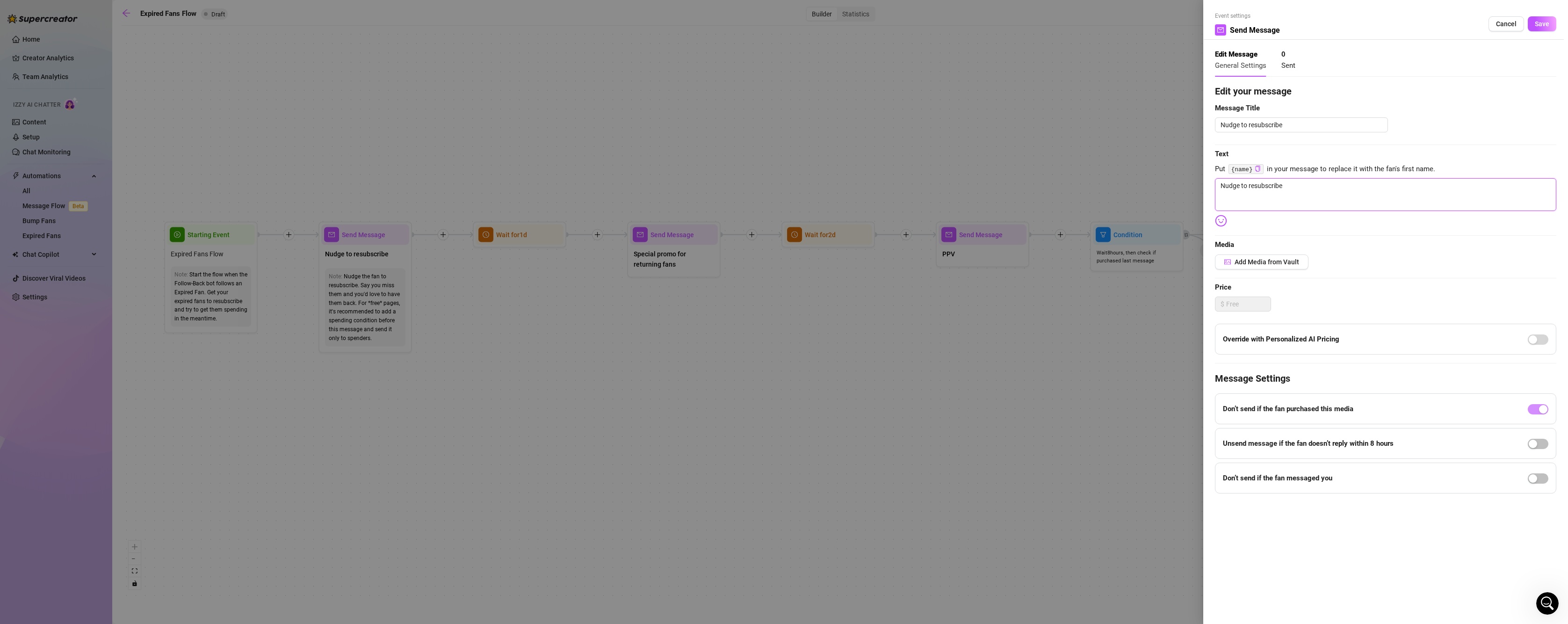
click at [1260, 185] on textarea "Nudge to resubscribe" at bounding box center [1386, 195] width 341 height 33
drag, startPoint x: 1320, startPoint y: 185, endPoint x: 1144, endPoint y: 184, distance: 176.0
click at [1144, 184] on div "Event settings Send Message Cancel Save Edit Message General Settings 0 Sent Ed…" at bounding box center [784, 312] width 1568 height 624
type textarea "Write your message here"
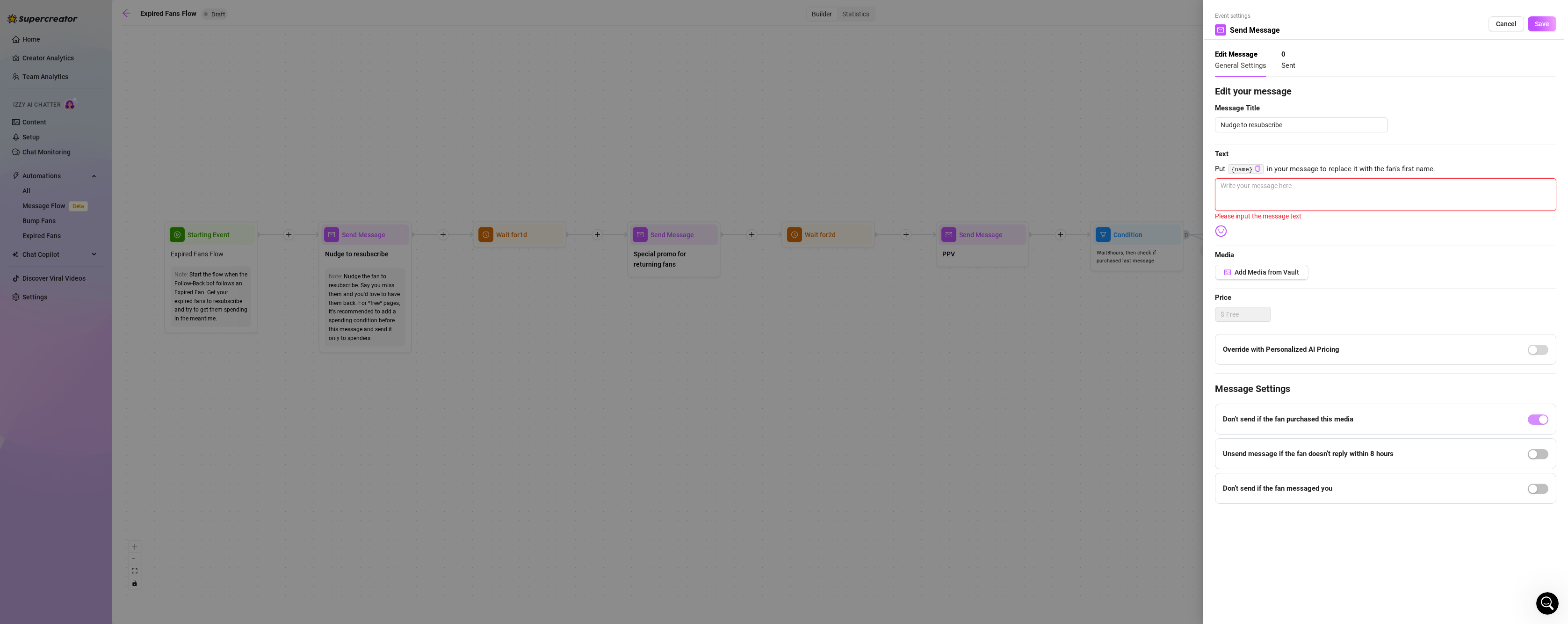
paste textarea "Hey stranger 👀… it’s been a while. I miss having you in my room. [DATE] only—I’…"
type textarea "Hey stranger 👀… it’s been a while. I miss having you in my room. [DATE] only—I’…"
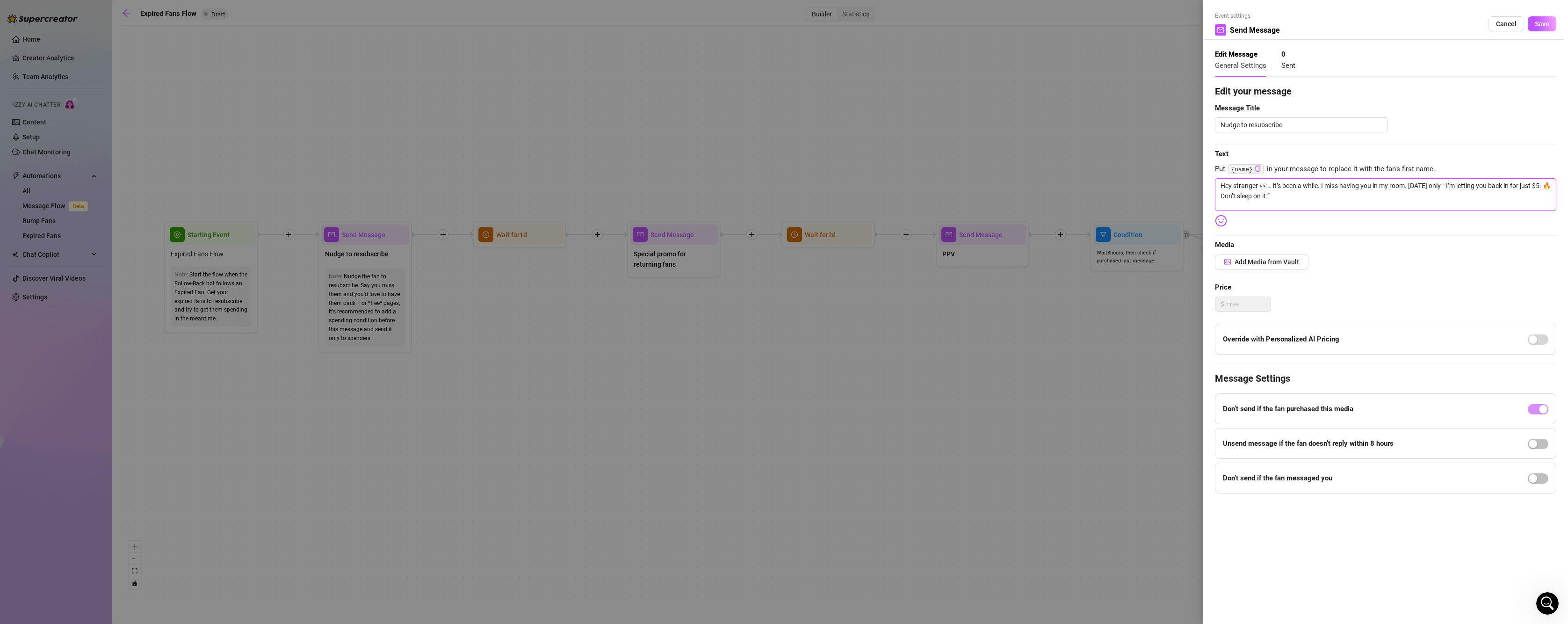
type textarea "Hey stranger 👀… it’s been a while. I miss having you in my room. [DATE] only—I’…"
click at [1262, 260] on span "Add Media from Vault" at bounding box center [1266, 262] width 64 height 8
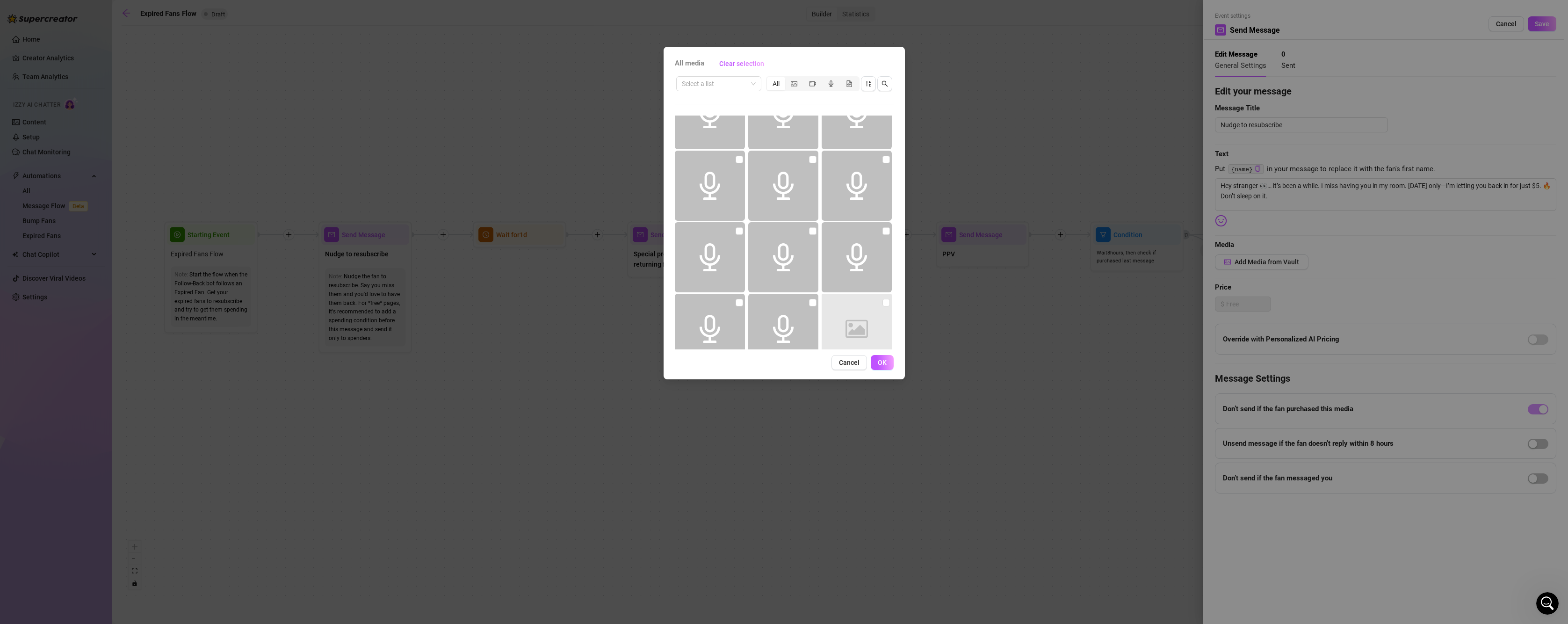
scroll to position [1543, 0]
click at [795, 86] on icon "picture" at bounding box center [794, 84] width 6 height 6
click at [788, 78] on input "segmented control" at bounding box center [788, 78] width 0 height 0
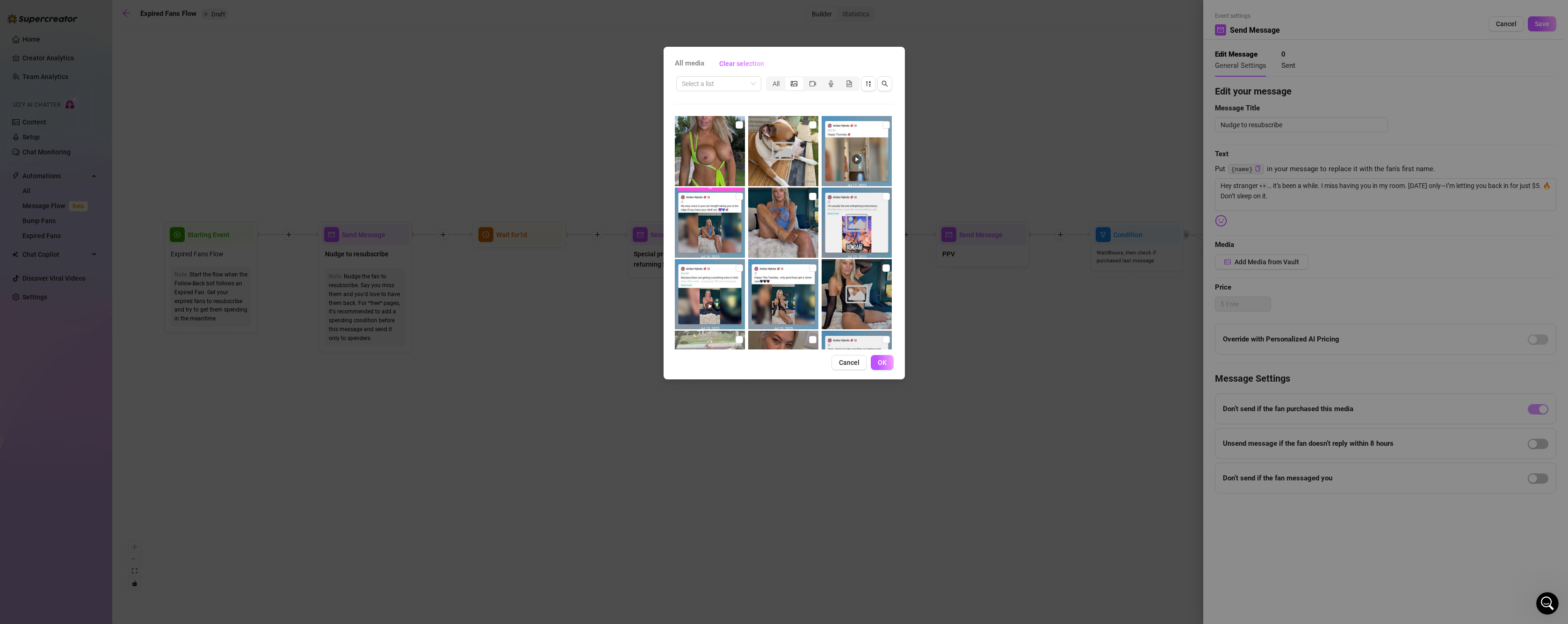
scroll to position [1719, 0]
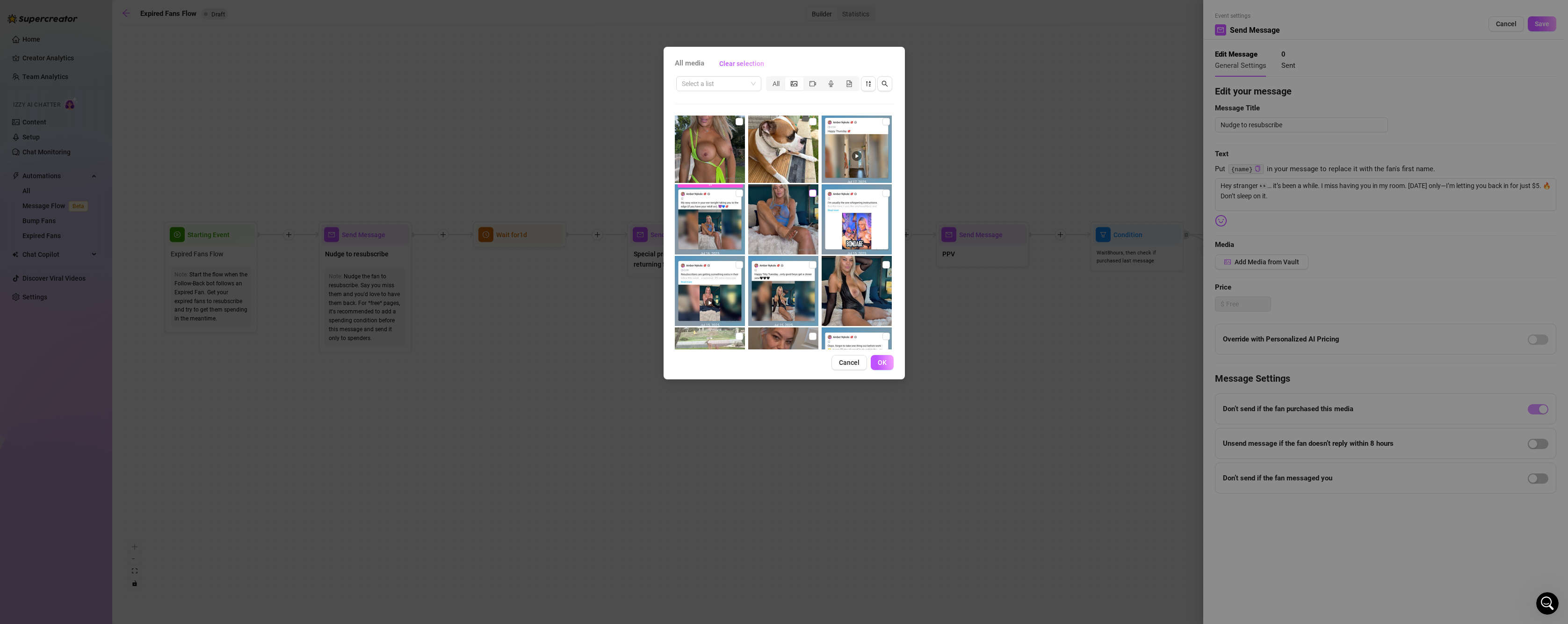
click at [810, 192] on input "checkbox" at bounding box center [813, 193] width 8 height 8
checkbox input "true"
click at [886, 358] on button "OK" at bounding box center [882, 362] width 23 height 15
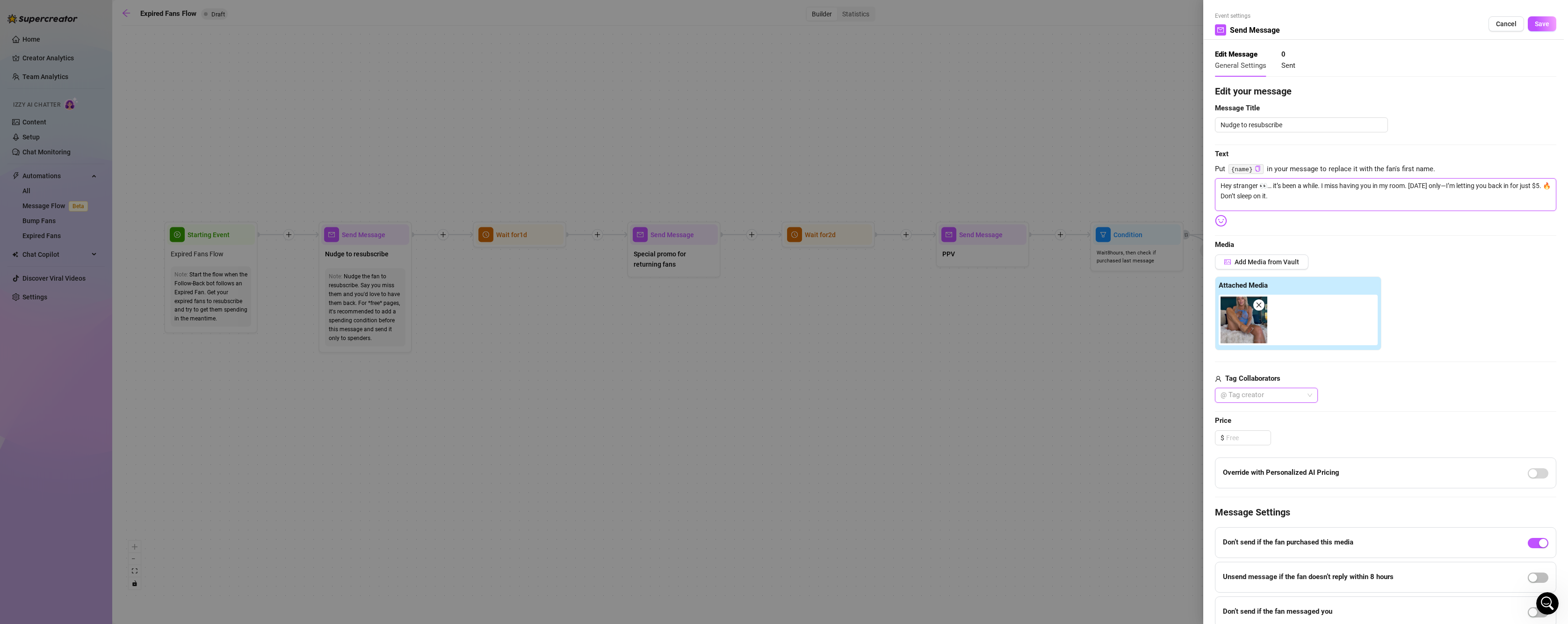
click at [1383, 201] on textarea "Hey stranger 👀… it’s been a while. I miss having you in my room. [DATE] only—I’…" at bounding box center [1386, 195] width 341 height 33
type textarea "Hey stranger 👀… it’s been a while. I miss having you in my room. [DATE] only—I’…"
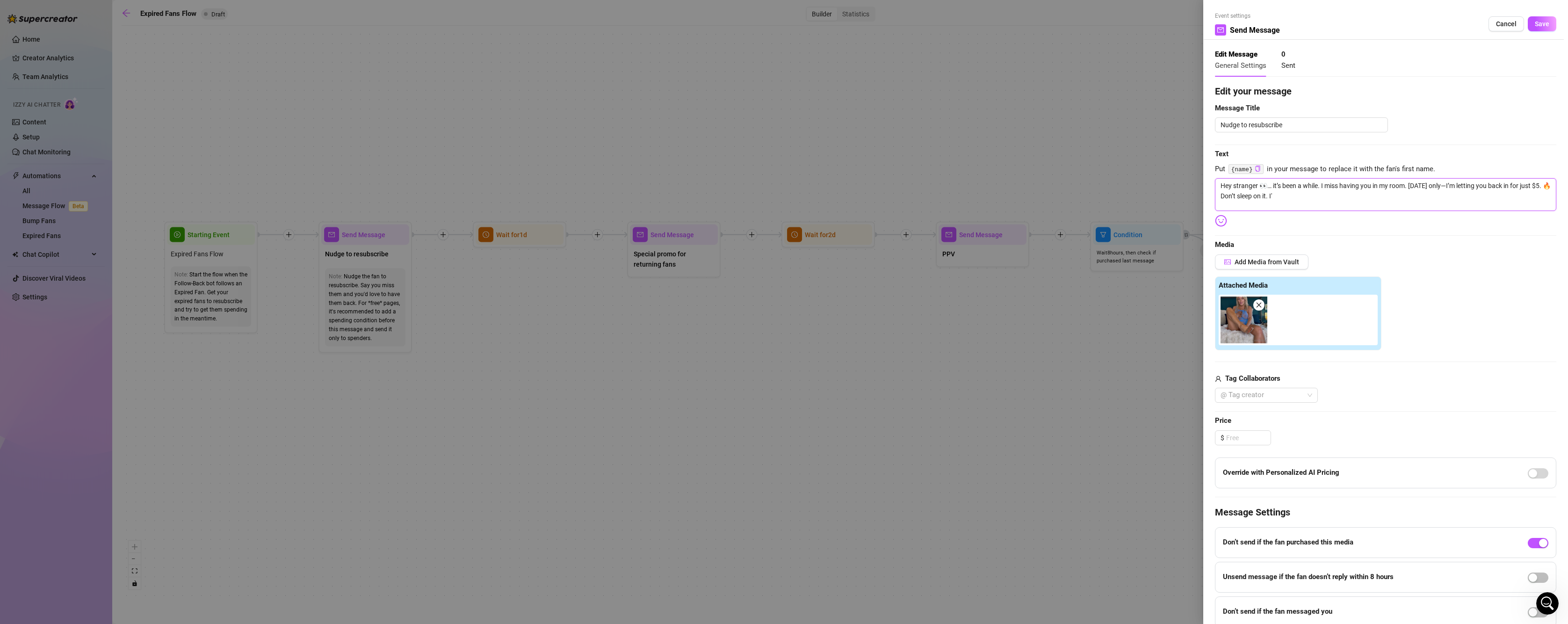
type textarea "Hey stranger 👀… it’s been a while. I miss having you in my room. [DATE] only—I’…"
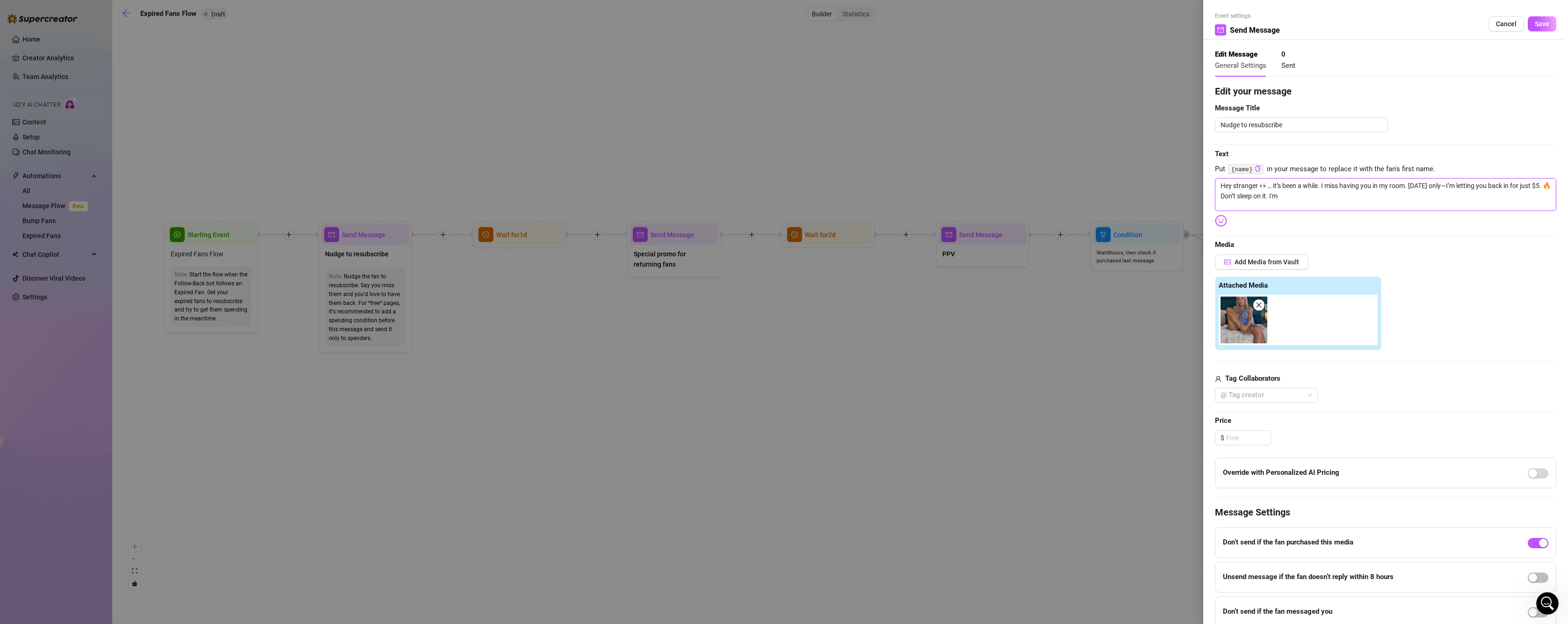
type textarea "Hey stranger 👀… it’s been a while. I miss having you in my room. [DATE] only—I’…"
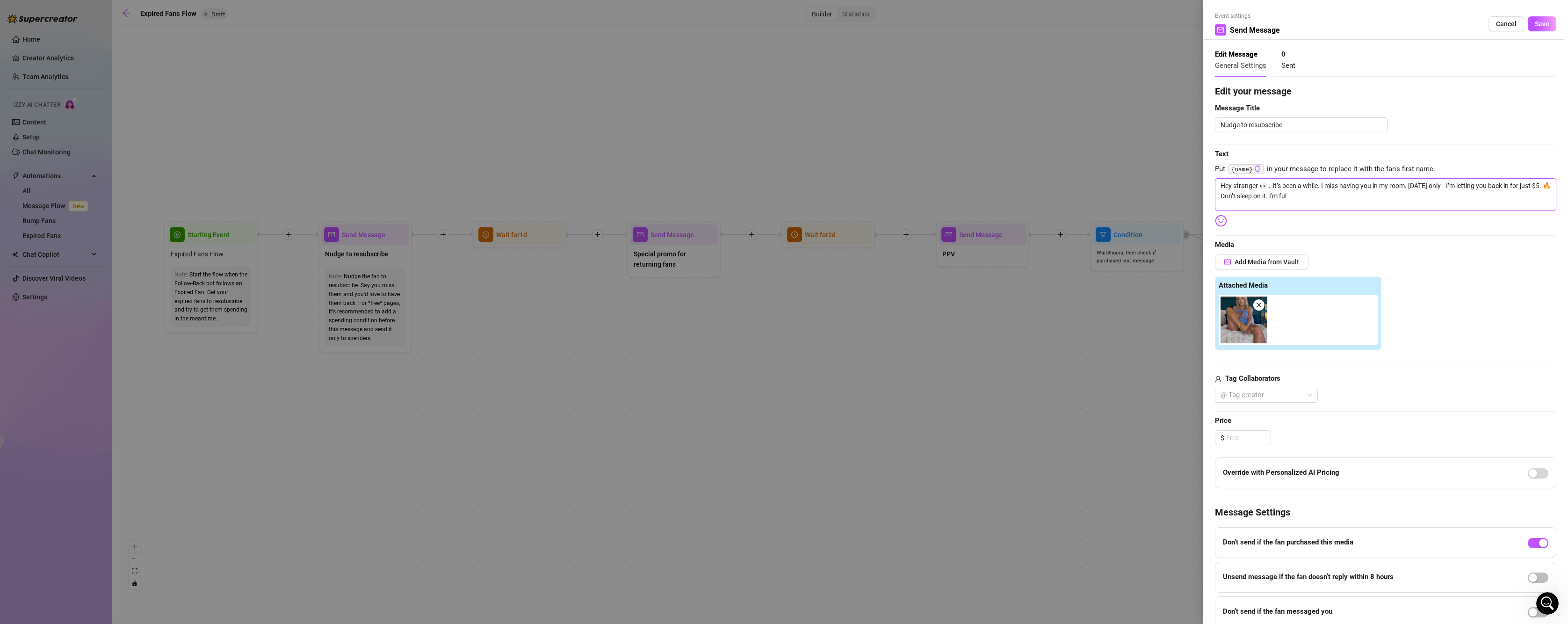
type textarea "Hey stranger 👀… it’s been a while. I miss having you in my room. [DATE] only—I’…"
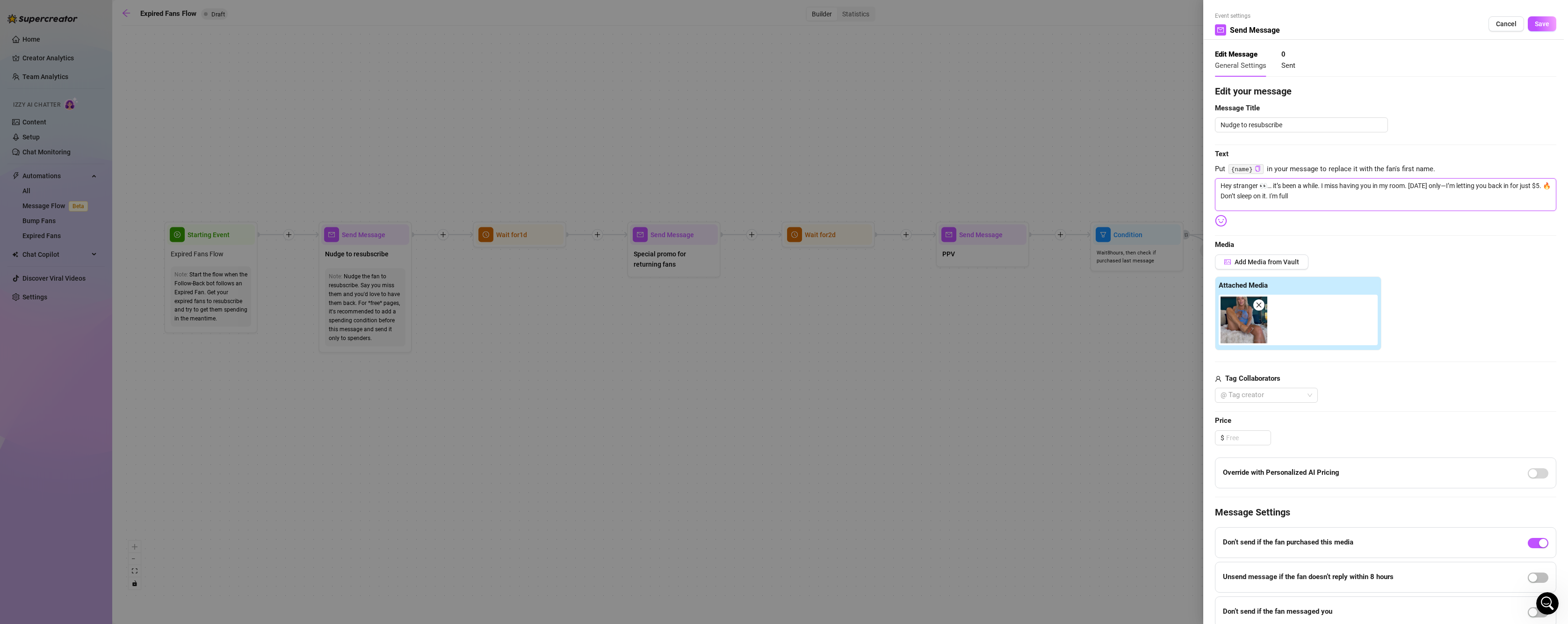
type textarea "Hey stranger 👀… it’s been a while. I miss having you in my room. [DATE] only—I’…"
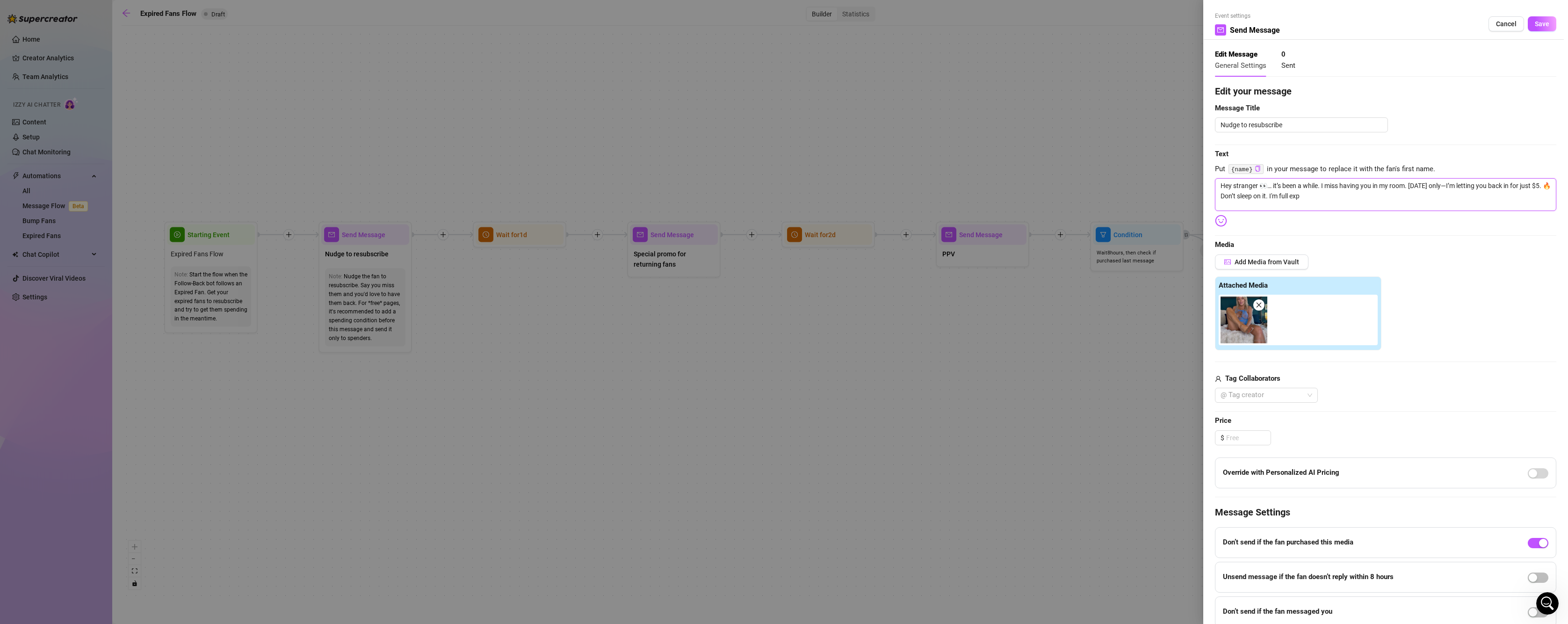
type textarea "Hey stranger 👀… it’s been a while. I miss having you in my room. [DATE] only—I’…"
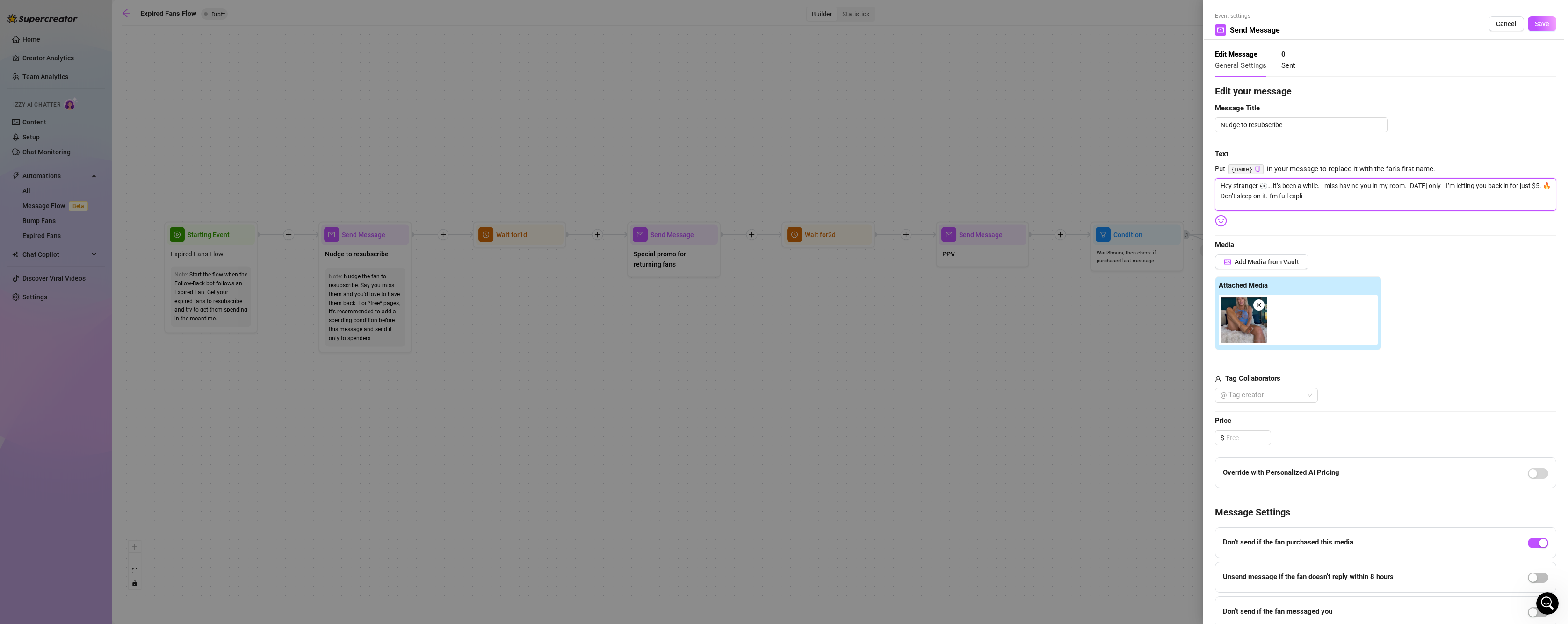
type textarea "Hey stranger 👀… it’s been a while. I miss having you in my room. [DATE] only—I’…"
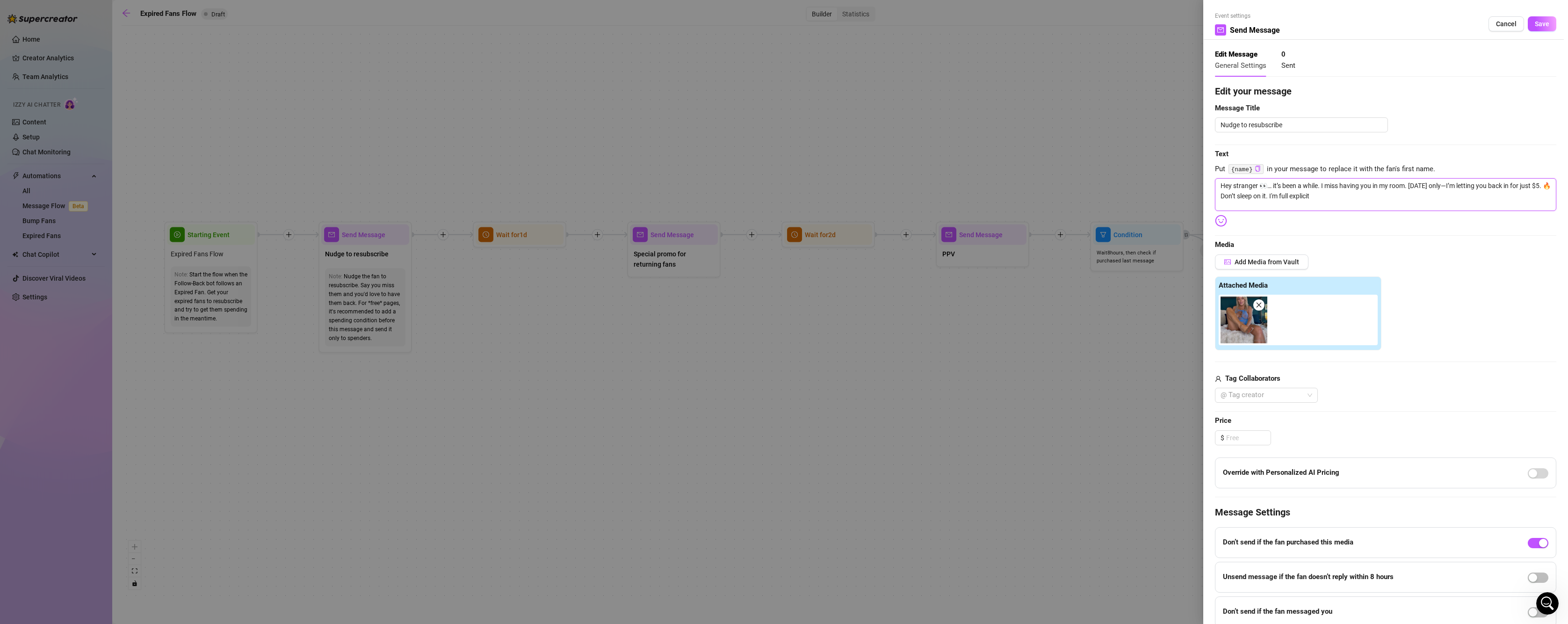
type textarea "Hey stranger 👀… it’s been a while. I miss having you in my room. [DATE] only—I’…"
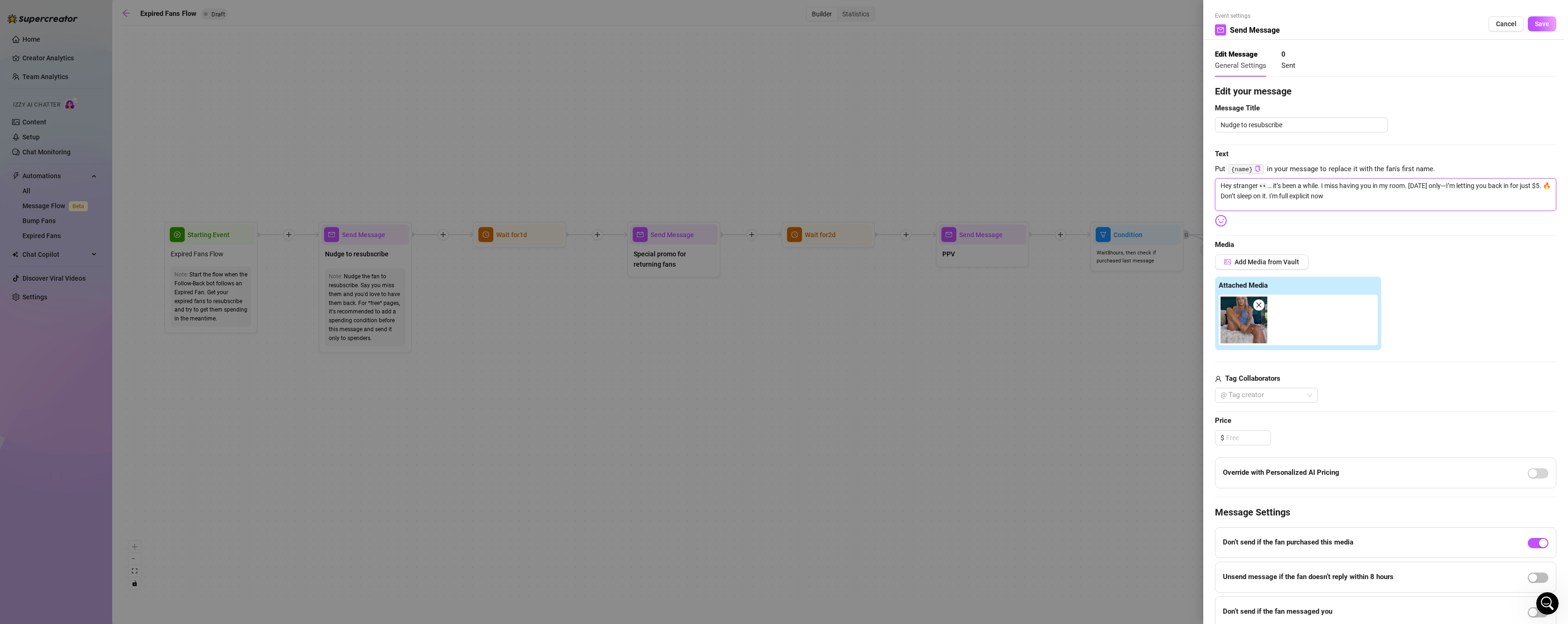
type textarea "Hey stranger 👀… it’s been a while. I miss having you in my room. [DATE] only—I’…"
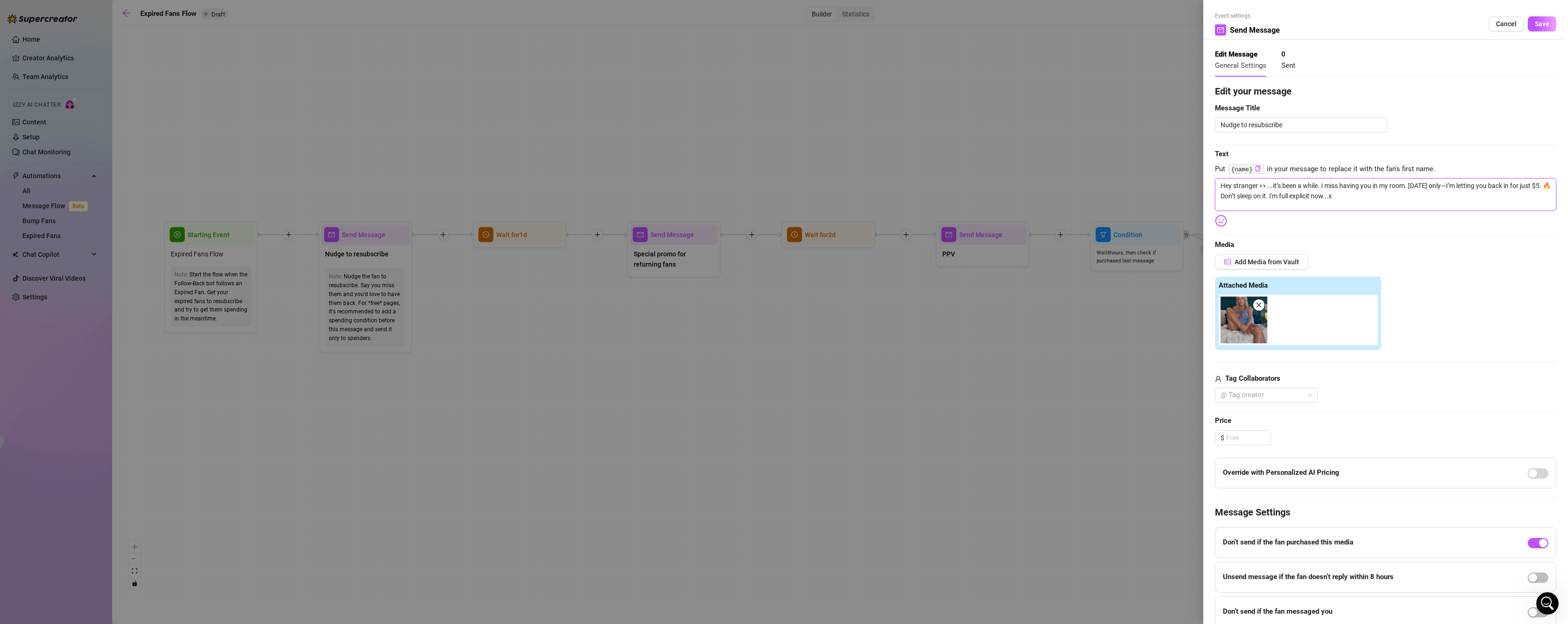
type textarea "Hey stranger 👀… it’s been a while. I miss having you in my room. [DATE] only—I’…"
click at [1528, 26] on button "Save" at bounding box center [1542, 23] width 29 height 15
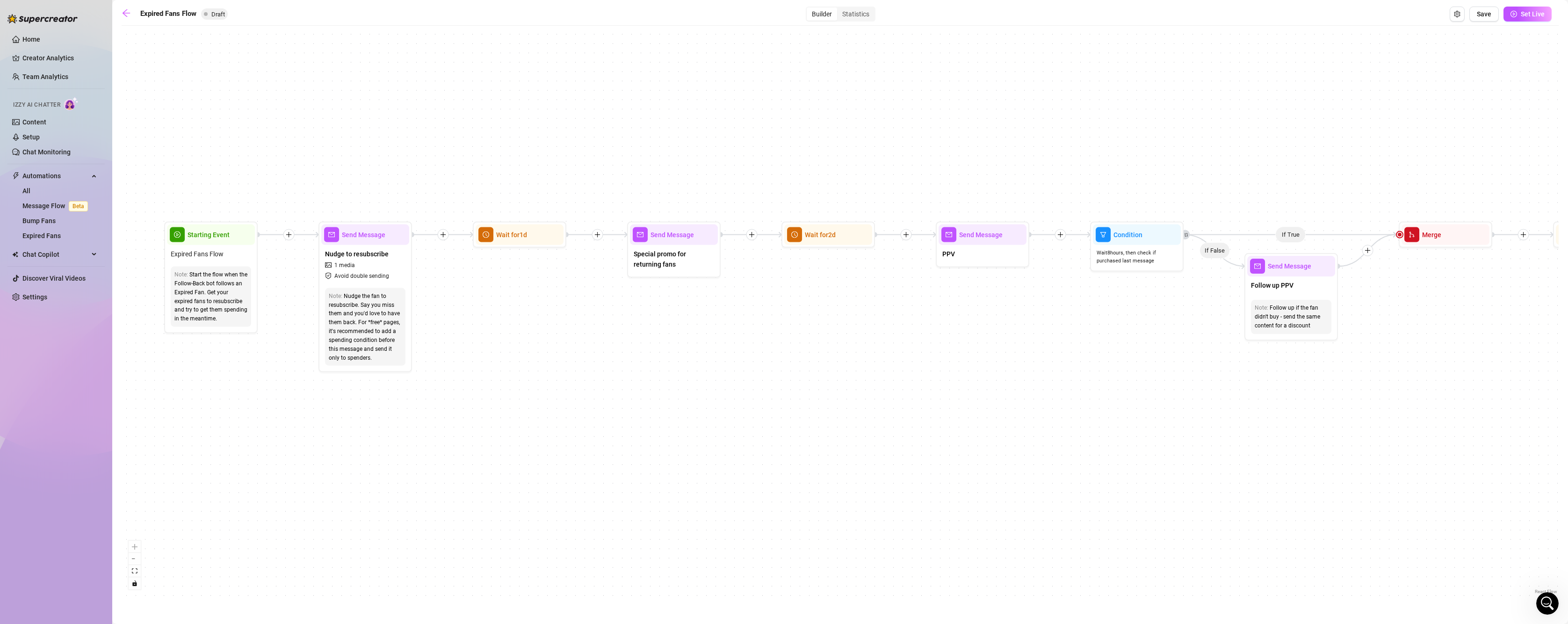
click at [863, 357] on div "If True If False Send Message Send Message Wait for 2d Merge Send Message Follo…" at bounding box center [840, 313] width 1437 height 566
click at [367, 317] on div "Nudge the fan to resubscribe. Say you miss them and you'd love to have them bac…" at bounding box center [365, 326] width 73 height 71
click at [379, 246] on div "Nudge to resubscribe 1 media Avoid double sending" at bounding box center [364, 264] width 88 height 40
type textarea "Hey stranger 👀… it’s been a while. I miss having you in my room. [DATE] only—I’…"
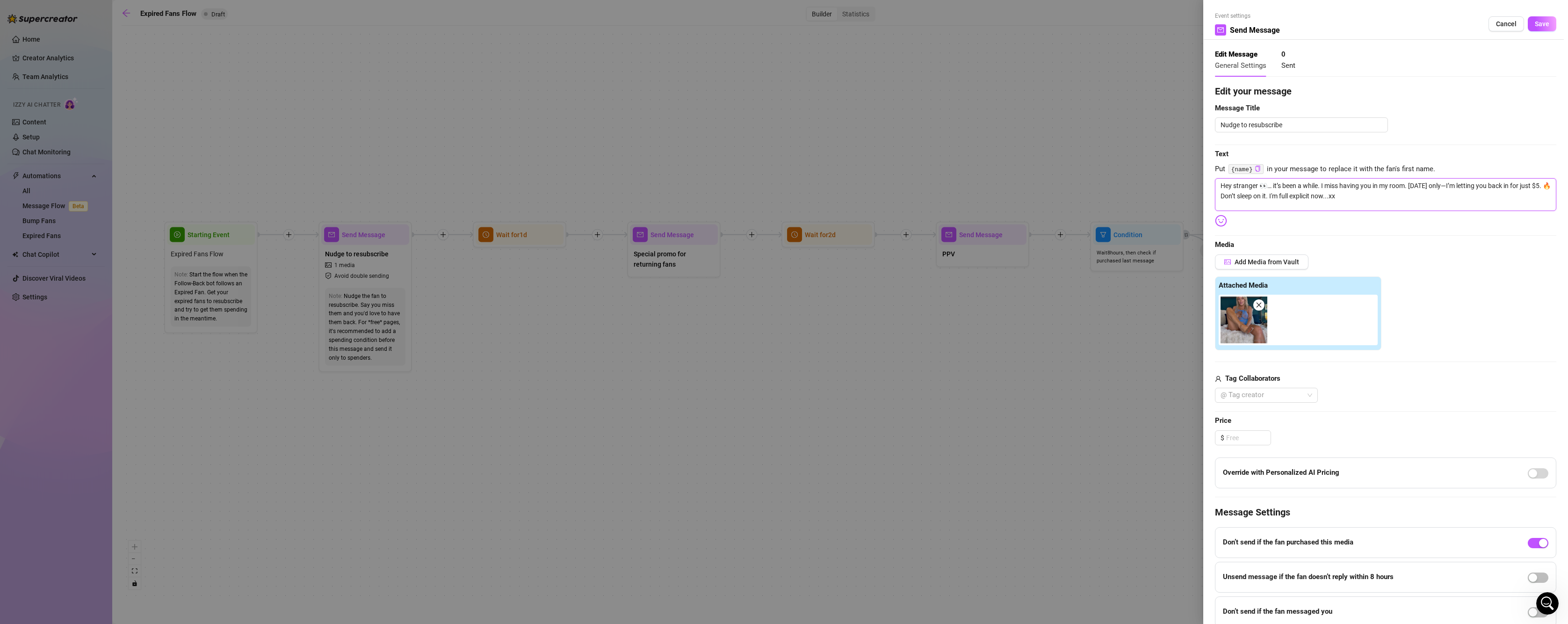
drag, startPoint x: 1374, startPoint y: 192, endPoint x: 1200, endPoint y: 163, distance: 176.4
click at [1200, 163] on div "Event settings Send Message Cancel Save Edit Message General Settings 0 Sent Ed…" at bounding box center [784, 312] width 1568 height 624
type textarea "Write your message here"
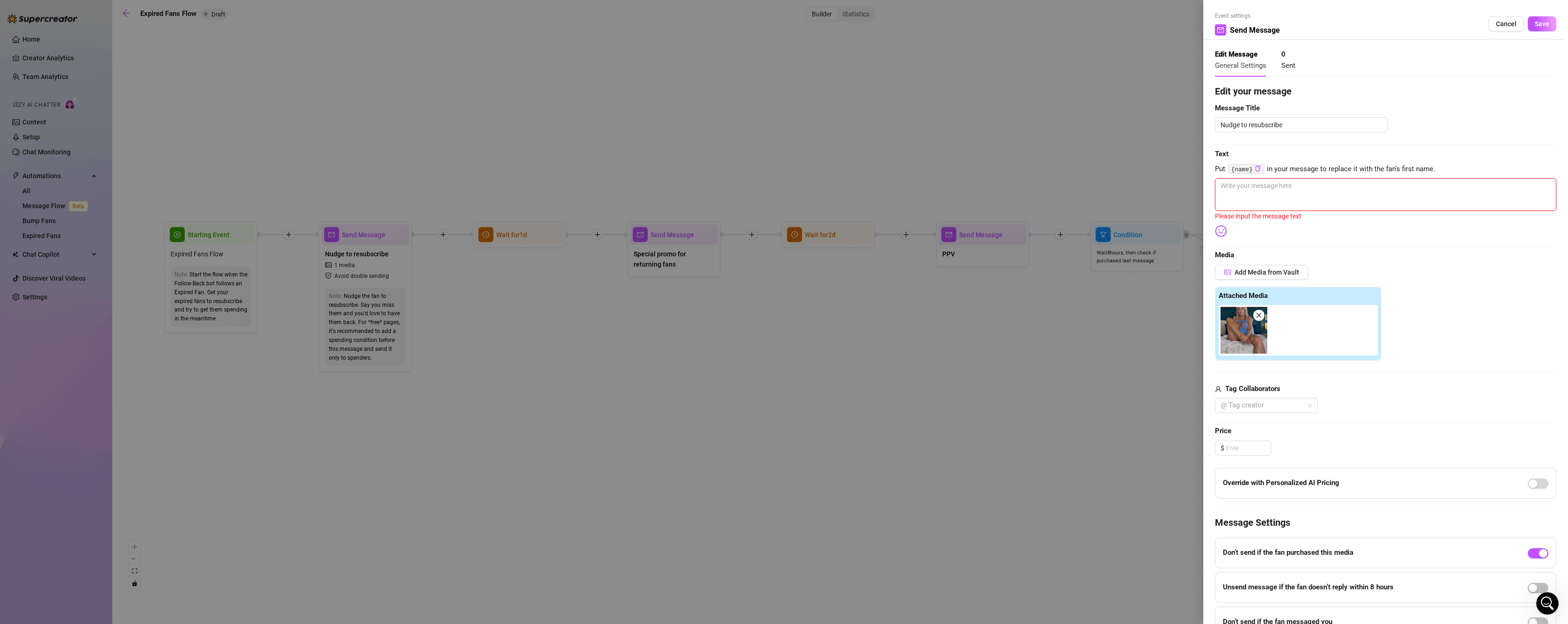
paste textarea "Hey stranger 👀… I miss having you in my room. [DATE] only—I’ll let you back in …"
type textarea "Hey stranger 👀… I miss having you in my room. [DATE] only—I’ll let you back in …"
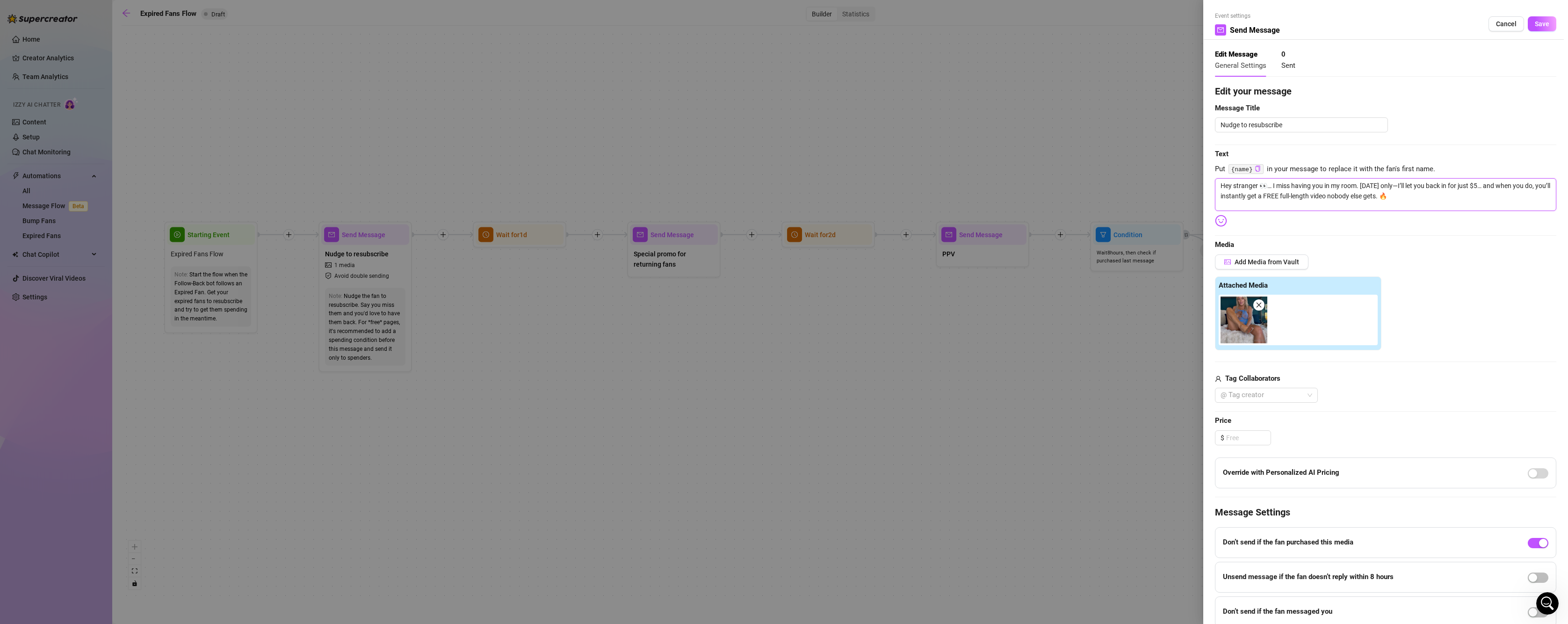
click at [1264, 309] on img at bounding box center [1244, 319] width 47 height 47
click at [1262, 309] on span at bounding box center [1259, 305] width 11 height 11
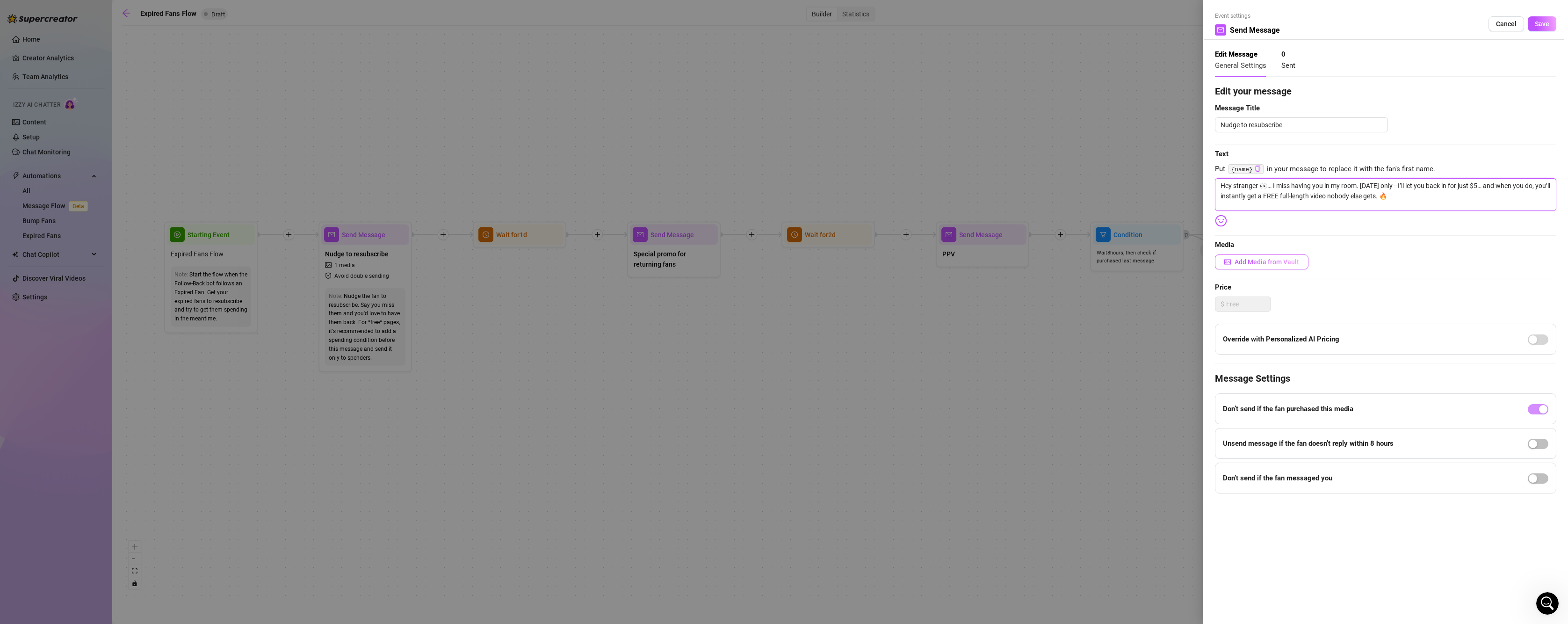
type textarea "Hey stranger 👀… I miss having you in my room. [DATE] only—I’ll let you back in …"
click at [1271, 261] on span "Add Media from Vault" at bounding box center [1266, 262] width 64 height 8
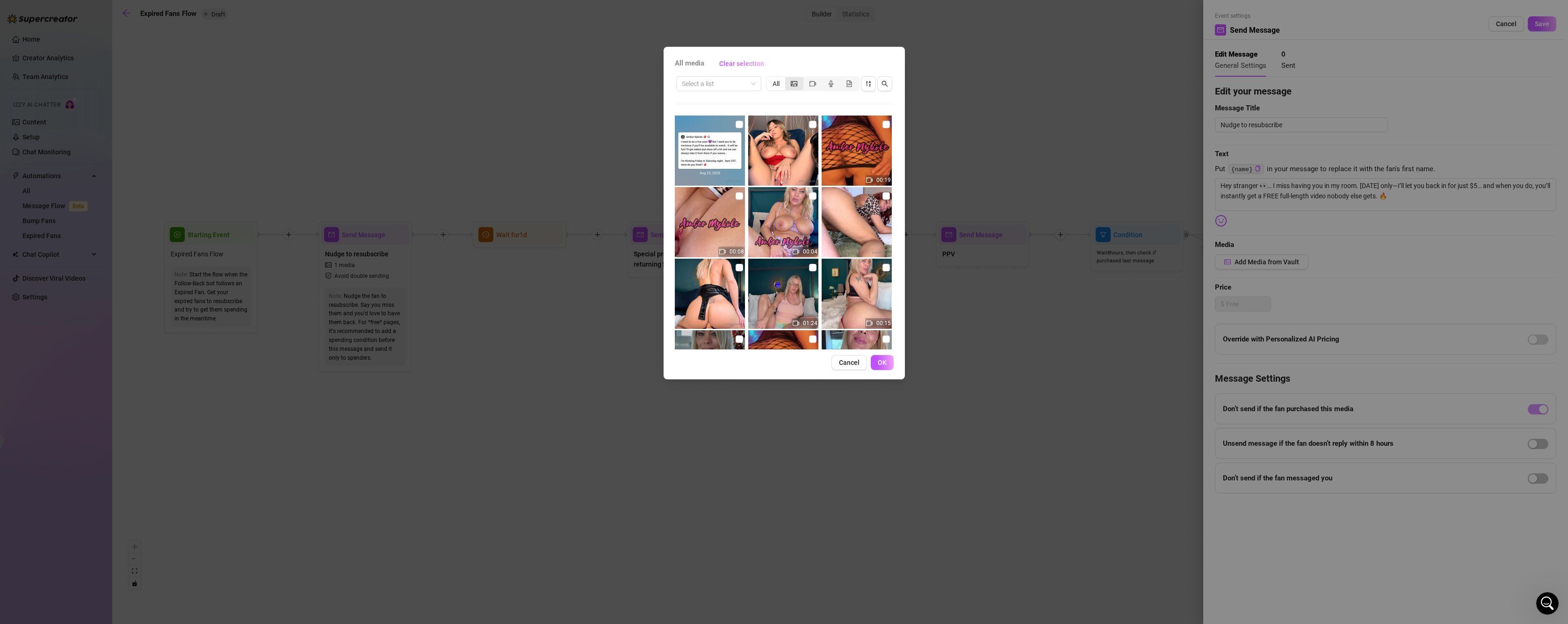
click at [794, 89] on div "segmented control" at bounding box center [795, 84] width 19 height 13
click at [788, 78] on input "segmented control" at bounding box center [788, 78] width 0 height 0
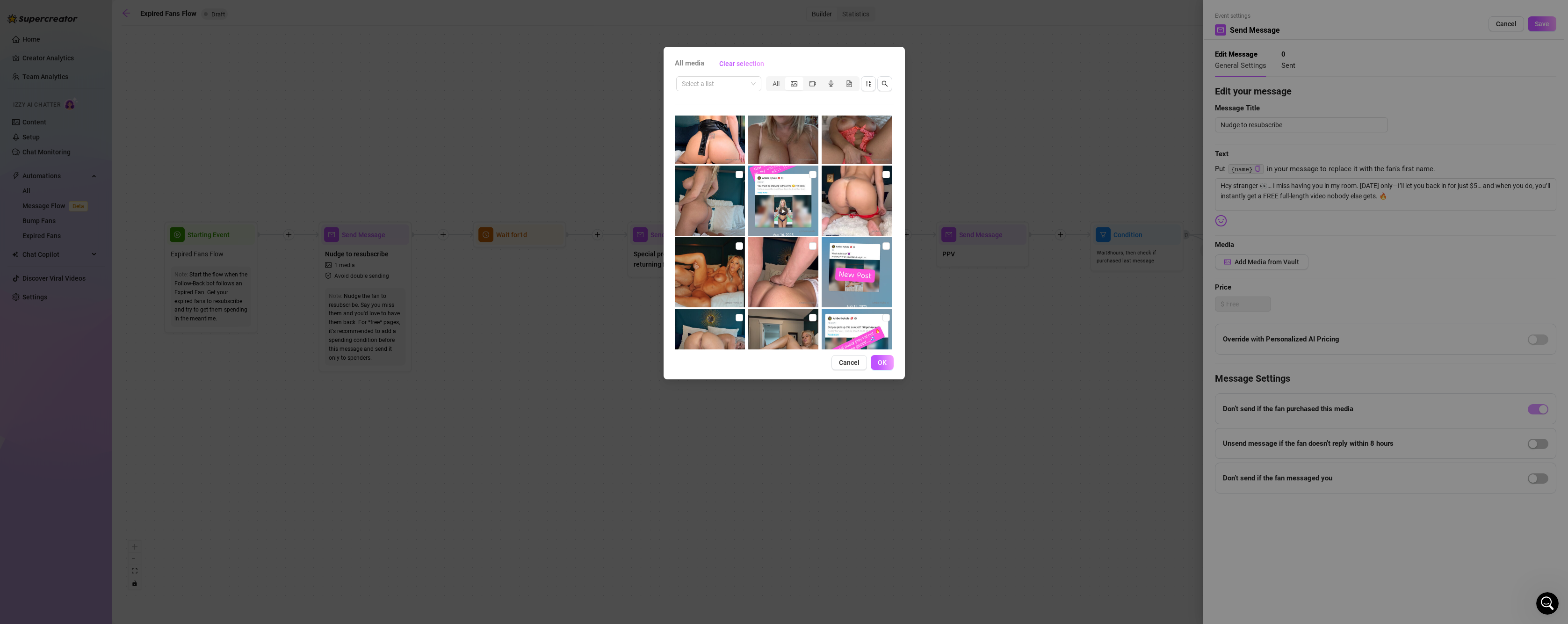
scroll to position [94, 0]
click at [883, 360] on span "OK" at bounding box center [882, 363] width 9 height 8
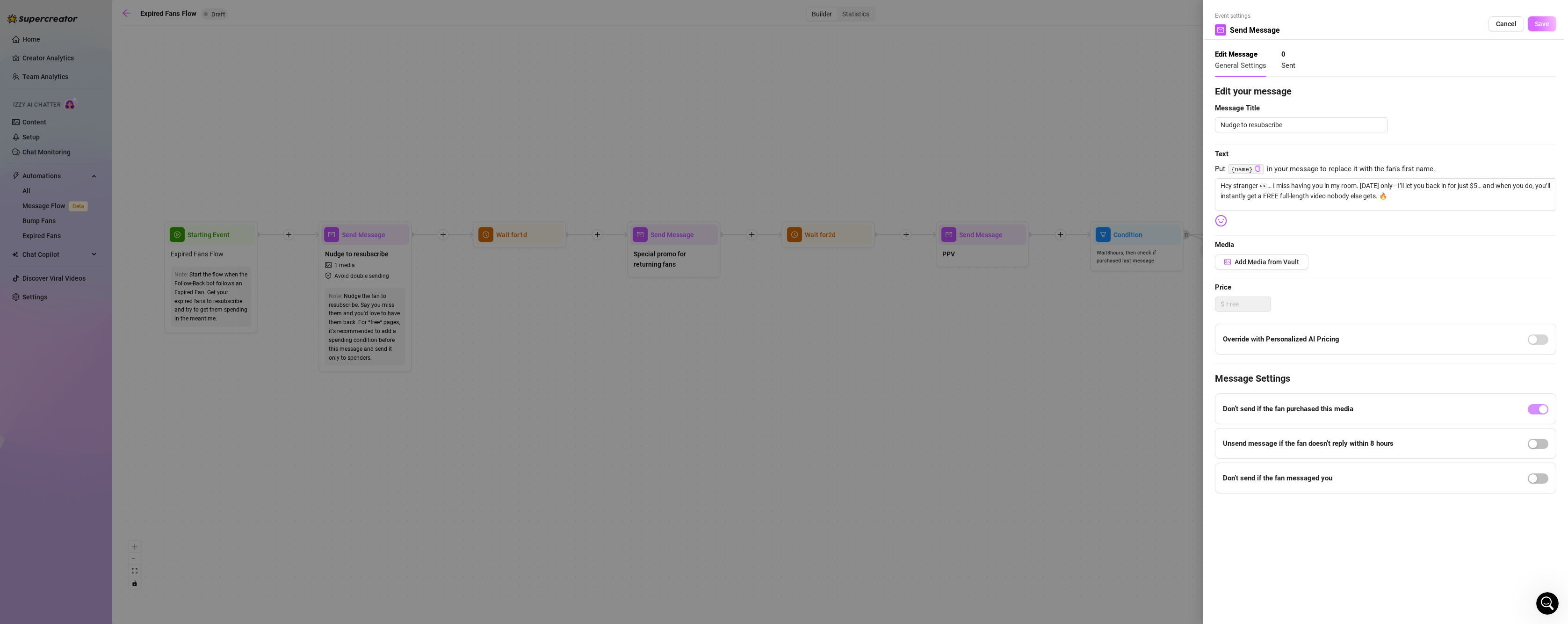
click at [1544, 26] on span "Save" at bounding box center [1542, 24] width 15 height 8
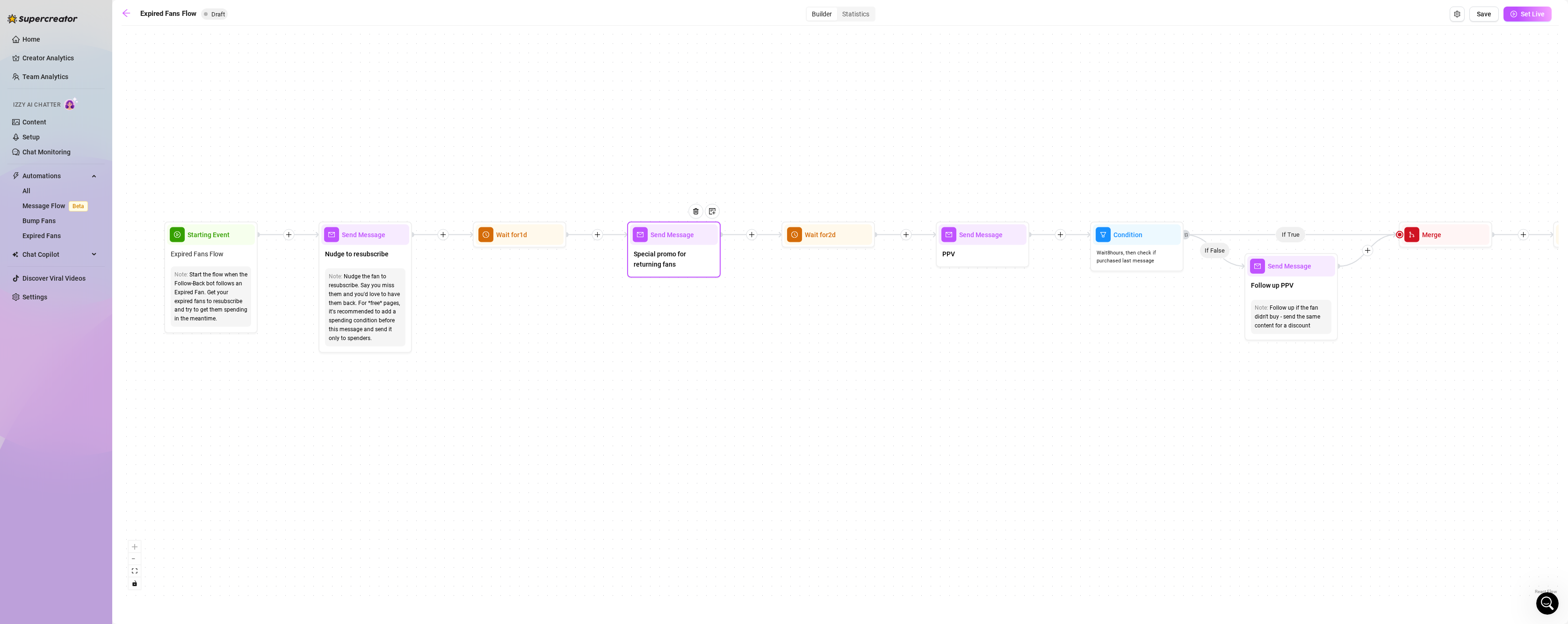
click at [688, 239] on div at bounding box center [699, 219] width 40 height 48
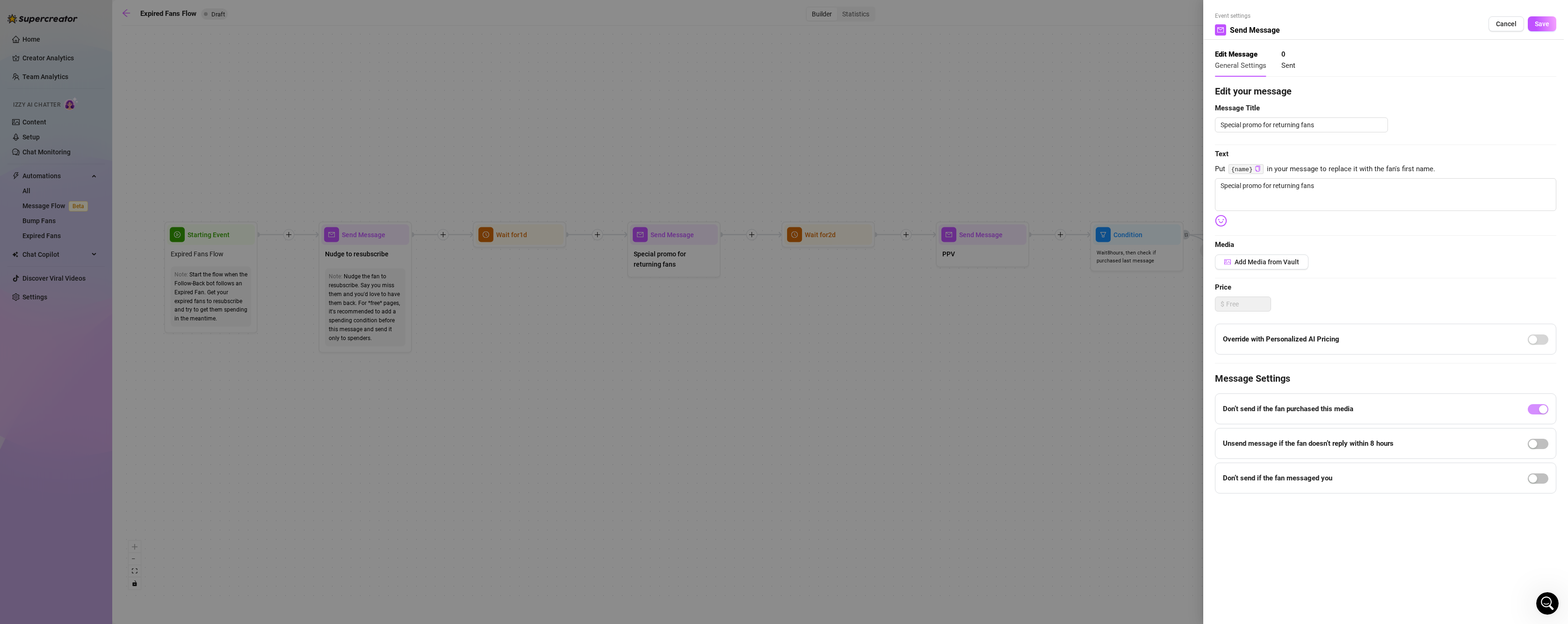
click at [688, 256] on div at bounding box center [784, 312] width 1568 height 624
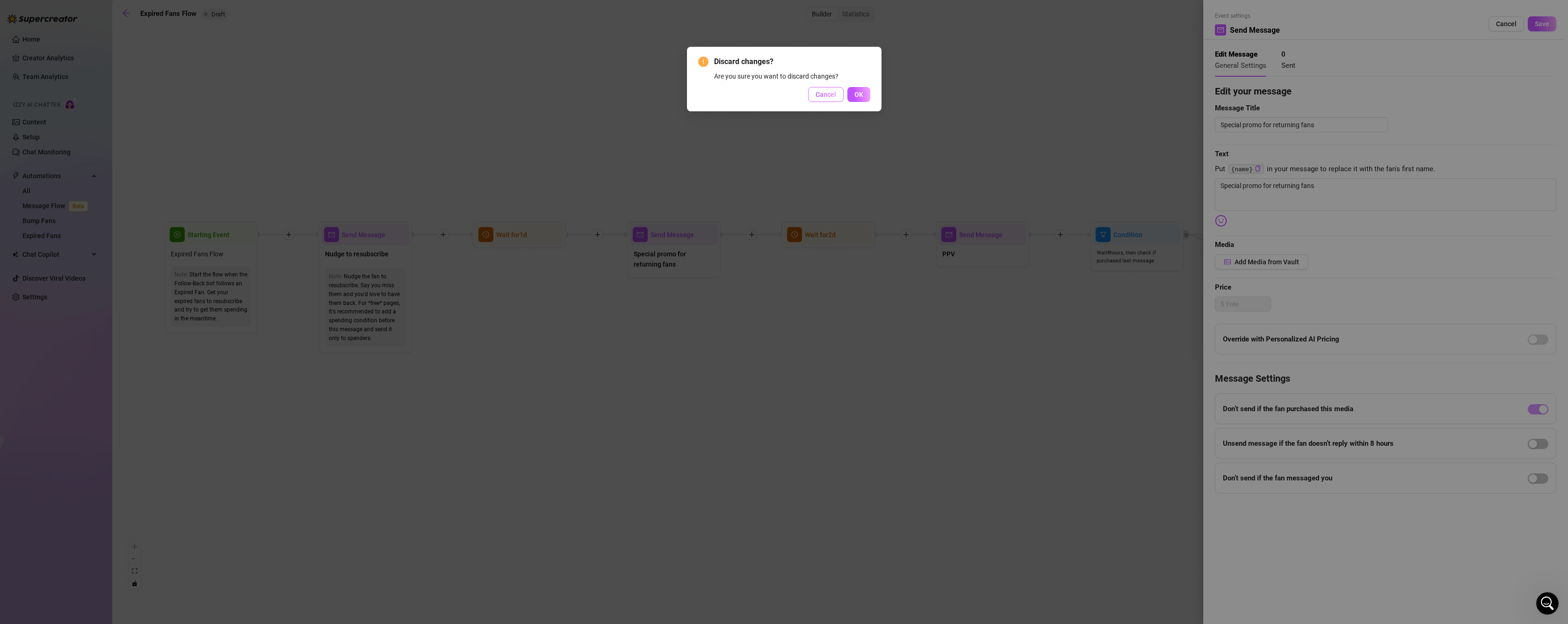
click at [831, 98] on span "Cancel" at bounding box center [826, 95] width 21 height 8
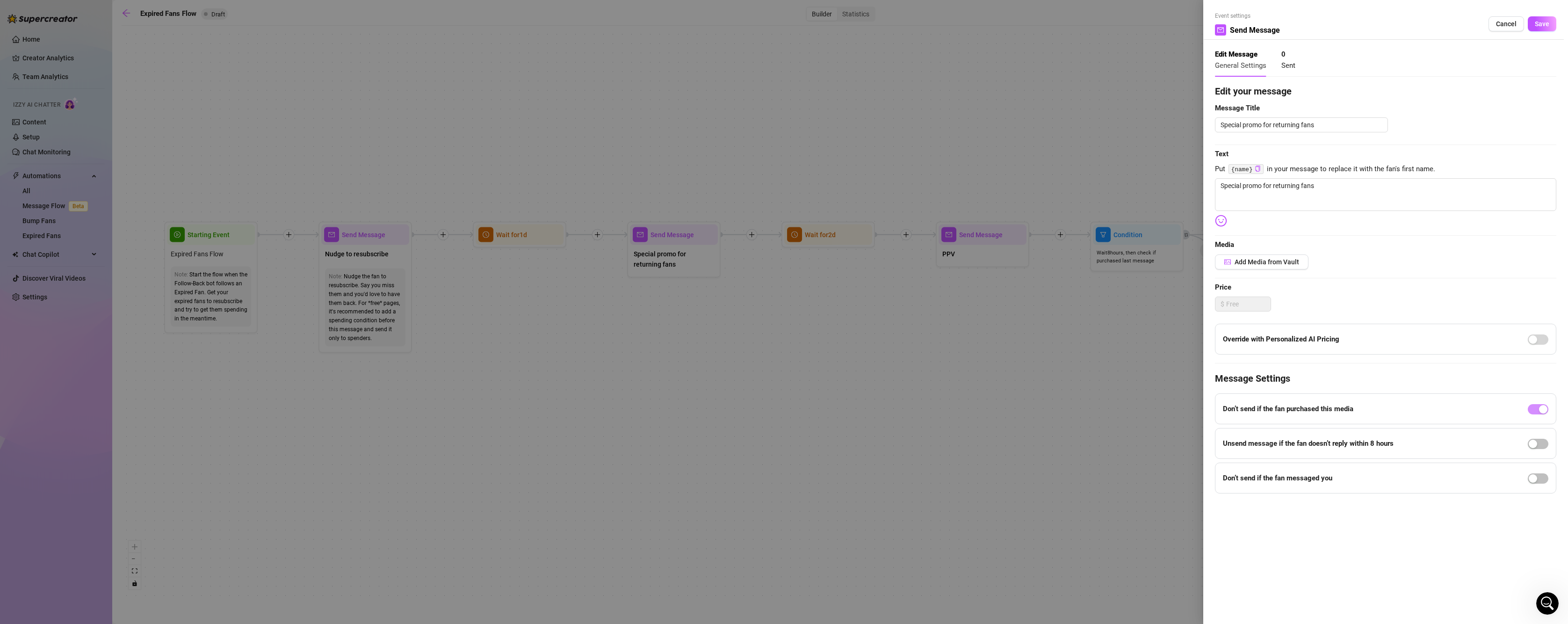
click at [682, 263] on div at bounding box center [784, 312] width 1568 height 624
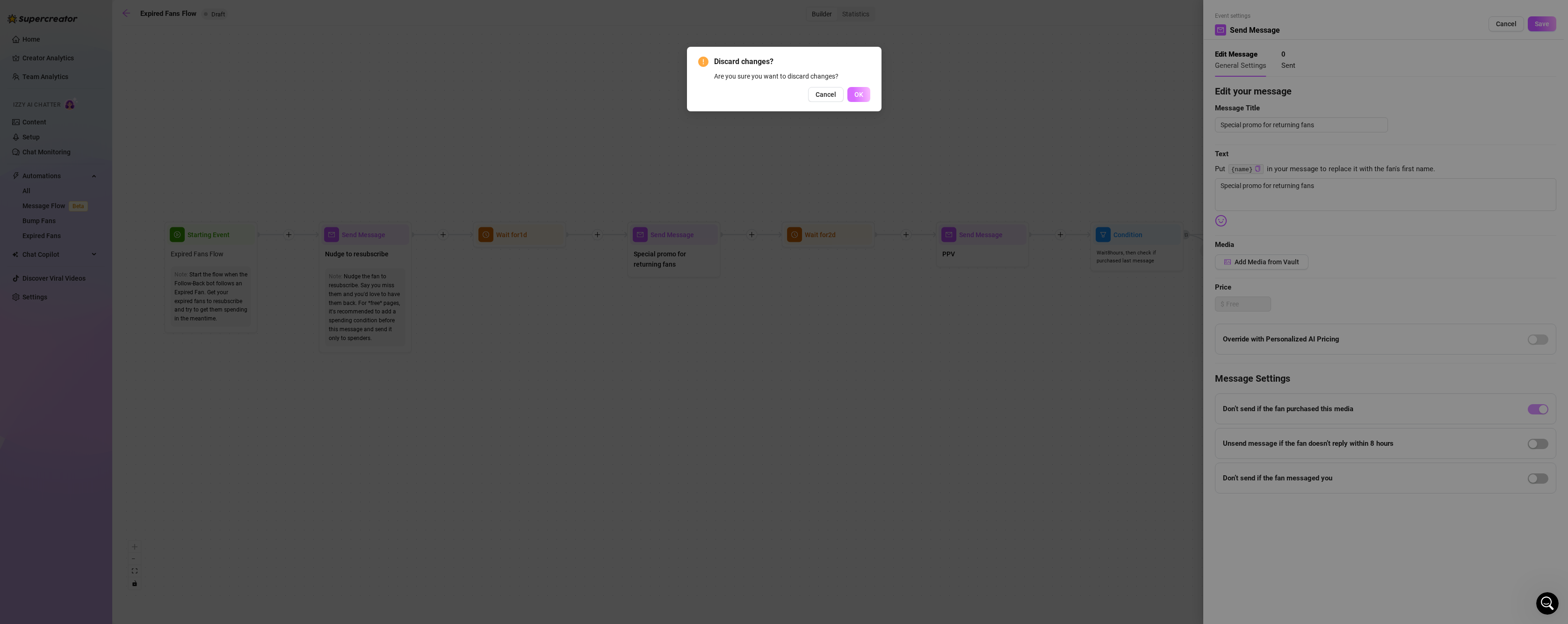
click at [852, 92] on button "OK" at bounding box center [859, 94] width 23 height 15
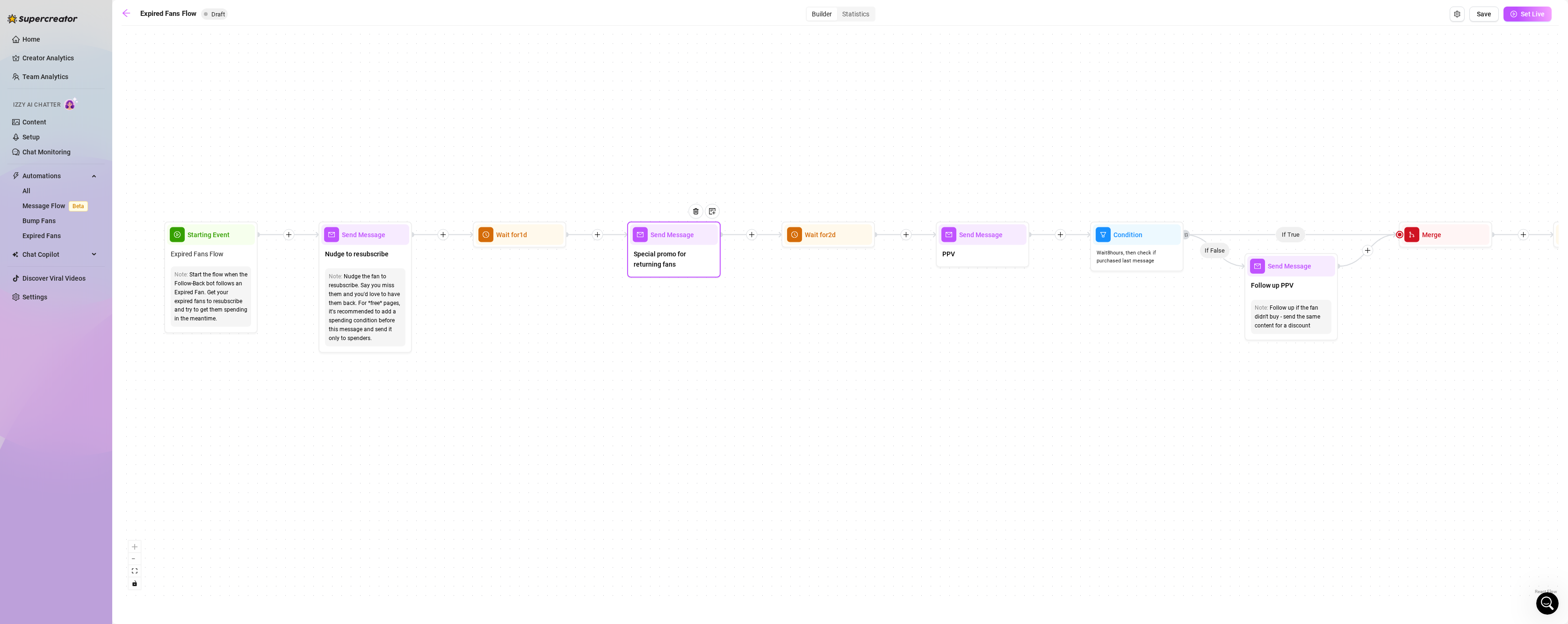
click at [705, 241] on div at bounding box center [699, 219] width 40 height 48
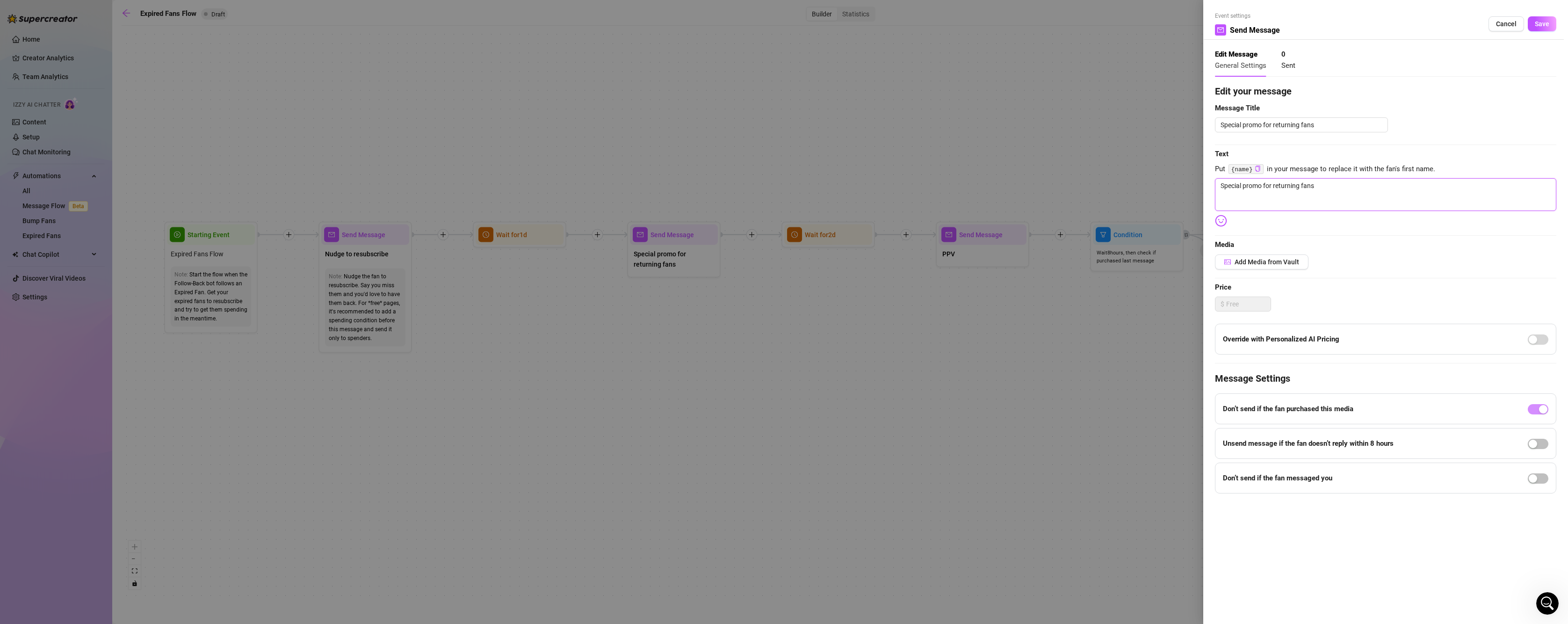
click at [1242, 184] on textarea "Special promo for returning fans" at bounding box center [1386, 195] width 341 height 33
drag, startPoint x: 1338, startPoint y: 188, endPoint x: 1075, endPoint y: 189, distance: 263.0
click at [1075, 189] on div "Event settings Send Message Cancel Save Edit Message General Settings 0 Sent Ed…" at bounding box center [784, 312] width 1568 height 624
type textarea "Write your message here"
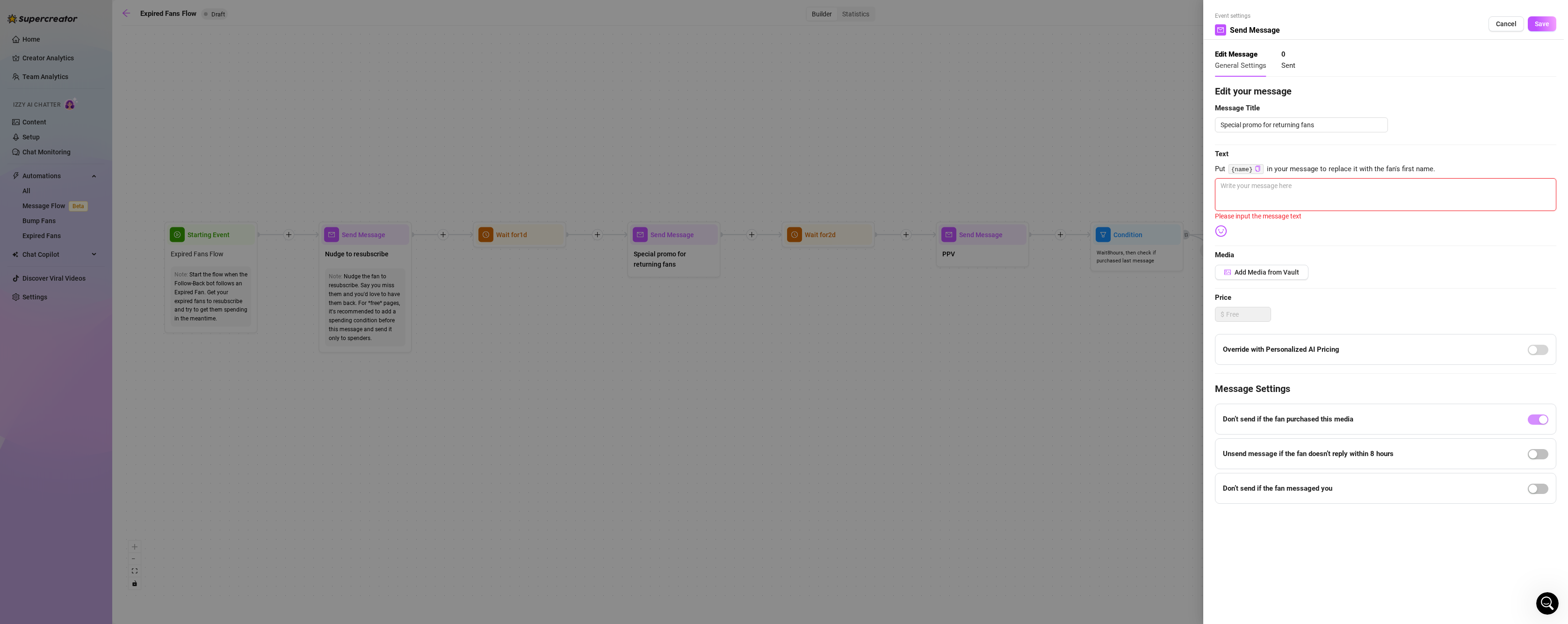
paste textarea "“You’re really gonna make me beg? 😏 Your $5 invite is still open… and yes, that…"
type textarea "“You’re really gonna make me beg? 😏 Your $5 invite is still open… and yes, that…"
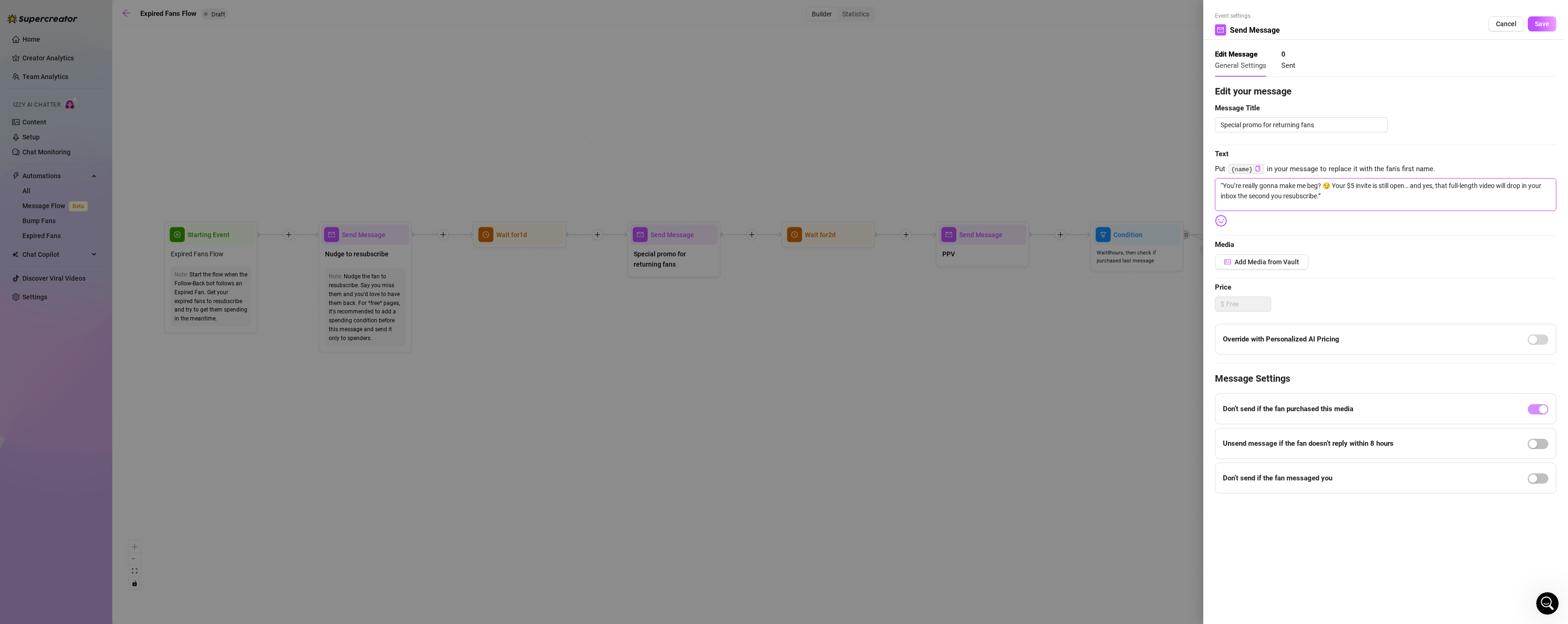
type textarea "“You’re really gonna make me beg? 😏 Your $5 invite is still open… and yes, that…"
click at [1222, 185] on textarea "“You’re really gonna make me beg? 😏 Your $5 invite is still open… and yes, that…" at bounding box center [1386, 195] width 341 height 33
type textarea "You’re really gonna make me beg? 😏 Your $5 invite is still open… and yes, that …"
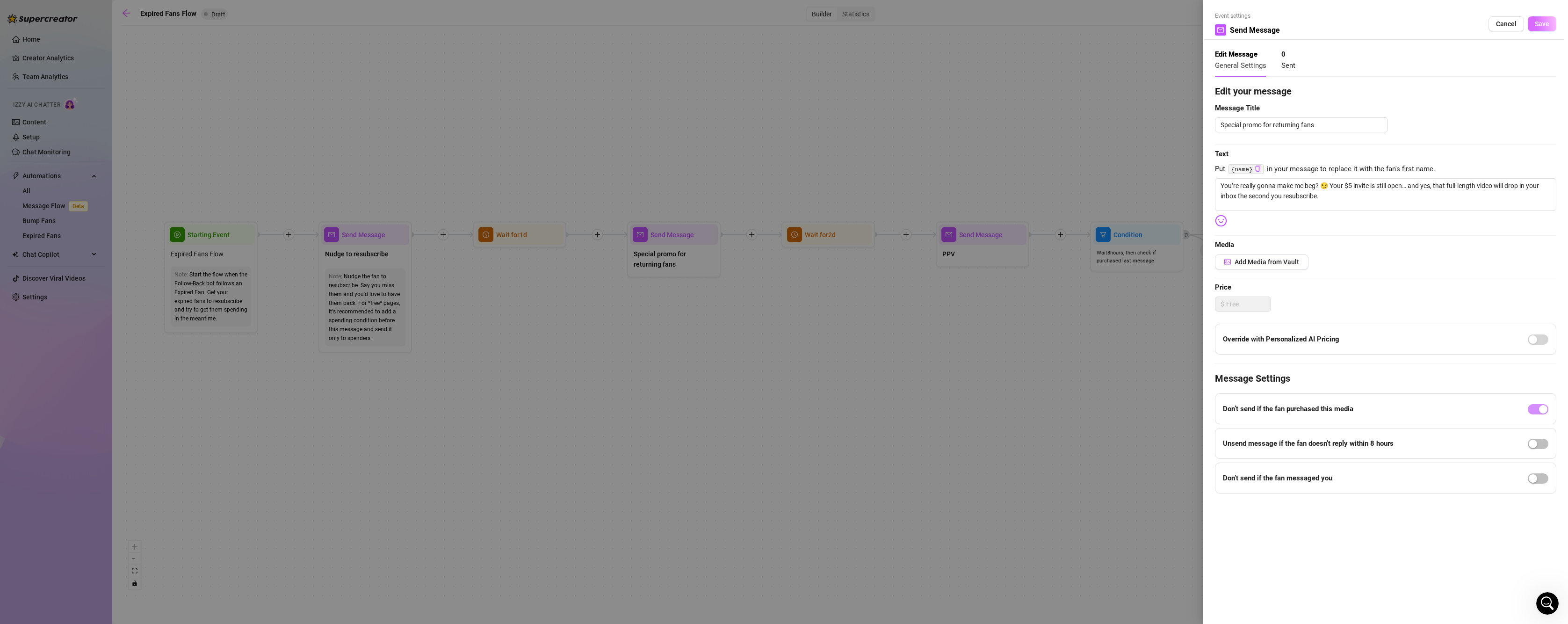
click at [1544, 29] on button "Save" at bounding box center [1542, 23] width 29 height 15
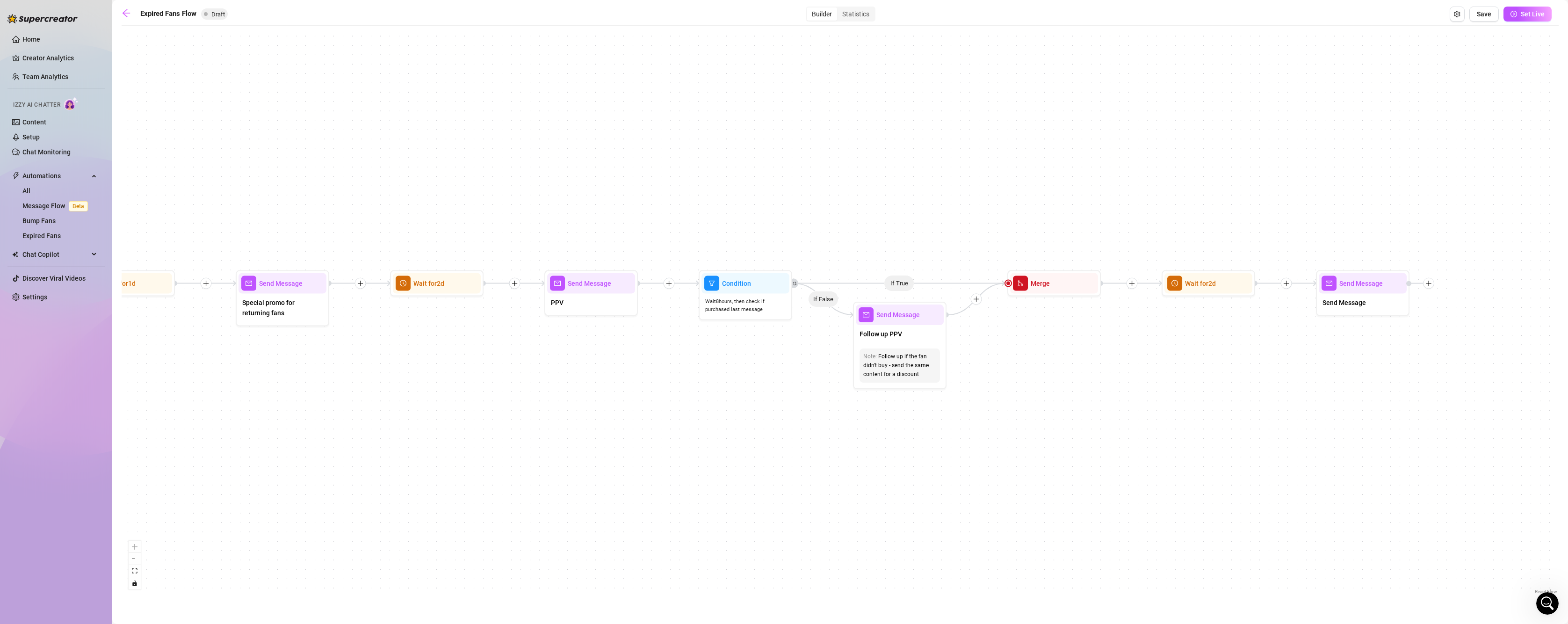
drag, startPoint x: 797, startPoint y: 357, endPoint x: 361, endPoint y: 416, distance: 440.0
click at [361, 416] on div "If True If False Send Message Send Message Wait for 2d Merge Send Message Follo…" at bounding box center [840, 313] width 1437 height 566
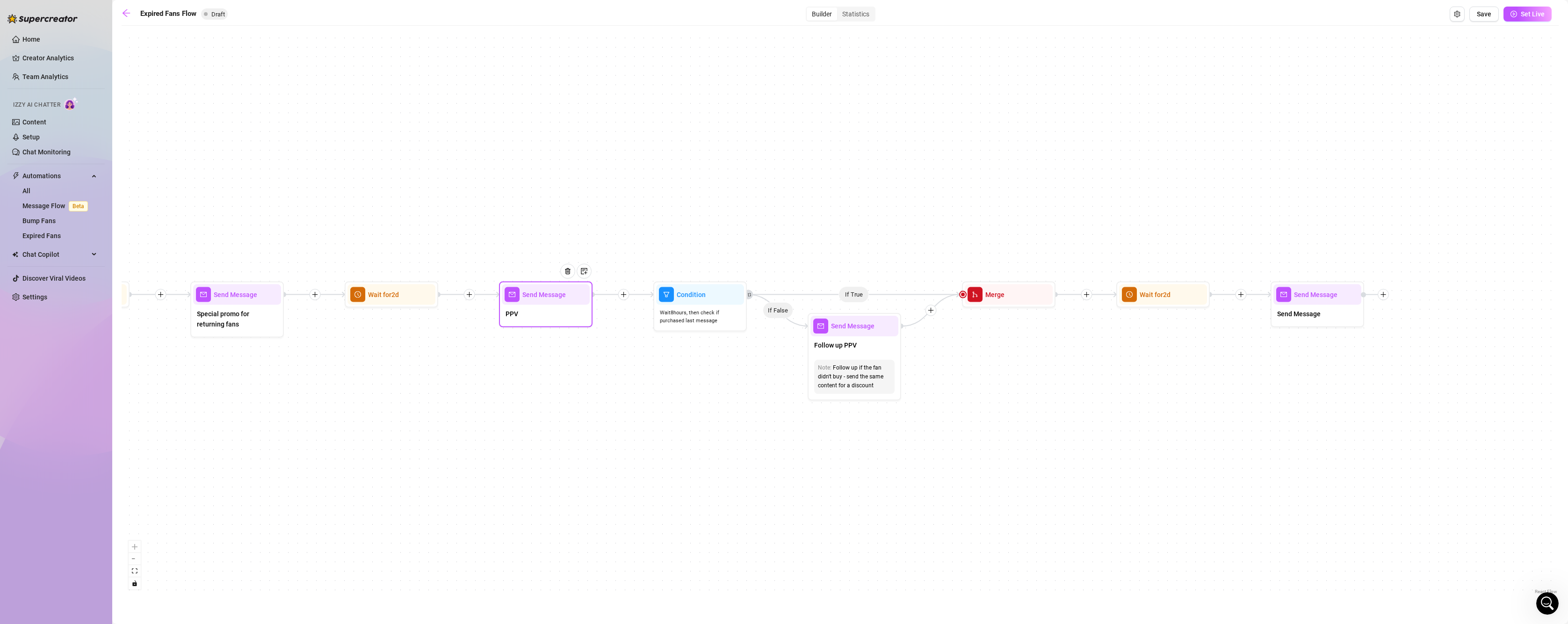
click at [536, 301] on div "Send Message" at bounding box center [545, 295] width 88 height 21
type textarea "PPV"
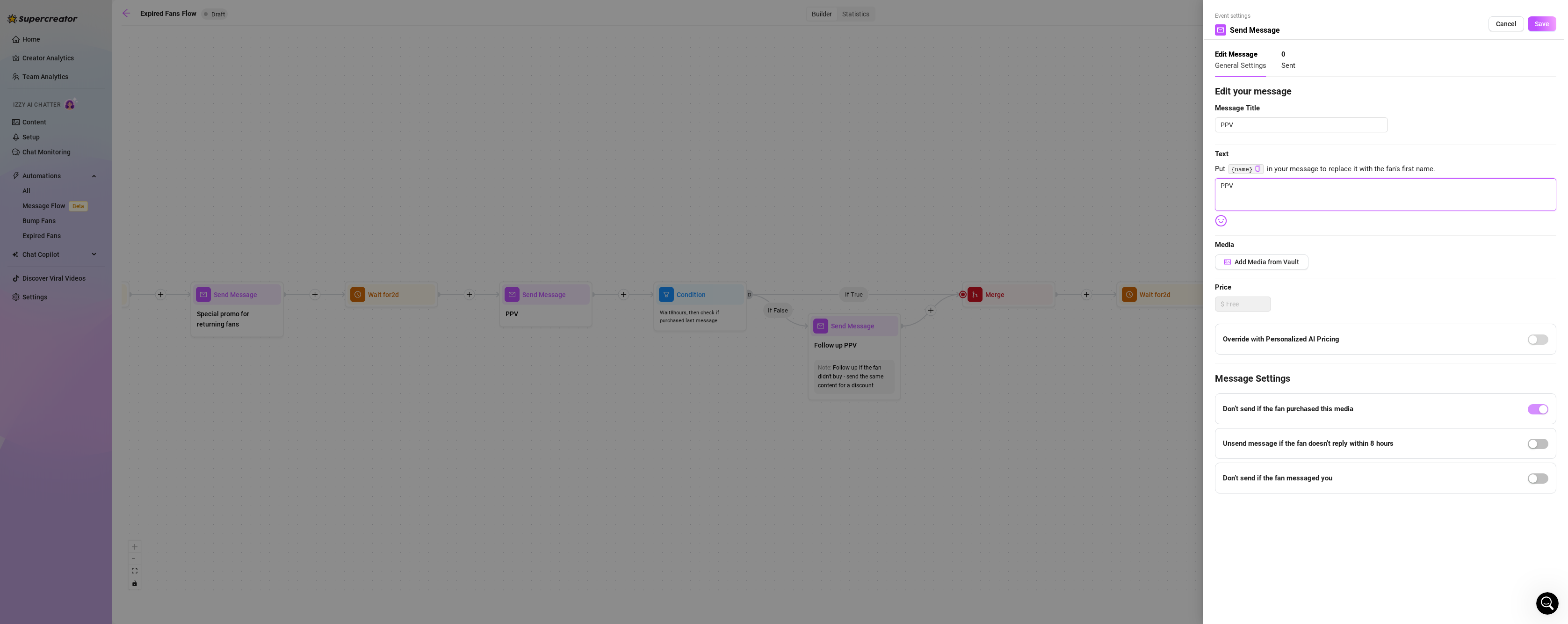
drag, startPoint x: 1304, startPoint y: 195, endPoint x: 1092, endPoint y: 195, distance: 212.0
click at [1092, 195] on div "Event settings Send Message Cancel Save Edit Message General Settings 0 Sent Ed…" at bounding box center [784, 312] width 1568 height 624
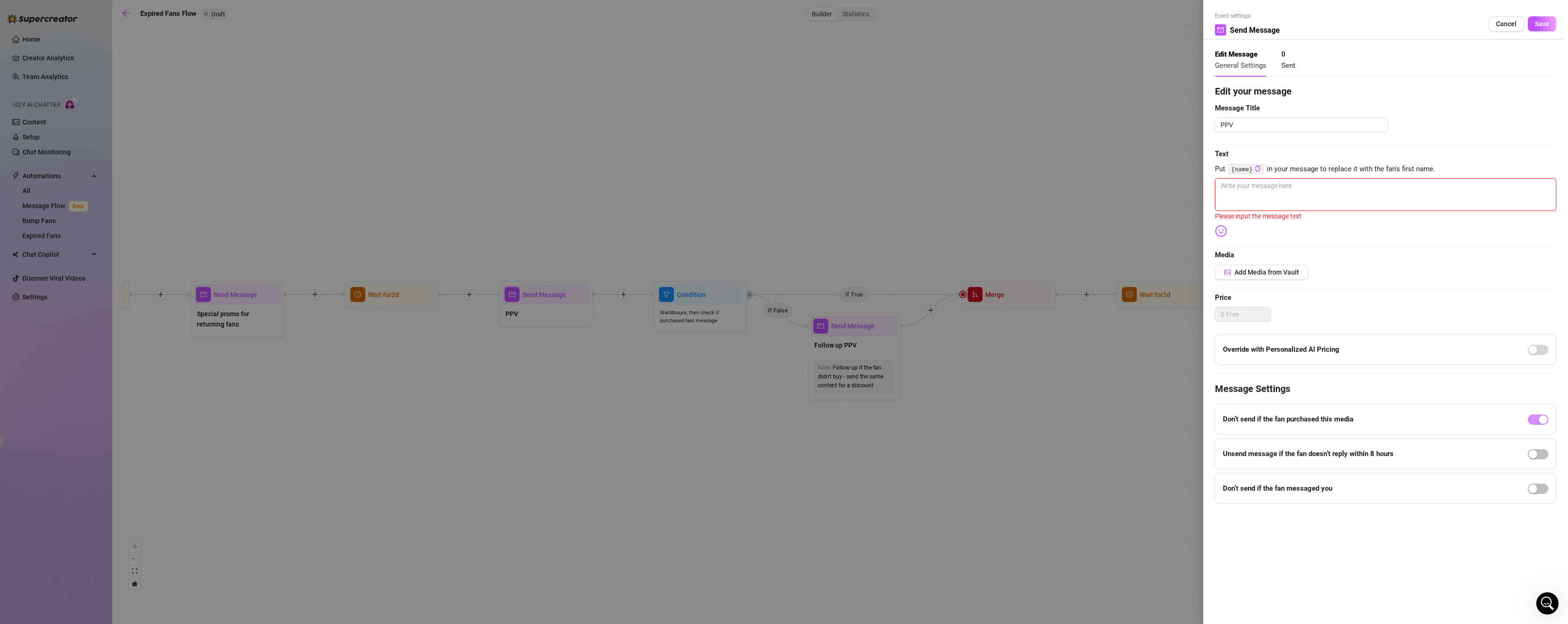
paste textarea "“Hey babe 👀… just a reminder: you can slip back into my room for only $5 right …"
type textarea "“Hey babe 👀… just a reminder: you can slip back into my room for only $5 right …"
click at [1222, 183] on textarea "“Hey babe 👀… just a reminder: you can slip back into my room for only $5 right …" at bounding box center [1386, 201] width 341 height 46
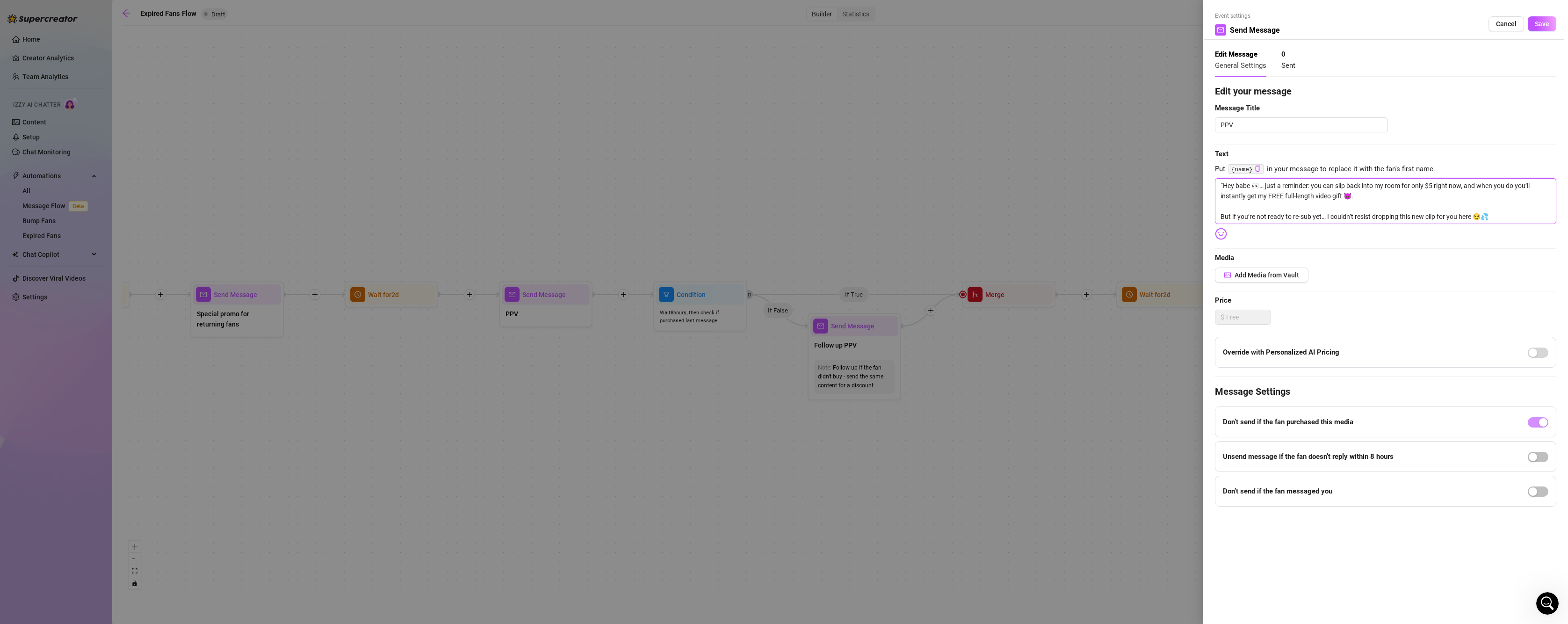
type textarea "Hey babe 👀… just a reminder: you can slip back into my room for only $5 right n…"
click at [1414, 190] on textarea "Hey babe 👀… just a reminder: you can slip back into my room for only $5 right n…" at bounding box center [1386, 201] width 341 height 46
type textarea "Hey babe 👀… just a reminder: you can slip back into my room for only $5 right n…"
click at [1534, 29] on button "Save" at bounding box center [1542, 23] width 29 height 15
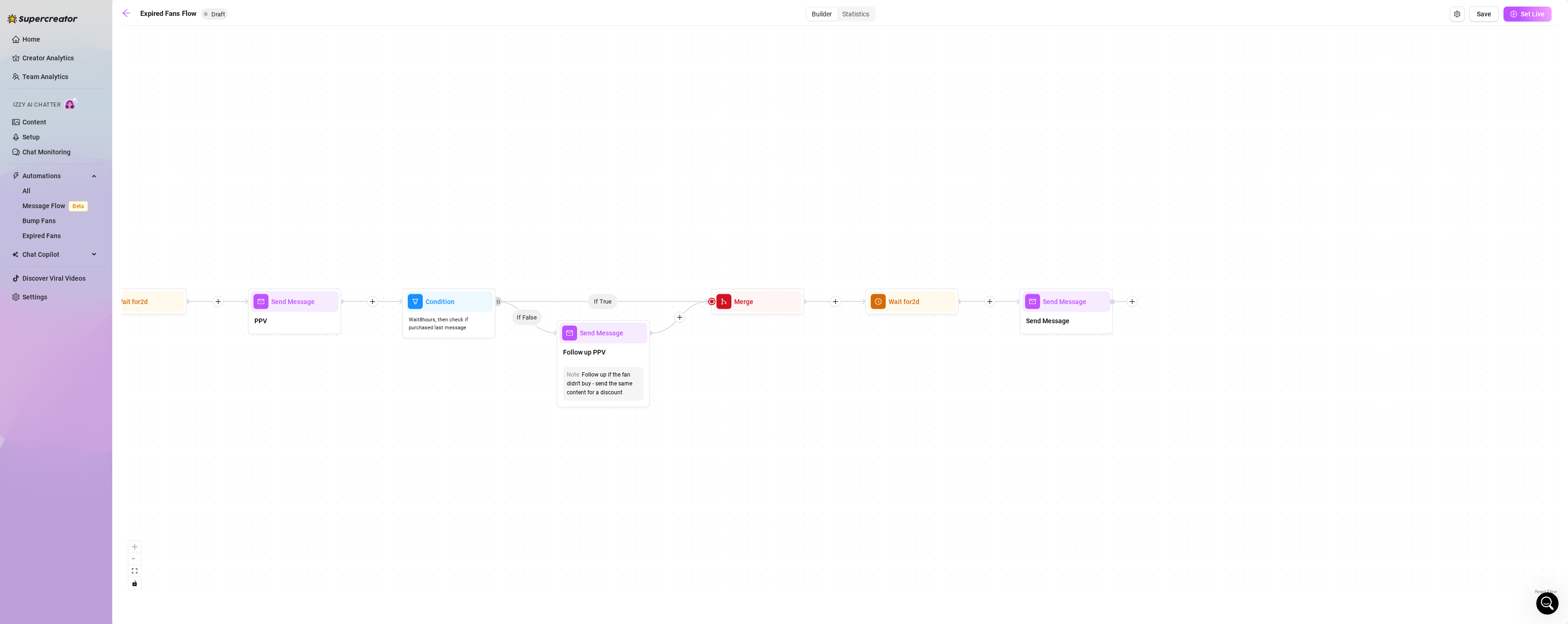
drag, startPoint x: 1038, startPoint y: 400, endPoint x: 785, endPoint y: 407, distance: 253.1
click at [785, 407] on div "If True If False Send Message Send Message Wait for 2d Merge Send Message Follo…" at bounding box center [840, 313] width 1437 height 566
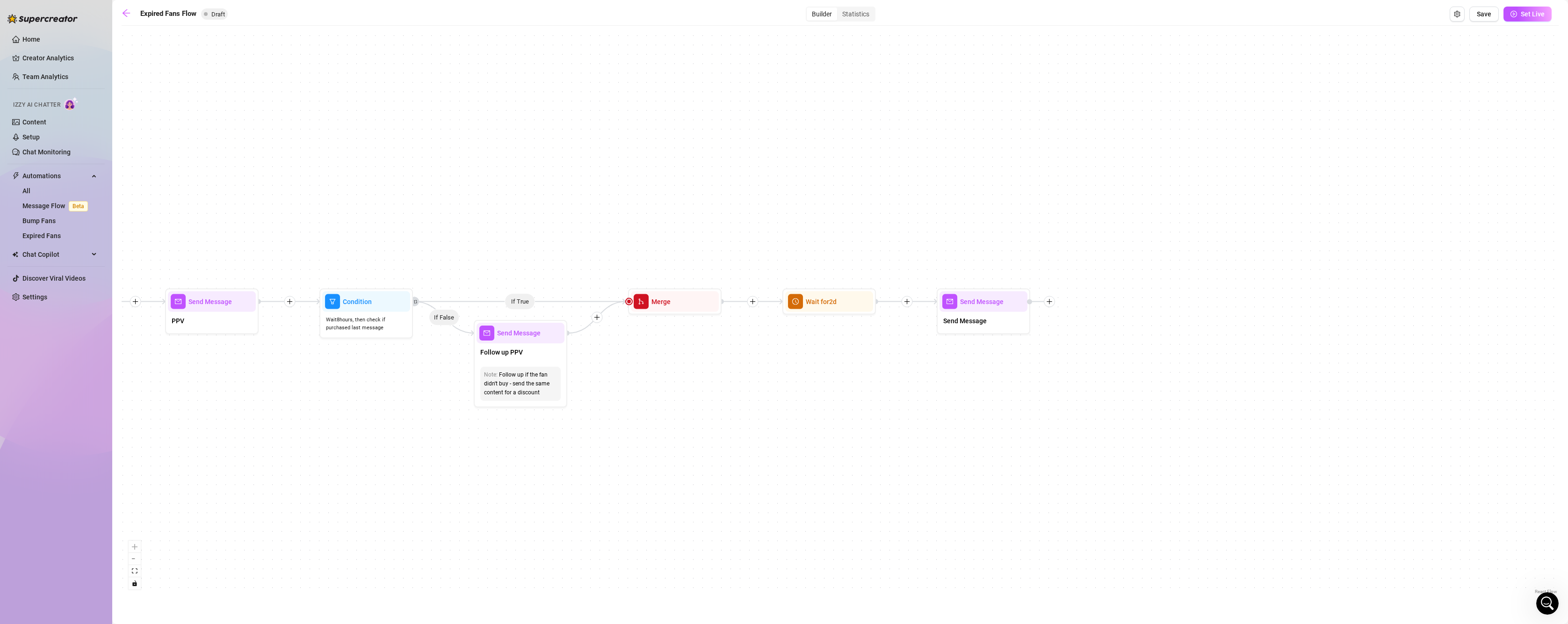
drag, startPoint x: 945, startPoint y: 354, endPoint x: 880, endPoint y: 348, distance: 65.3
click at [869, 354] on div "If True If False Send Message Send Message Wait for 2d Merge Send Message Follo…" at bounding box center [840, 313] width 1437 height 566
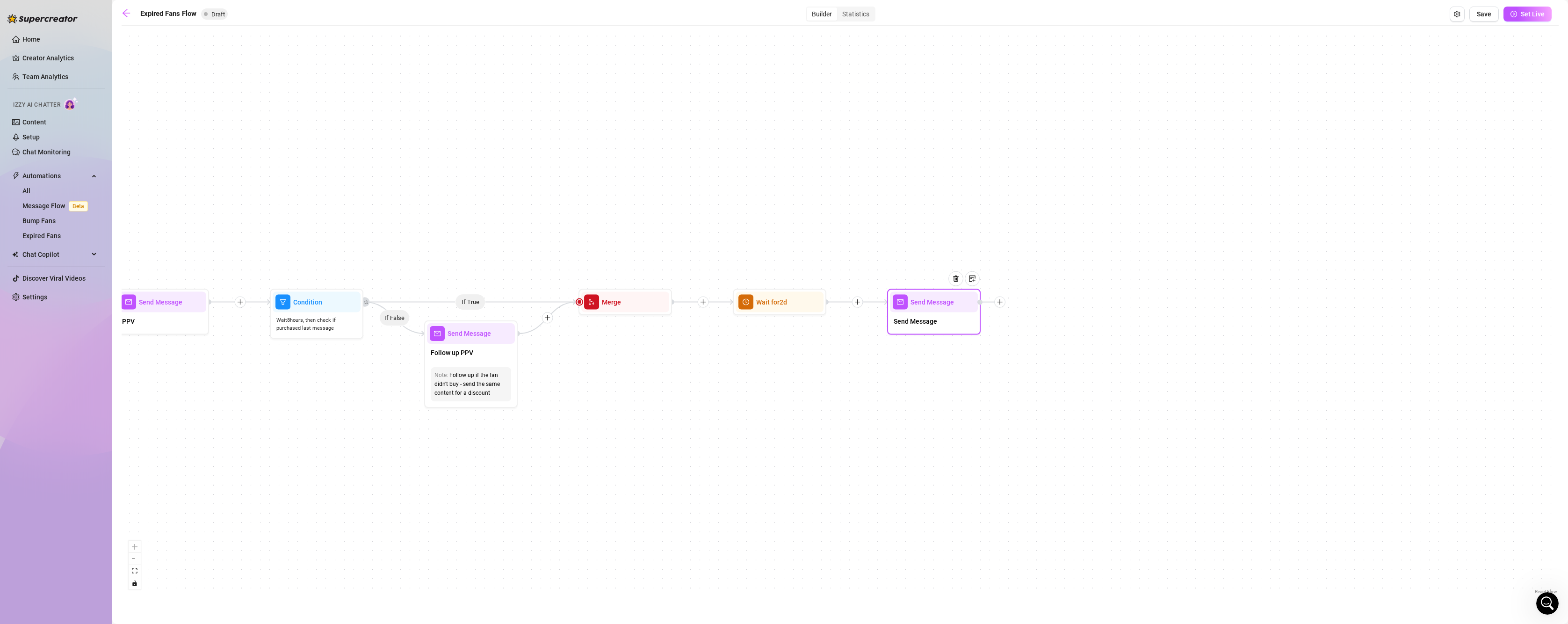
click at [952, 304] on div at bounding box center [959, 286] width 40 height 48
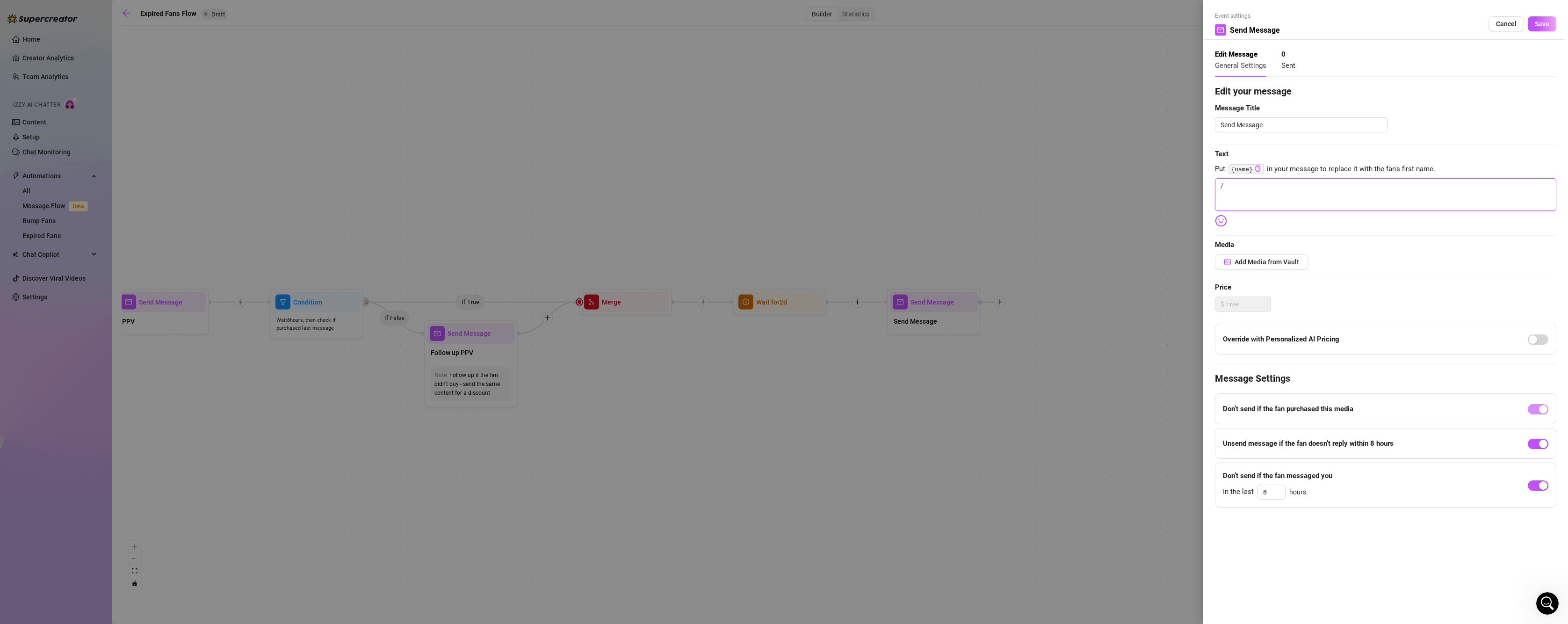
click at [1239, 198] on textarea "/" at bounding box center [1386, 195] width 341 height 33
type textarea "Write your message here"
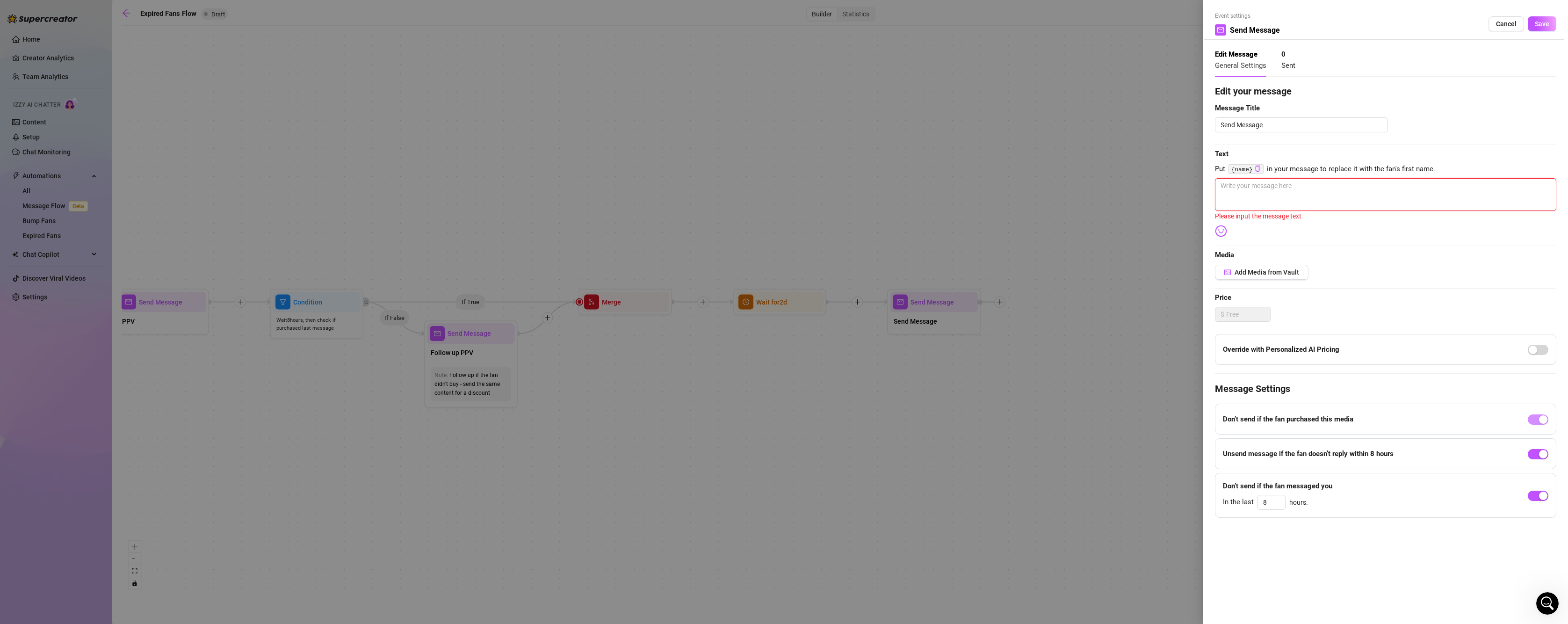
paste textarea "This is your last chance to come back for $5 and get my free full-length gift. …"
type textarea "This is your last chance to come back for $5 and get my free full-length gift. …"
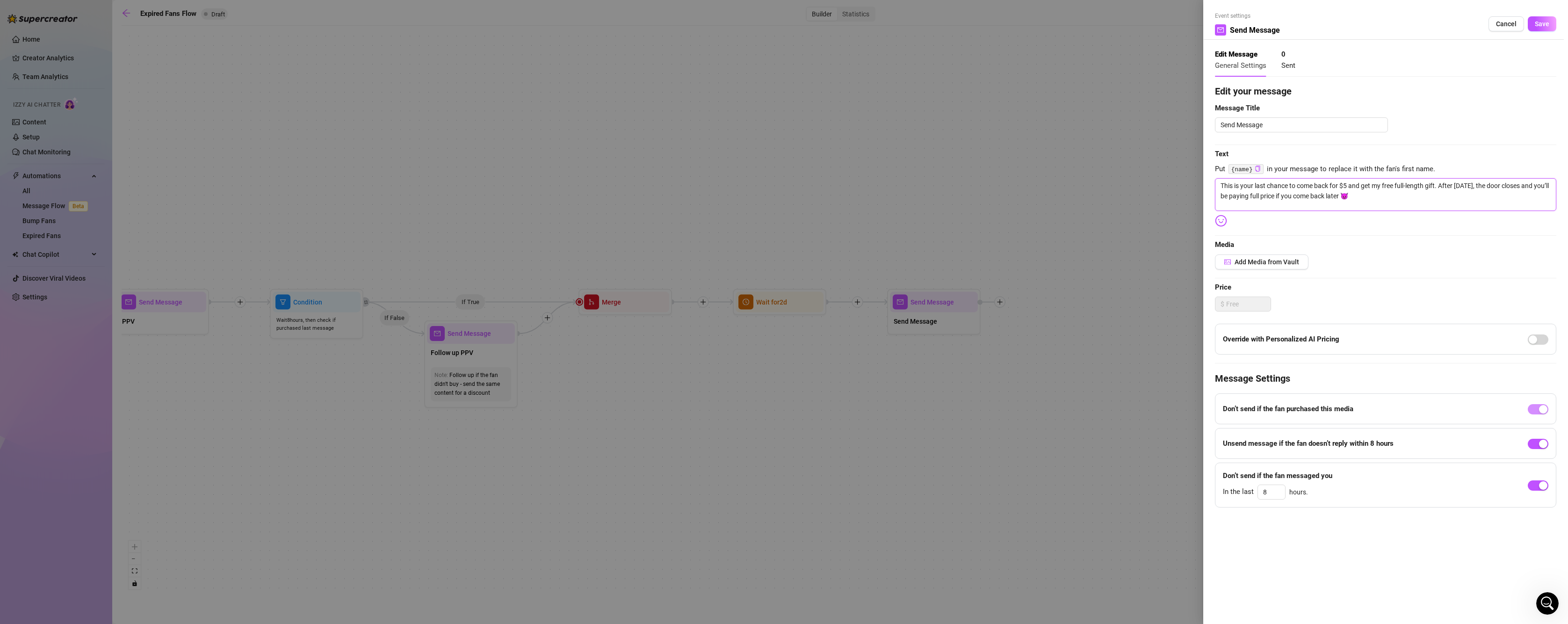
type textarea "This is your last chance to come back for $5 and get my free full-length gift. …"
click at [1542, 29] on button "Save" at bounding box center [1542, 23] width 29 height 15
